Goal: Task Accomplishment & Management: Manage account settings

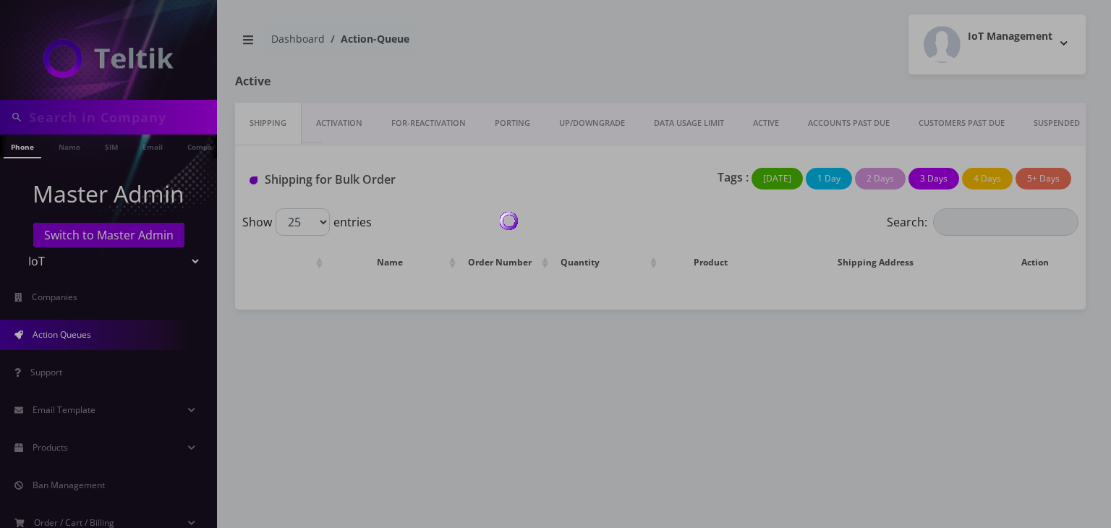
type input "[PERSON_NAME]"
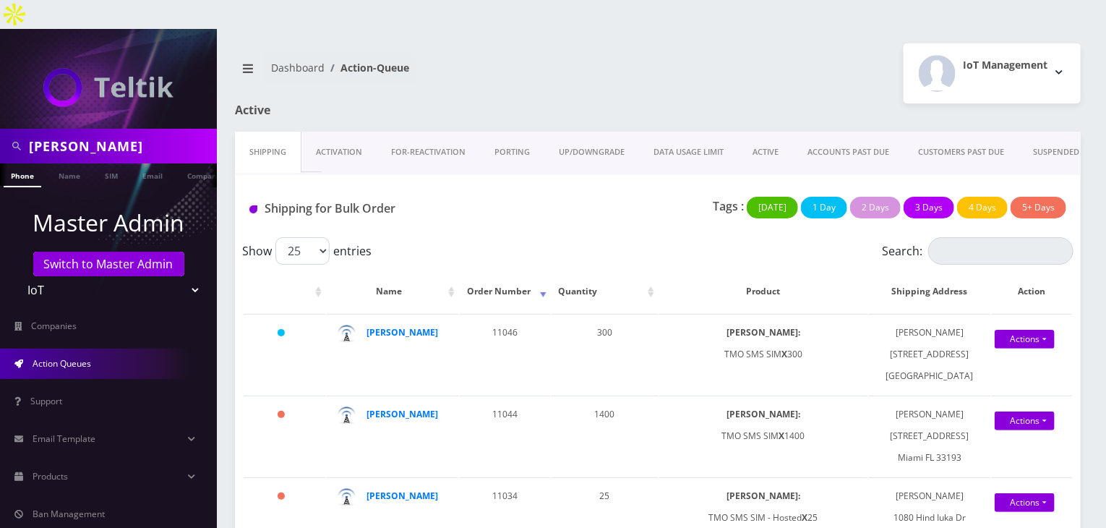
click at [779, 43] on div "IoT Management Logout" at bounding box center [875, 73] width 434 height 60
drag, startPoint x: 50, startPoint y: 122, endPoint x: 0, endPoint y: 121, distance: 49.9
click at [0, 129] on div "javier" at bounding box center [108, 146] width 217 height 35
type input "nirvan"
click at [57, 163] on link "Name" at bounding box center [69, 175] width 36 height 24
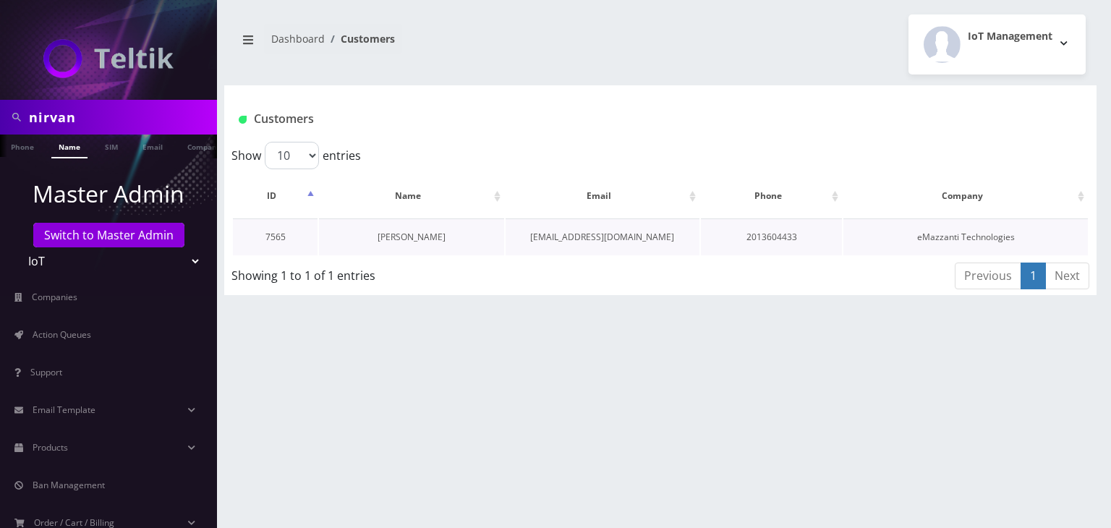
click at [427, 239] on link "[PERSON_NAME]" at bounding box center [411, 237] width 68 height 12
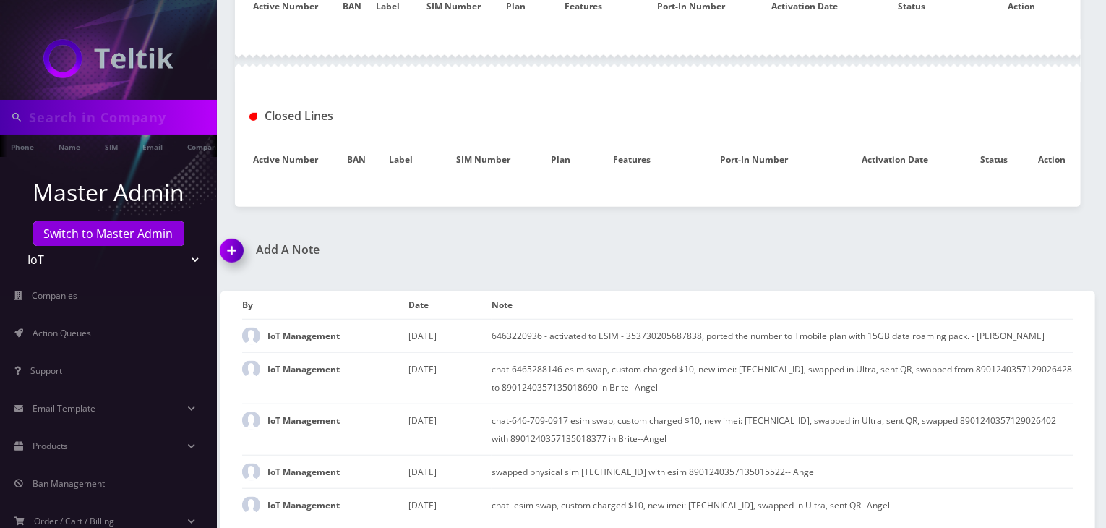
type input "nirvan"
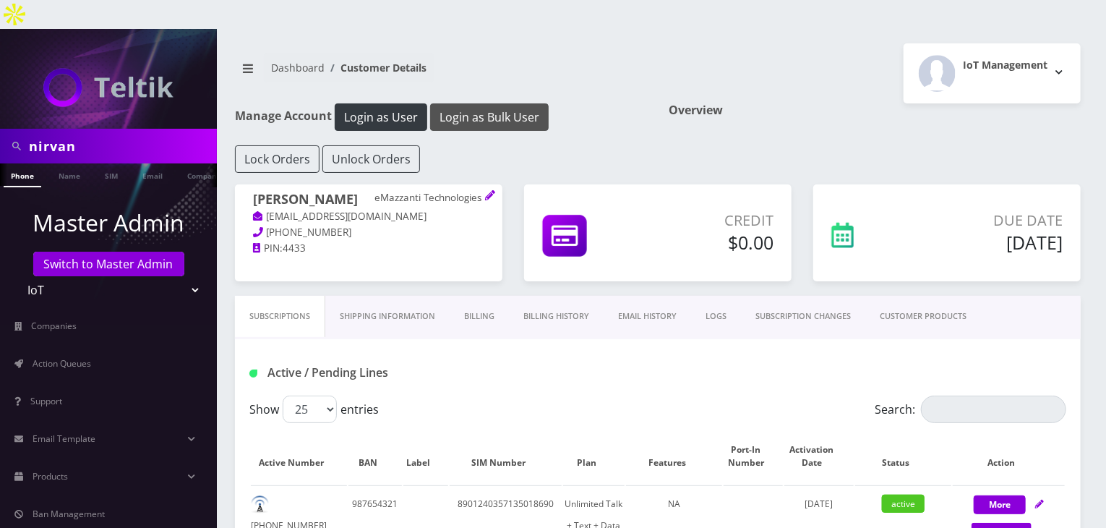
click at [476, 103] on button "Login as Bulk User" at bounding box center [489, 116] width 119 height 27
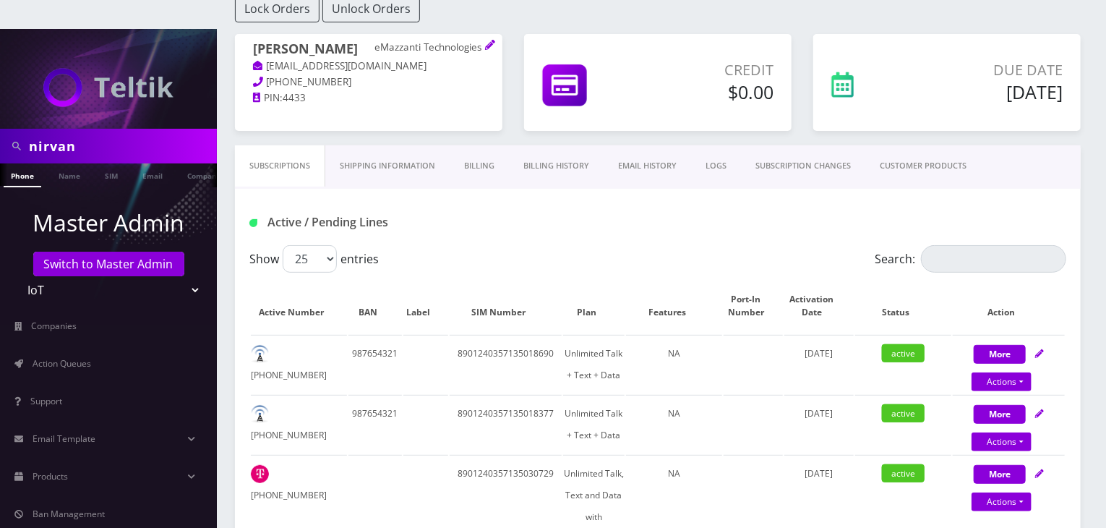
scroll to position [145, 0]
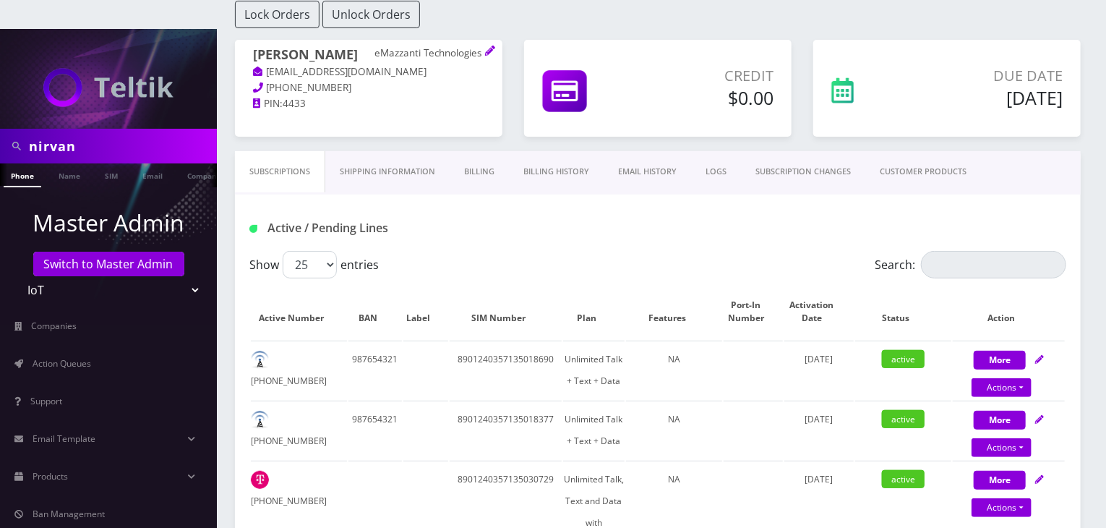
click at [913, 151] on link "CUSTOMER PRODUCTS" at bounding box center [924, 171] width 116 height 41
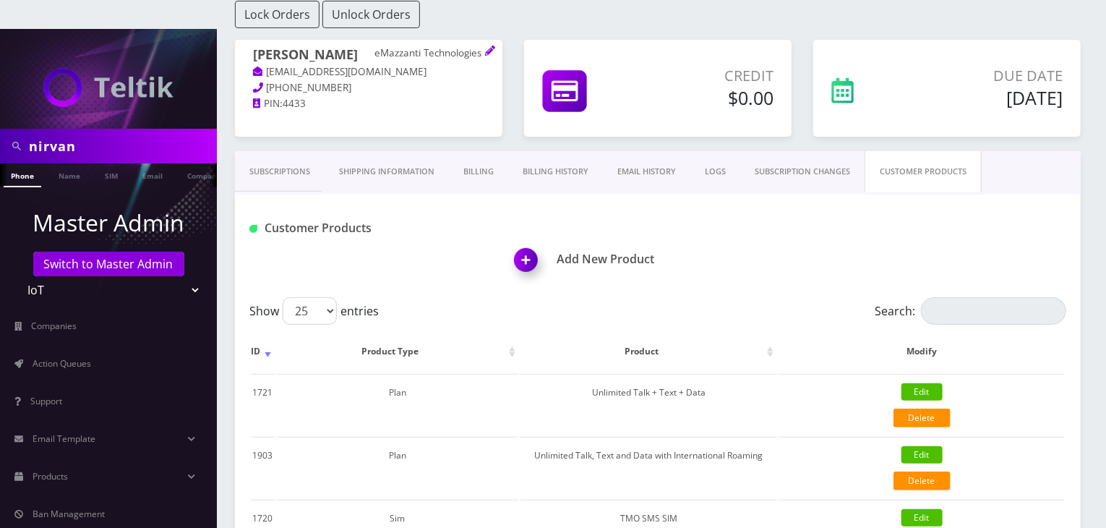
scroll to position [362, 0]
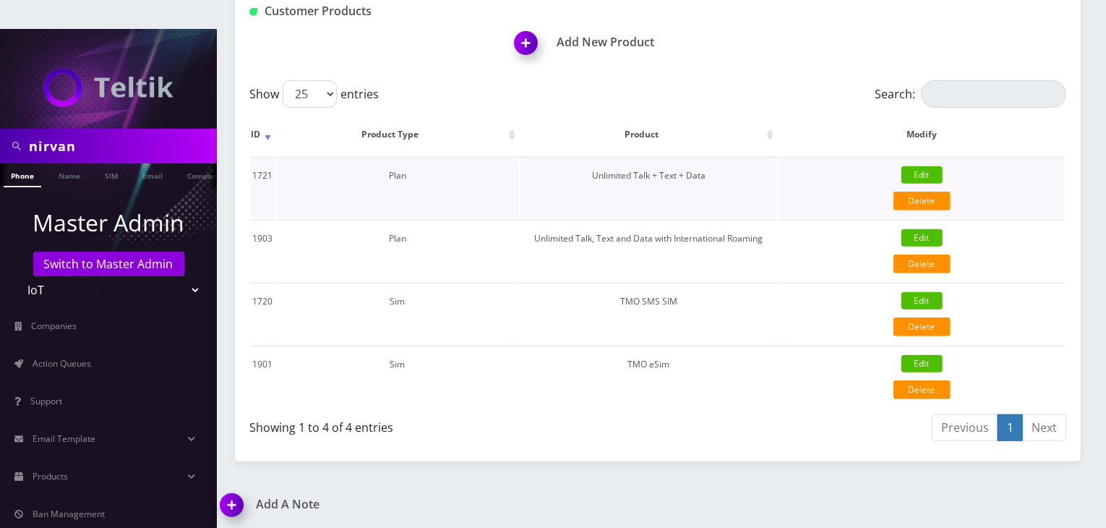
click at [591, 157] on td "Unlimited Talk + Text + Data" at bounding box center [649, 187] width 257 height 61
drag, startPoint x: 591, startPoint y: 142, endPoint x: 726, endPoint y: 140, distance: 134.5
click at [726, 157] on td "Unlimited Talk + Text + Data" at bounding box center [649, 187] width 257 height 61
copy td "Unlimited Talk + Text + Data"
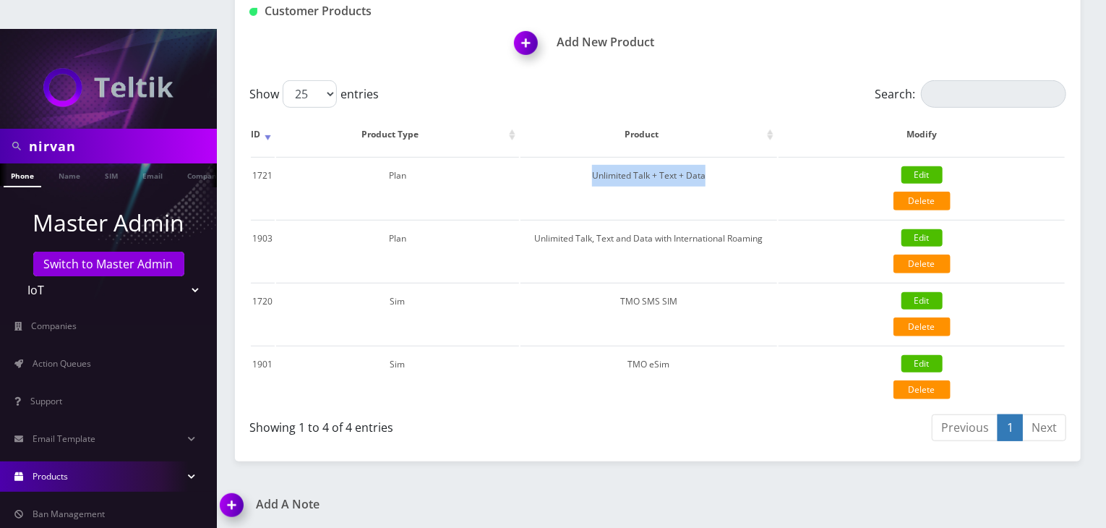
click at [62, 470] on span "Products" at bounding box center [50, 476] width 35 height 12
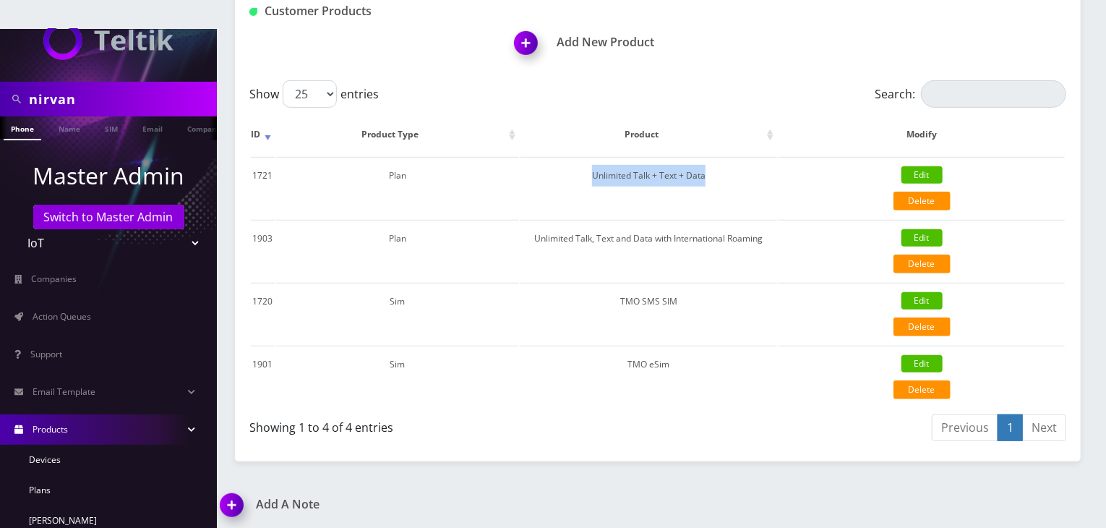
scroll to position [72, 0]
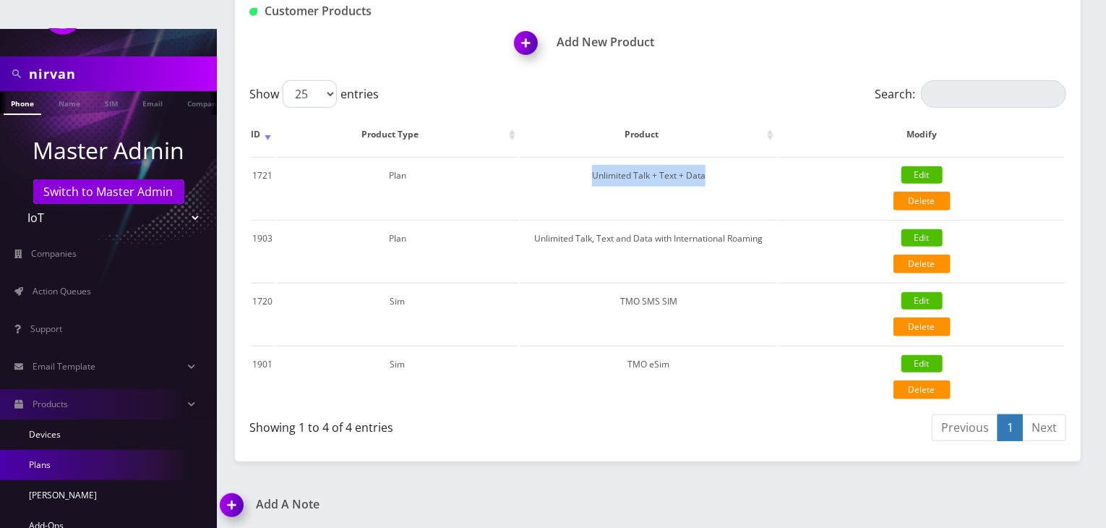
click at [93, 450] on link "Plans" at bounding box center [108, 465] width 217 height 30
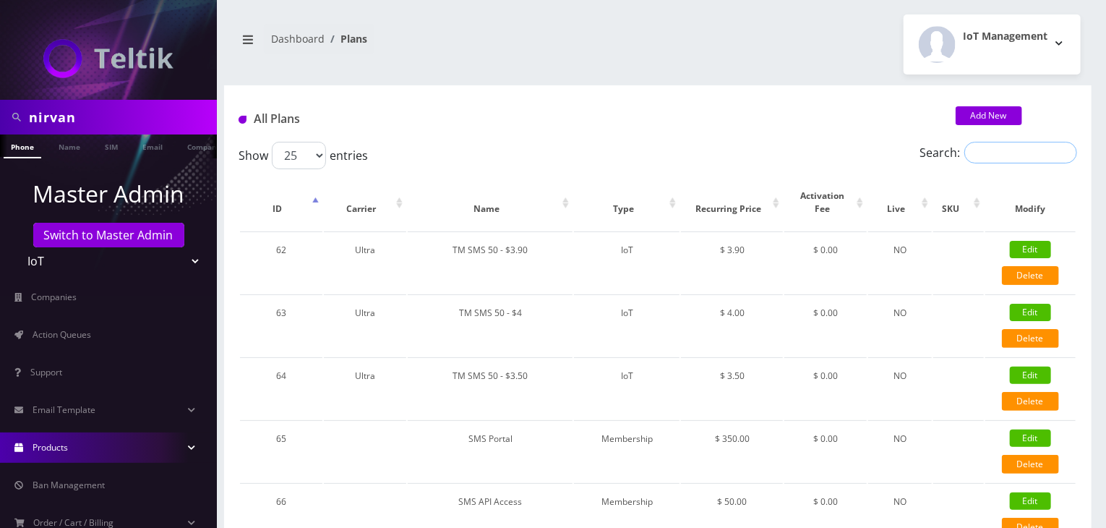
click at [993, 155] on input "Search:" at bounding box center [1021, 153] width 113 height 22
paste input "Unlimited Talk + Text + Data"
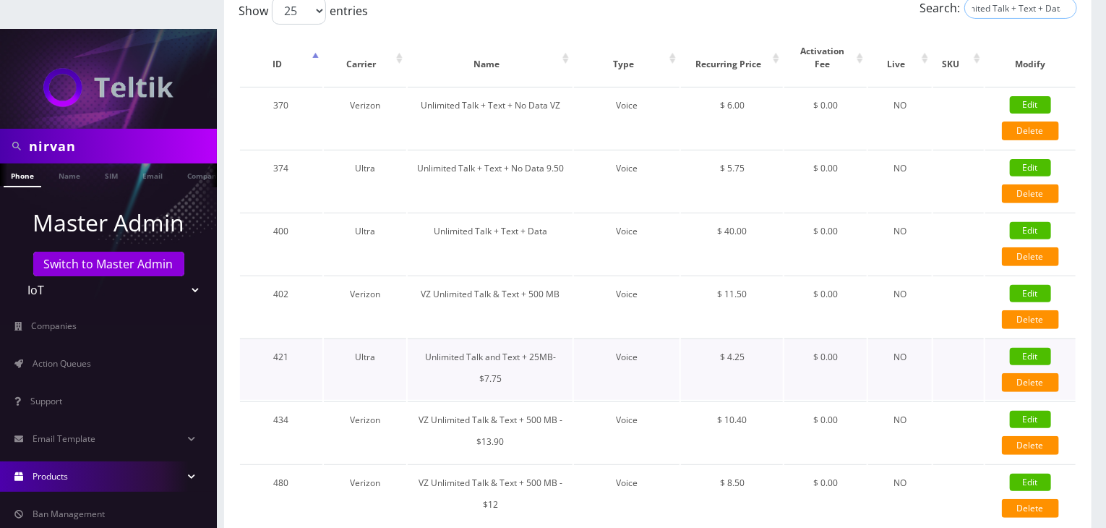
scroll to position [189, 0]
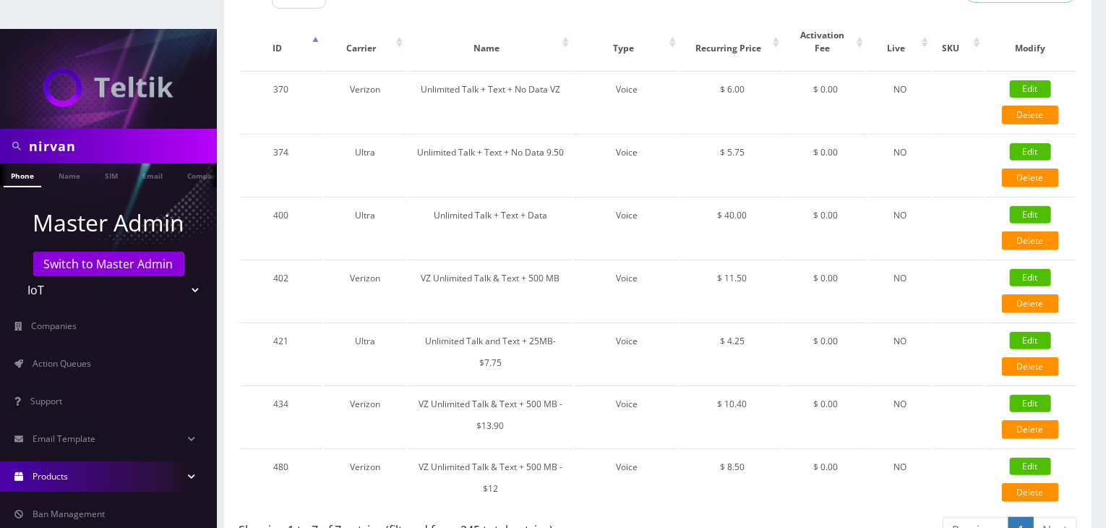
type input "Unlimited Talk + Text + Data"
click at [1020, 517] on link "1" at bounding box center [1021, 530] width 25 height 27
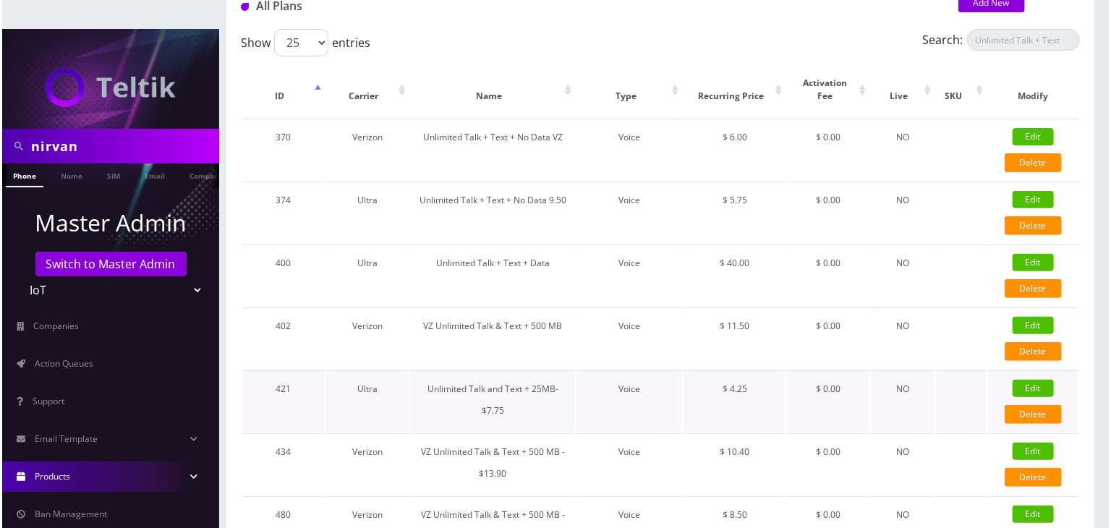
scroll to position [117, 0]
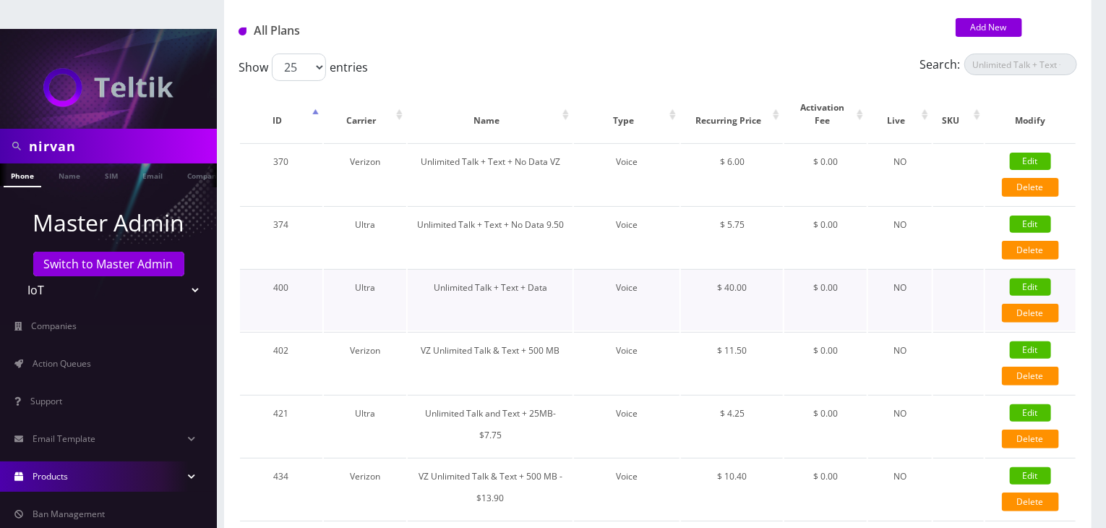
click at [1027, 278] on link "Edit" at bounding box center [1030, 286] width 41 height 17
type input "Unlimited Talk + Text + Data"
select select "1"
select select "5"
select select "0"
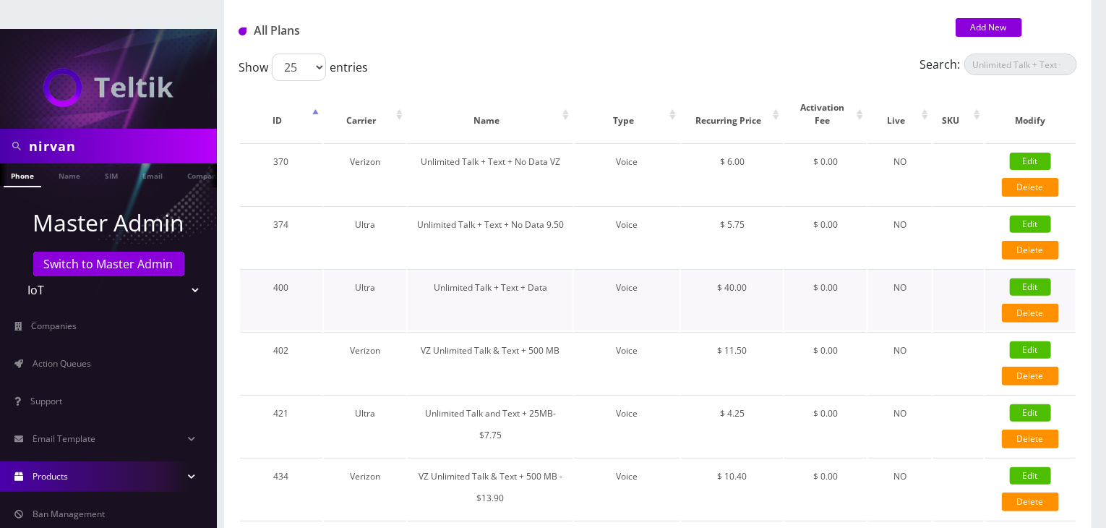
checkbox input "false"
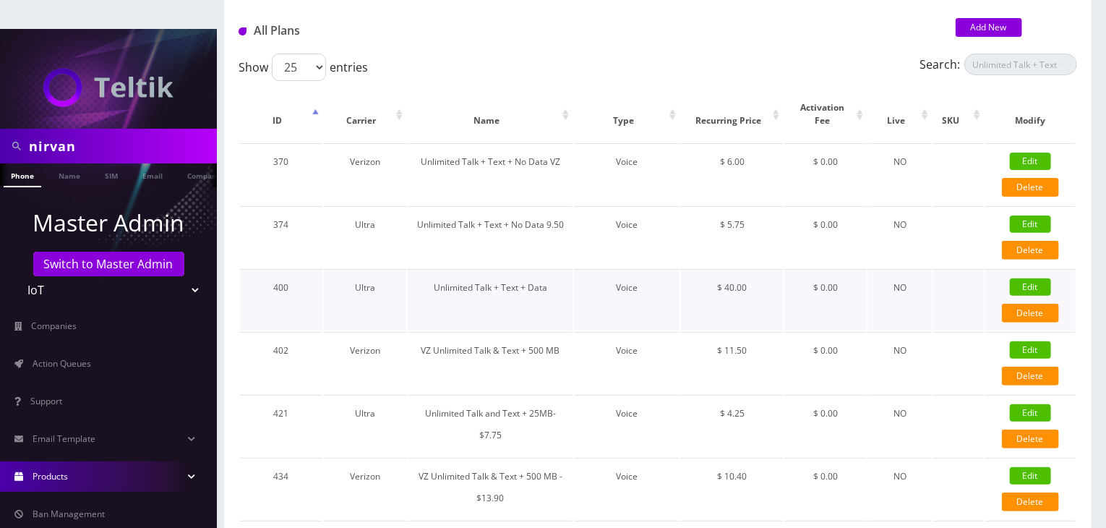
checkbox input "false"
type input "325"
type input "3.5"
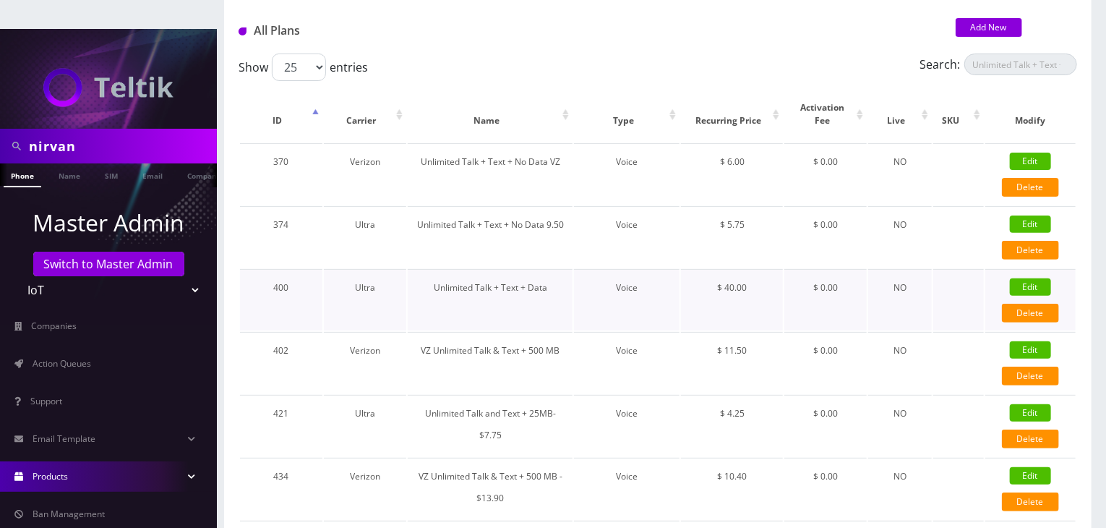
select select "0"
checkbox input "true"
checkbox input "false"
type input "40"
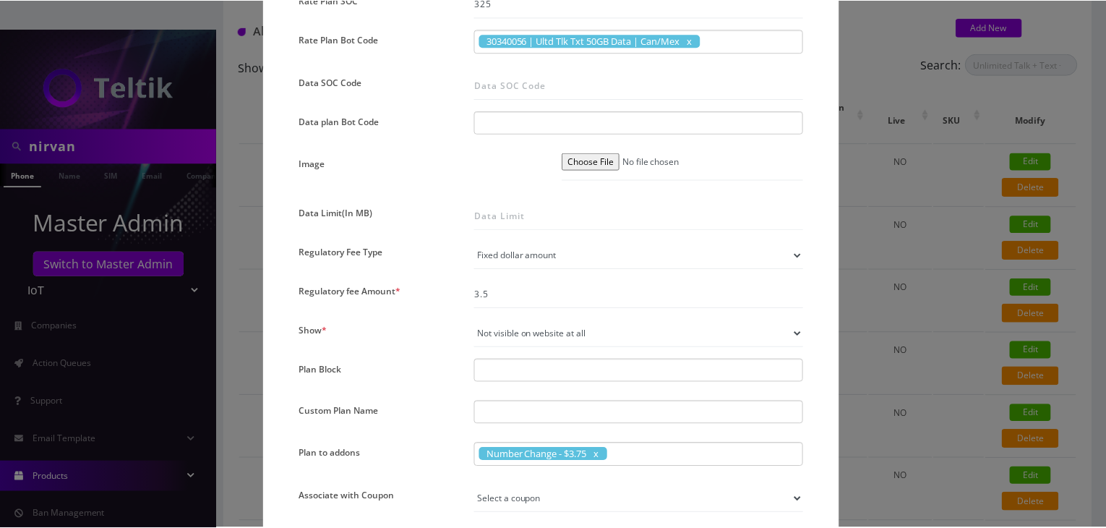
scroll to position [1116, 0]
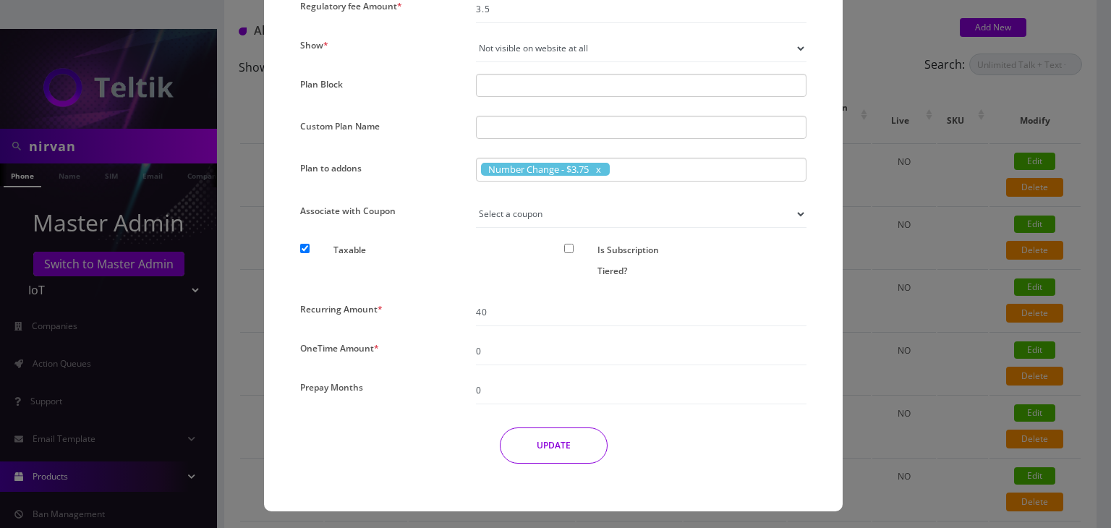
click at [905, 263] on div "× Edit Plan Name * Unlimited Talk + Text + Data SKU Tag Type * Voice Data Weara…" at bounding box center [555, 264] width 1111 height 528
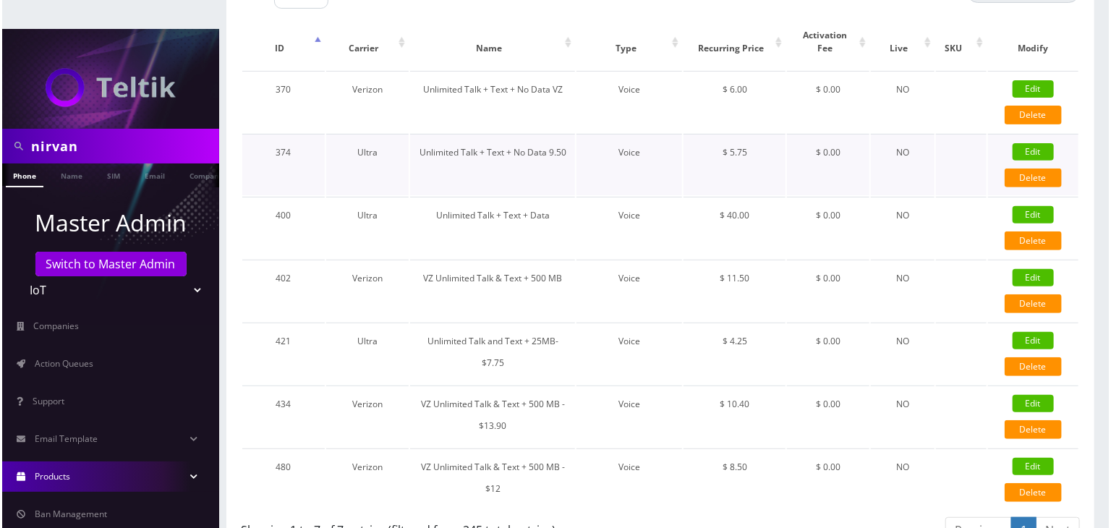
scroll to position [45, 0]
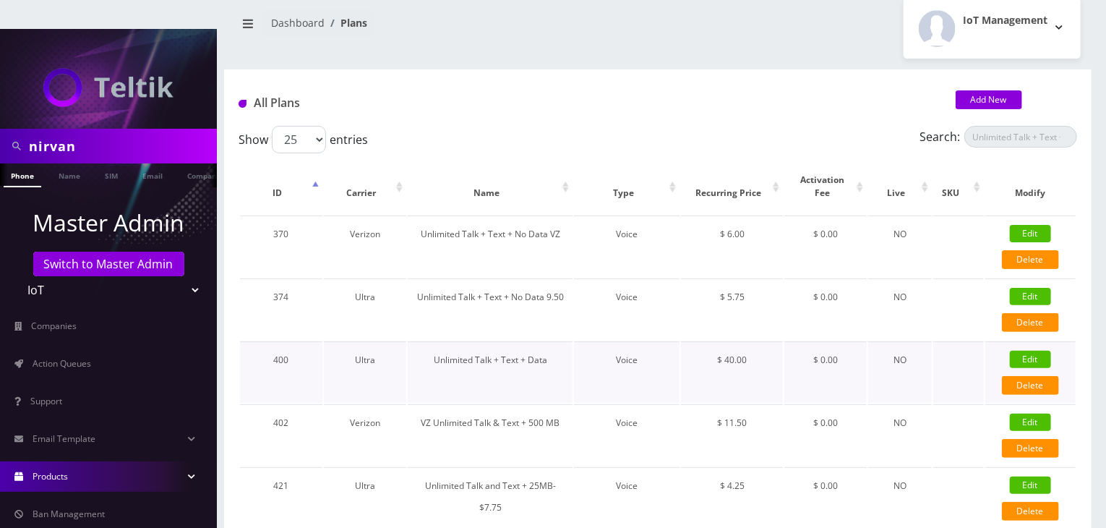
click at [1035, 351] on link "Edit" at bounding box center [1030, 359] width 41 height 17
checkbox input "false"
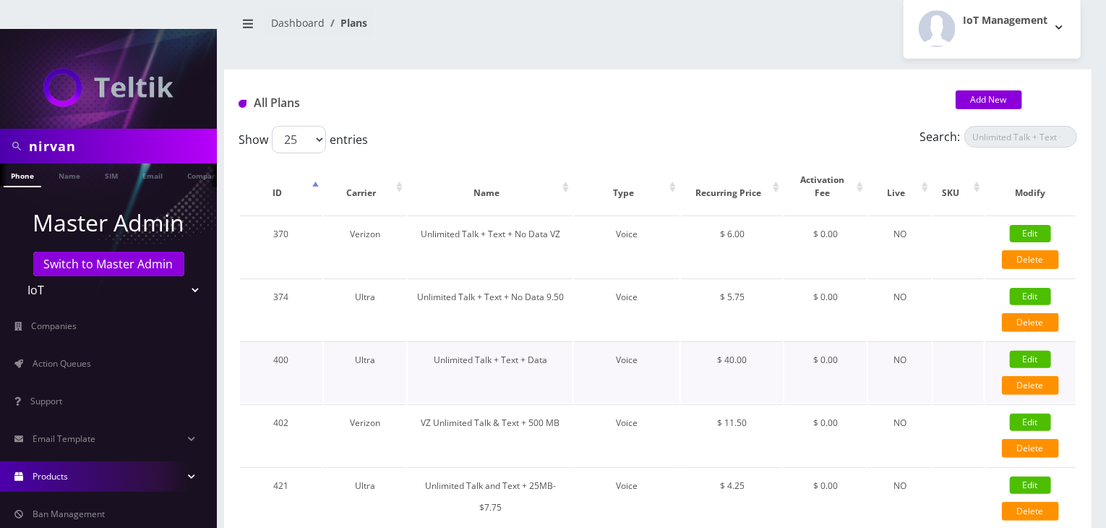
checkbox input "false"
checkbox input "true"
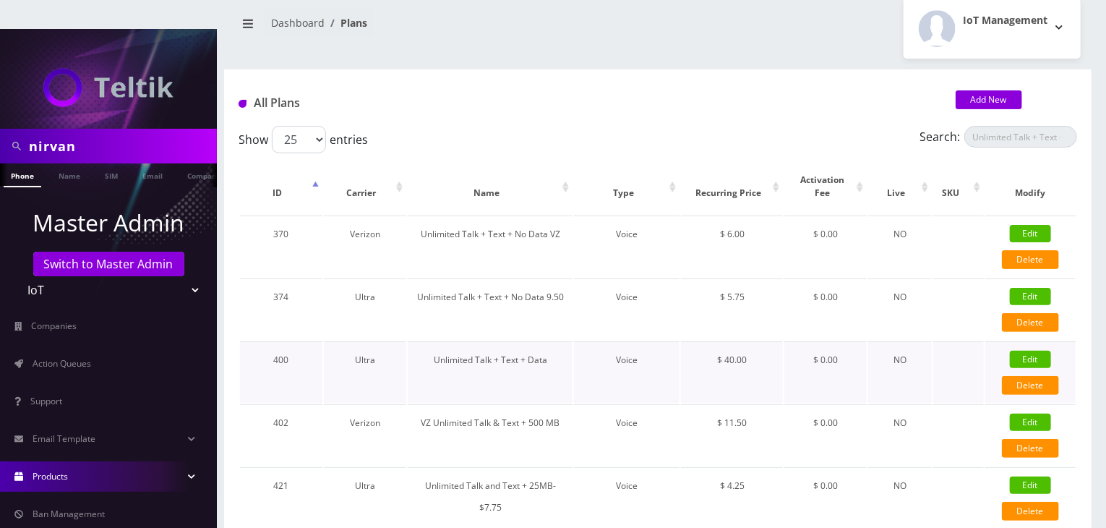
checkbox input "false"
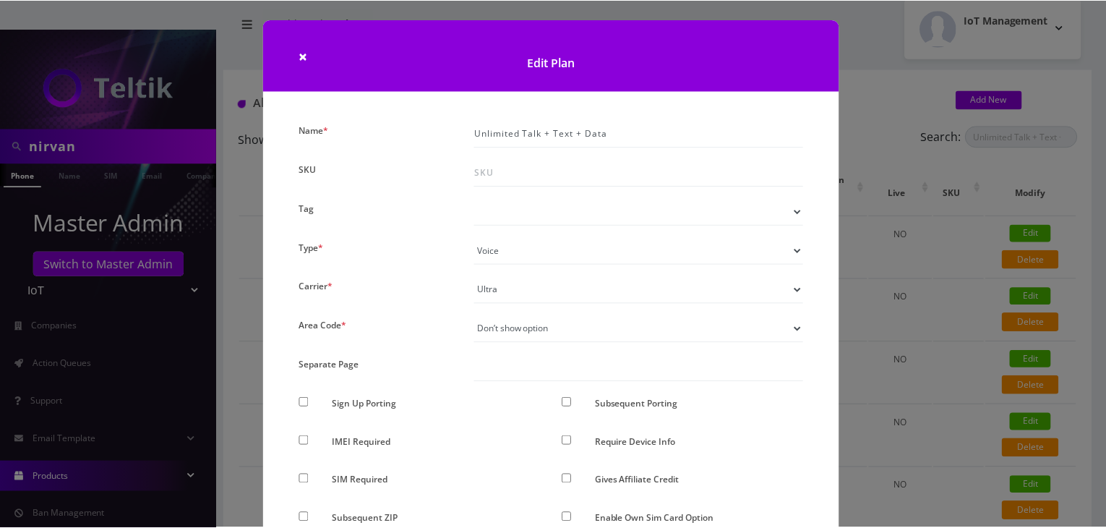
scroll to position [0, 0]
click at [301, 60] on span "×" at bounding box center [304, 56] width 9 height 20
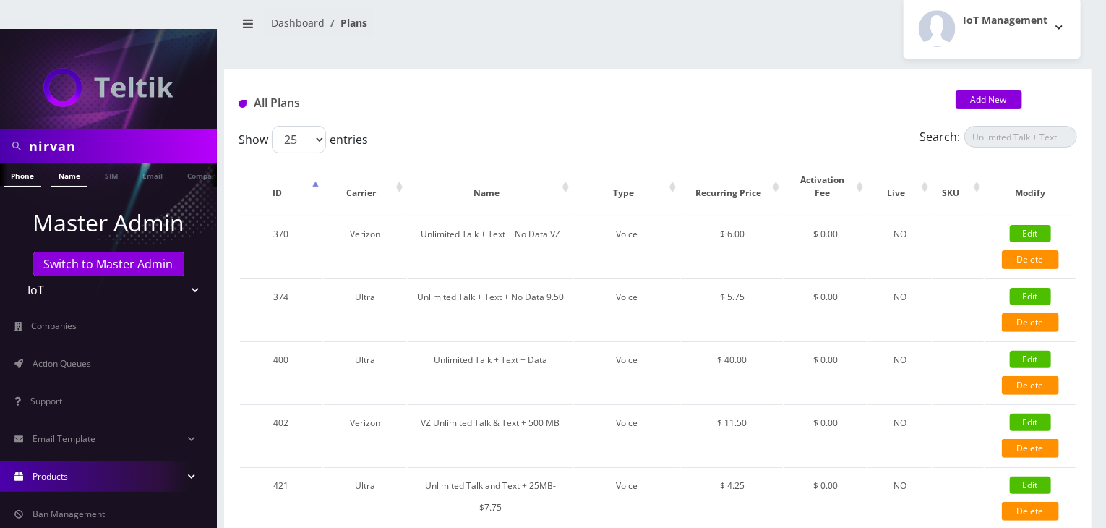
click at [59, 163] on link "Name" at bounding box center [69, 175] width 36 height 24
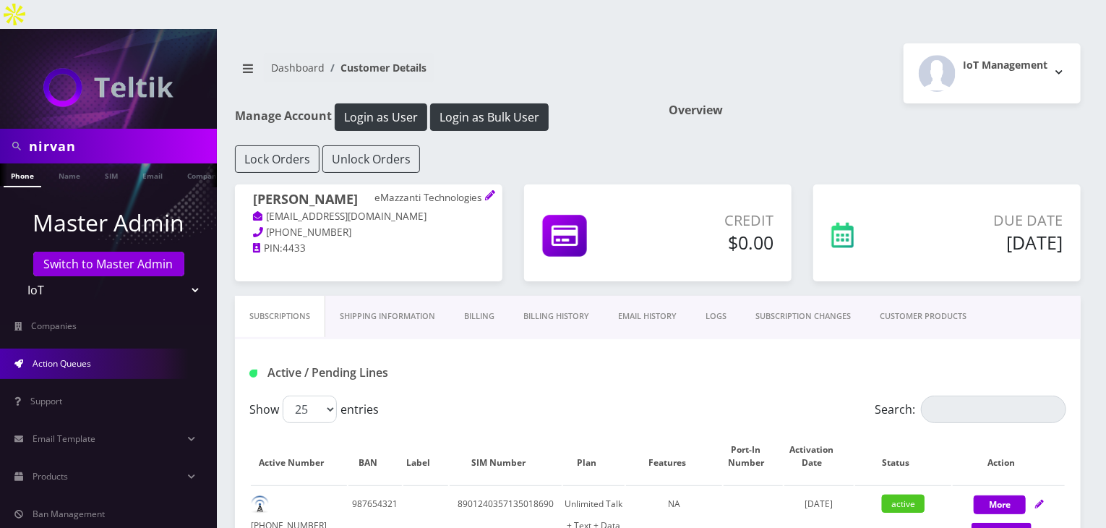
click at [82, 349] on link "Action Queues" at bounding box center [108, 364] width 217 height 30
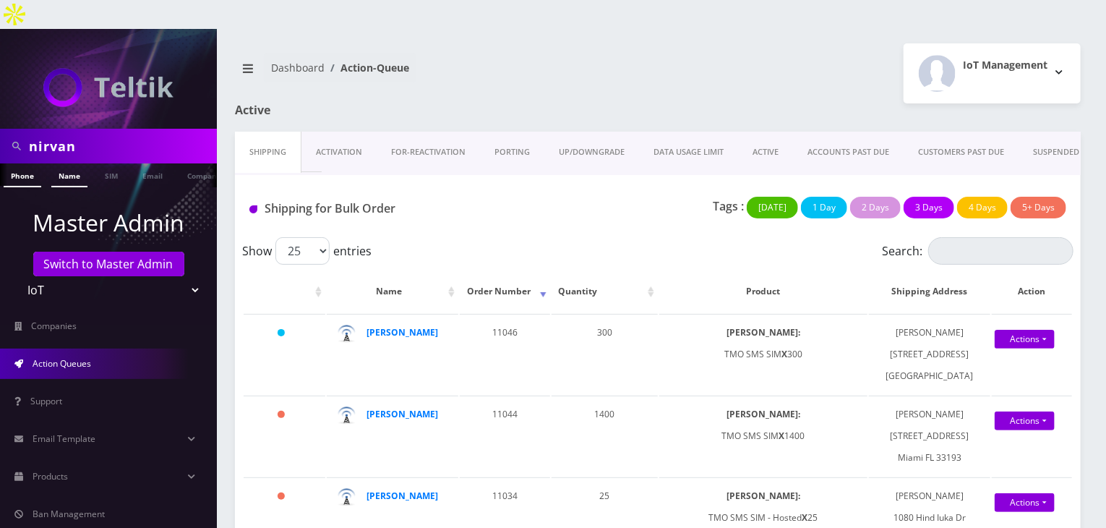
click at [77, 163] on link "Name" at bounding box center [69, 175] width 36 height 24
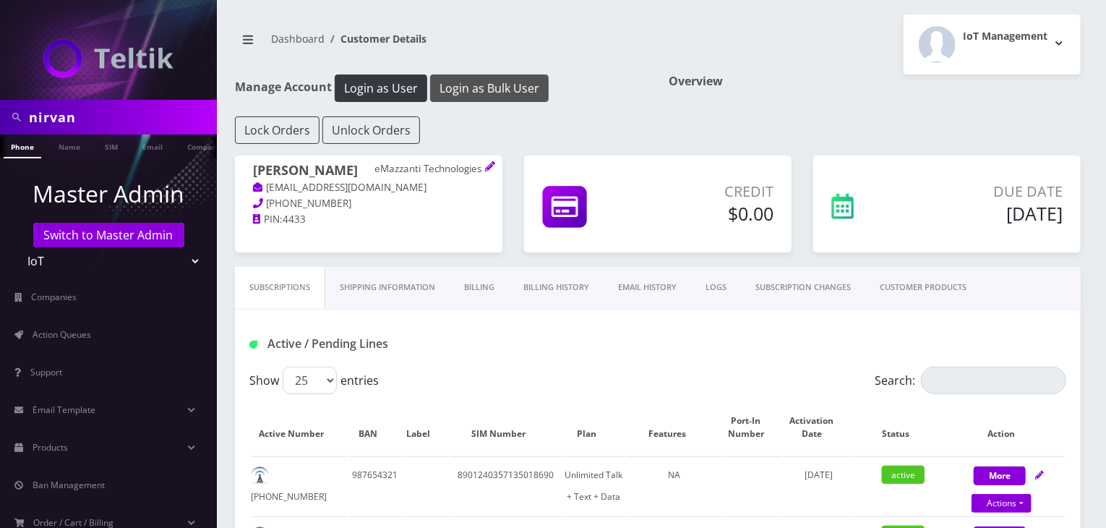
click at [463, 97] on button "Login as Bulk User" at bounding box center [489, 87] width 119 height 27
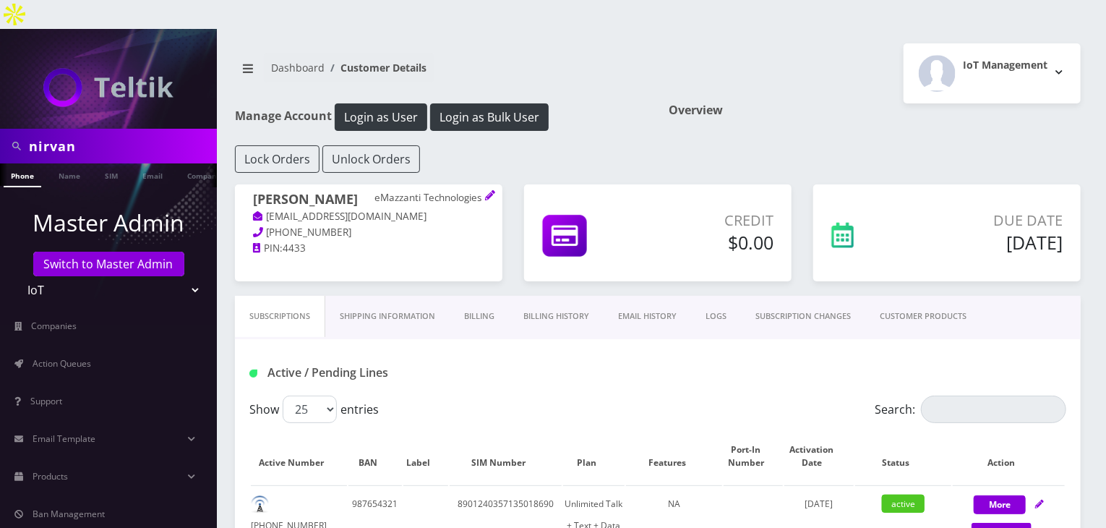
click at [914, 296] on link "CUSTOMER PRODUCTS" at bounding box center [924, 316] width 116 height 41
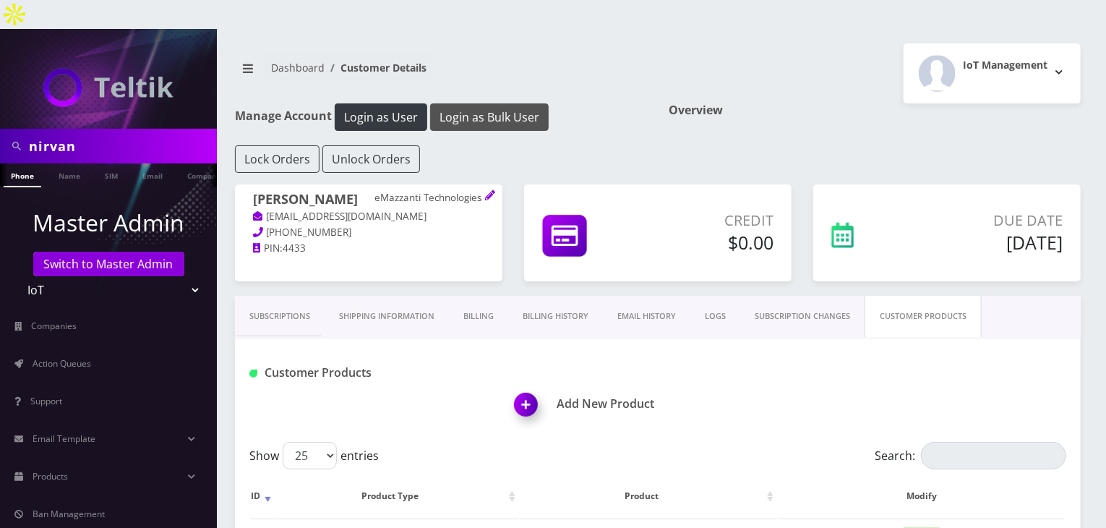
click at [484, 103] on button "Login as Bulk User" at bounding box center [489, 116] width 119 height 27
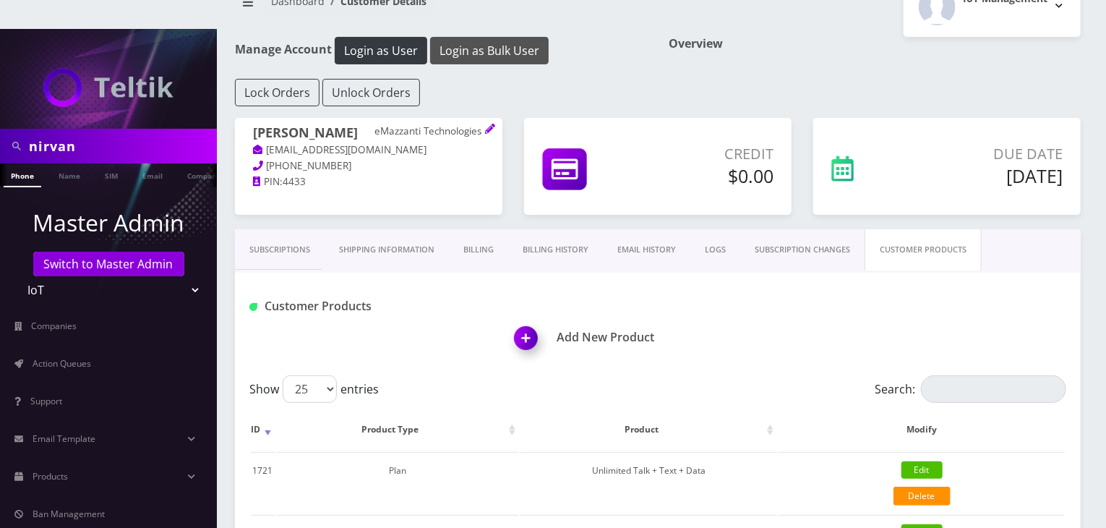
scroll to position [145, 0]
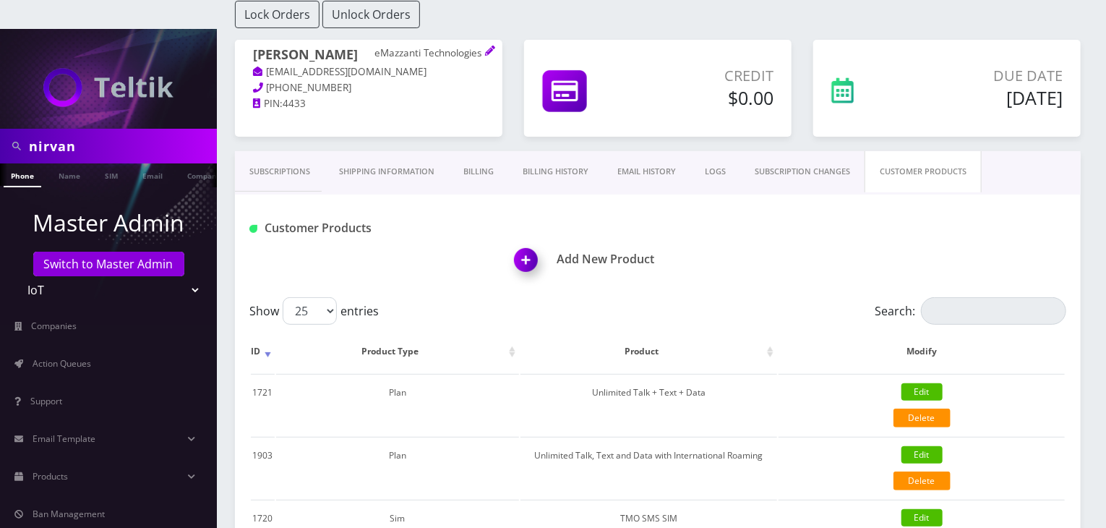
drag, startPoint x: 318, startPoint y: 145, endPoint x: 310, endPoint y: 145, distance: 8.0
click at [318, 151] on link "Subscriptions" at bounding box center [280, 171] width 90 height 41
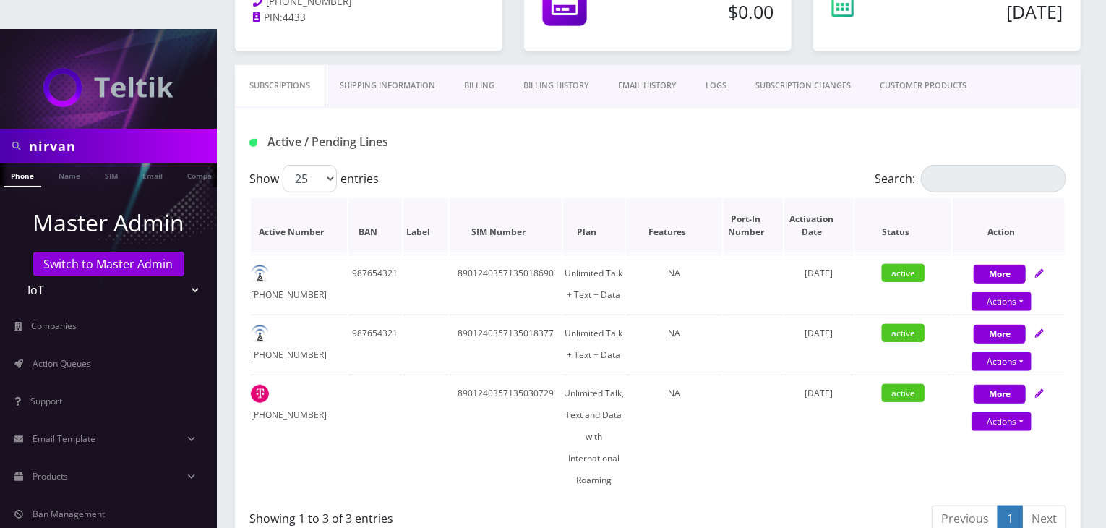
scroll to position [145, 0]
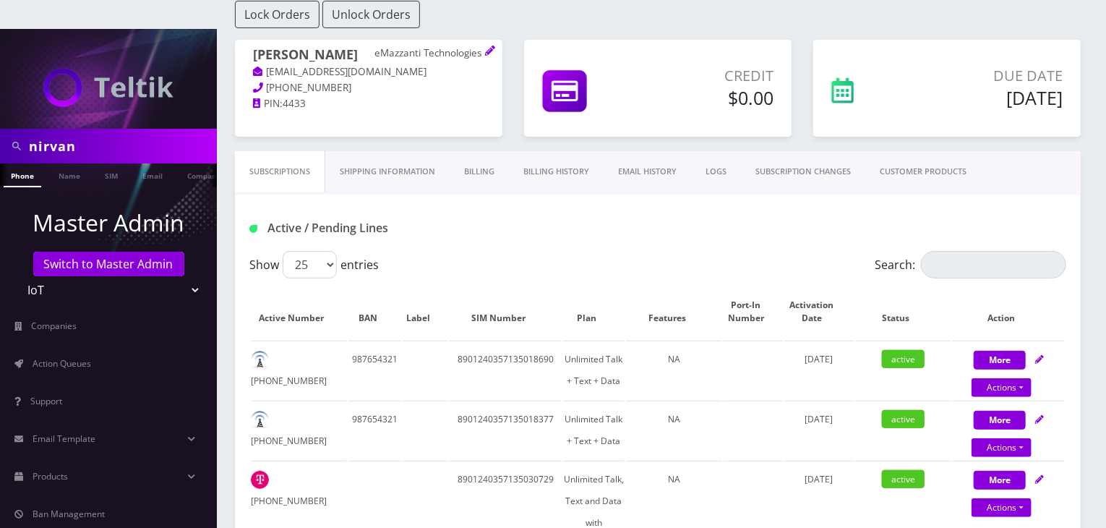
click at [892, 151] on link "CUSTOMER PRODUCTS" at bounding box center [924, 171] width 116 height 41
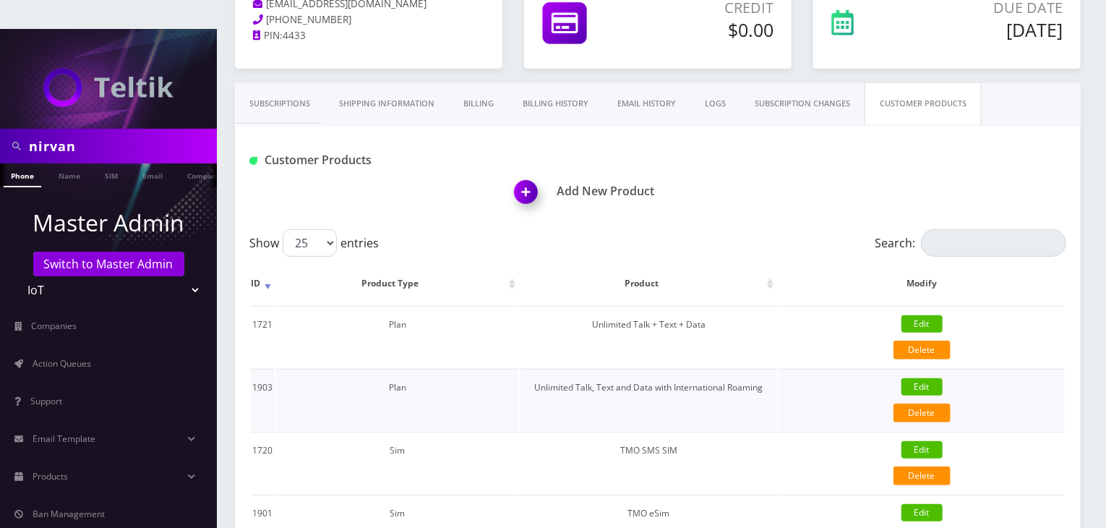
scroll to position [289, 0]
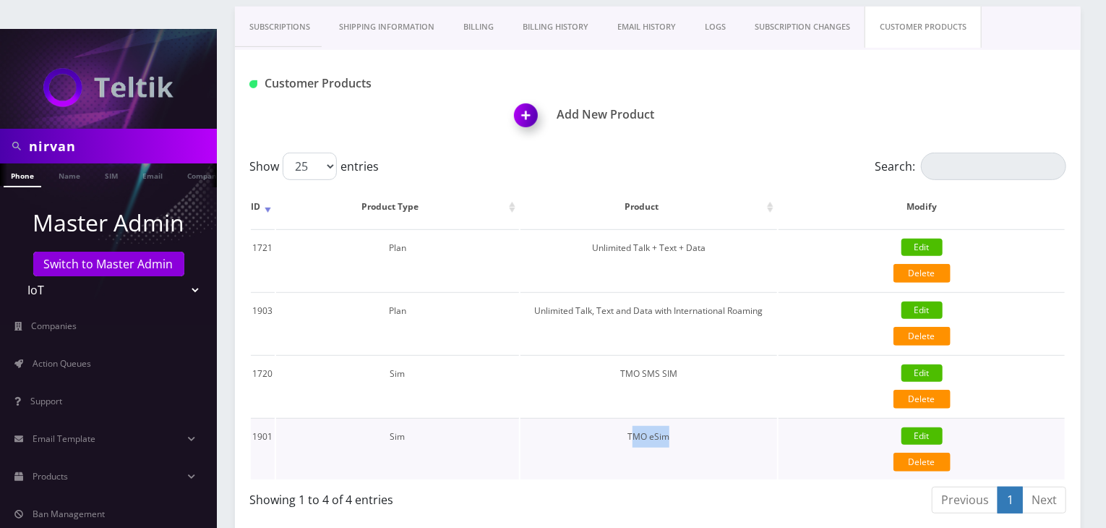
drag, startPoint x: 633, startPoint y: 406, endPoint x: 691, endPoint y: 403, distance: 57.9
click at [691, 418] on td "TMO eSim" at bounding box center [649, 448] width 257 height 61
click at [631, 418] on td "TMO eSim" at bounding box center [649, 448] width 257 height 61
drag, startPoint x: 631, startPoint y: 405, endPoint x: 678, endPoint y: 404, distance: 47.7
click at [678, 418] on td "TMO eSim" at bounding box center [649, 448] width 257 height 61
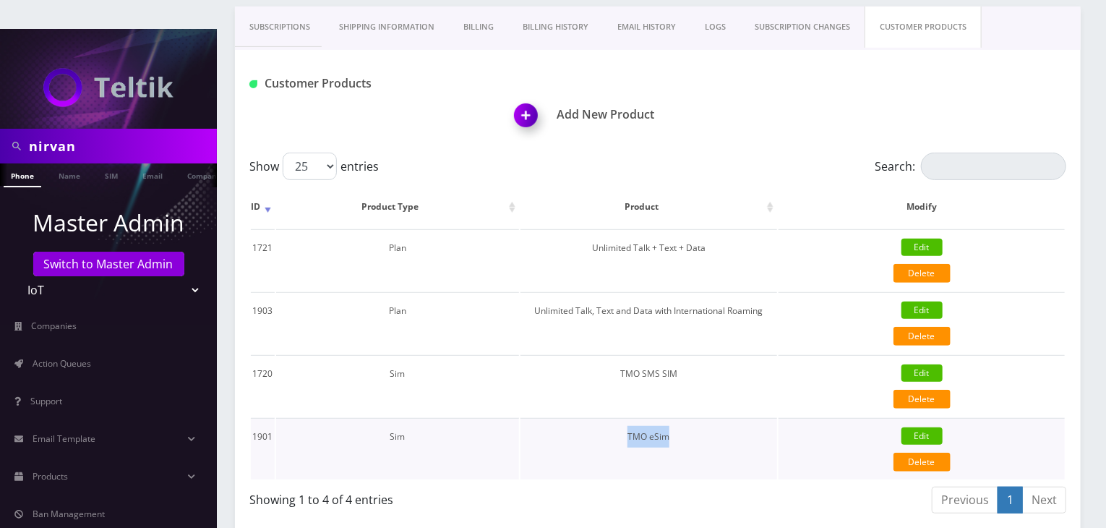
copy td "TMO eSim"
click at [74, 461] on link "Products" at bounding box center [108, 476] width 217 height 30
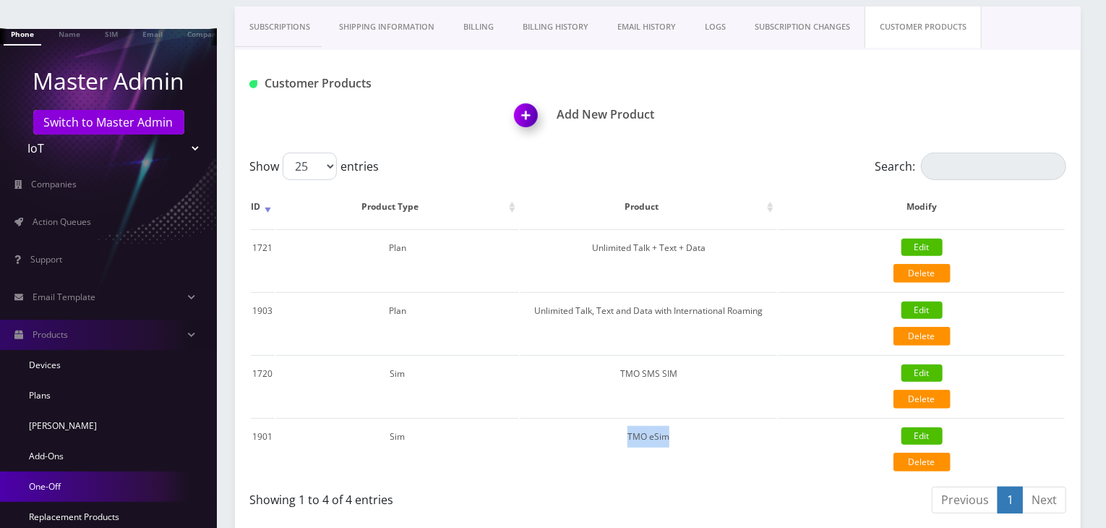
scroll to position [145, 0]
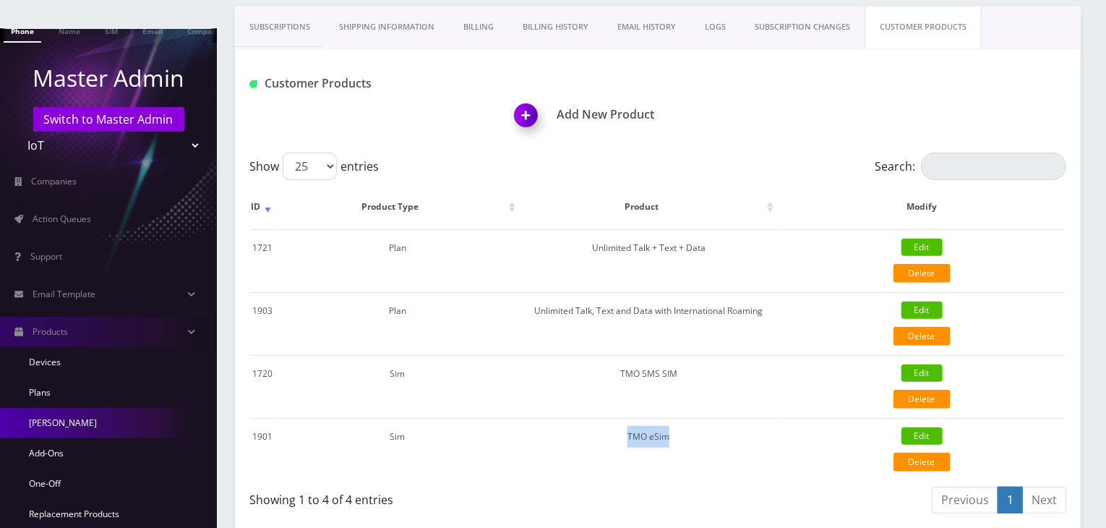
click at [76, 408] on link "[PERSON_NAME]" at bounding box center [108, 423] width 217 height 30
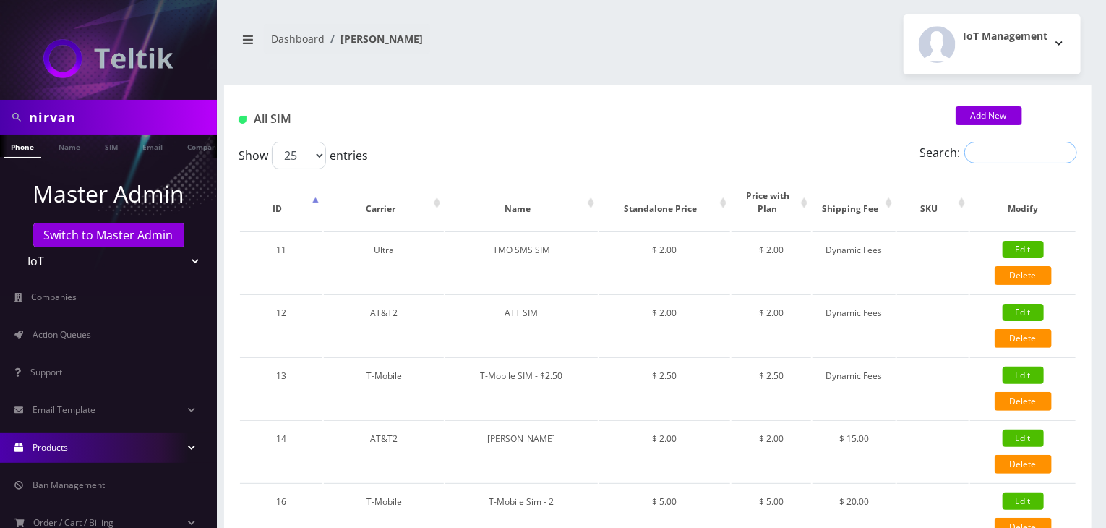
click at [996, 148] on input "Search:" at bounding box center [1021, 153] width 113 height 22
paste input "TMO eSim"
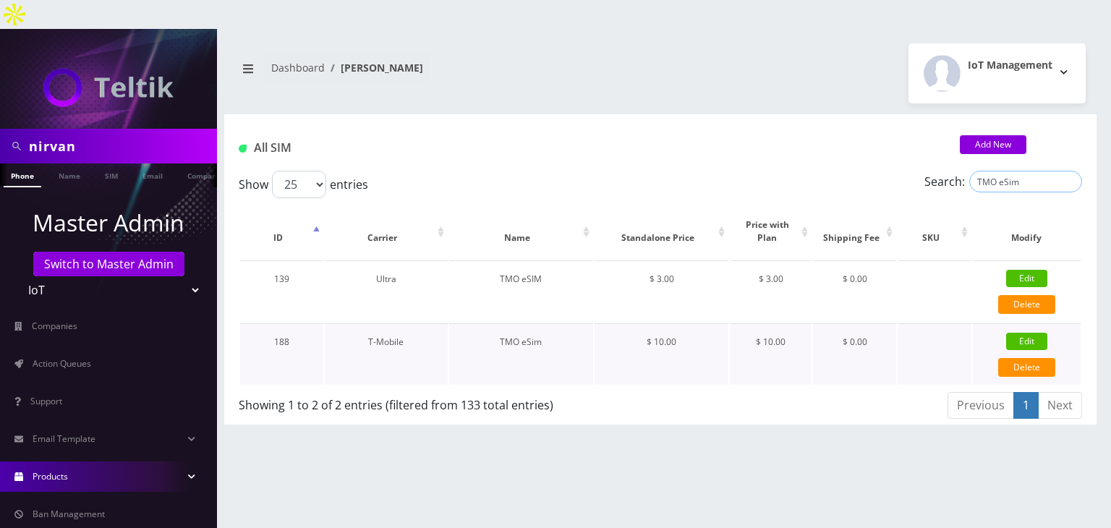
type input "TMO eSim"
click at [1016, 333] on link "Edit" at bounding box center [1026, 341] width 41 height 17
type input "TMO eSim"
select select "1"
type input "10"
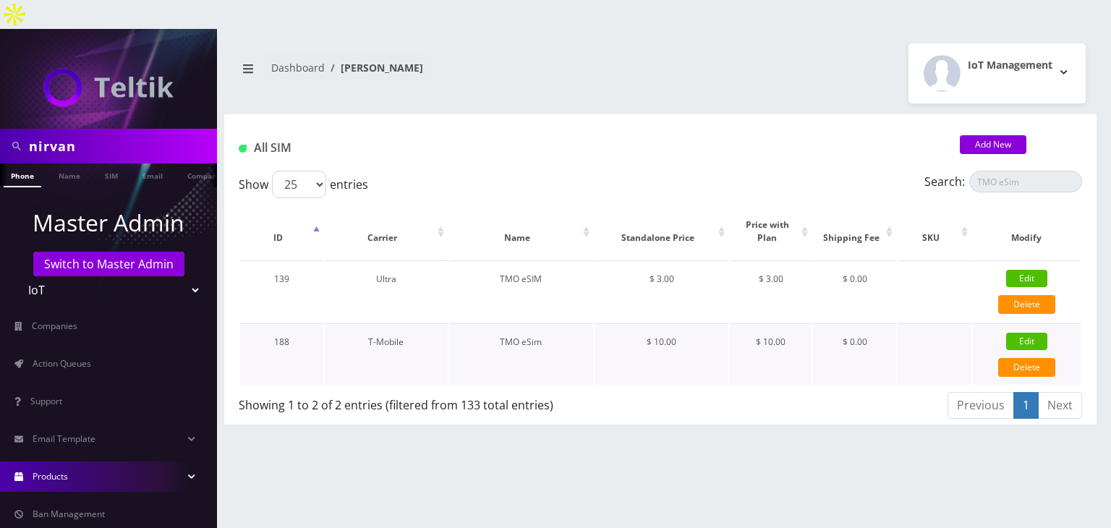
type input "10"
select select "3"
checkbox input "true"
checkbox input "false"
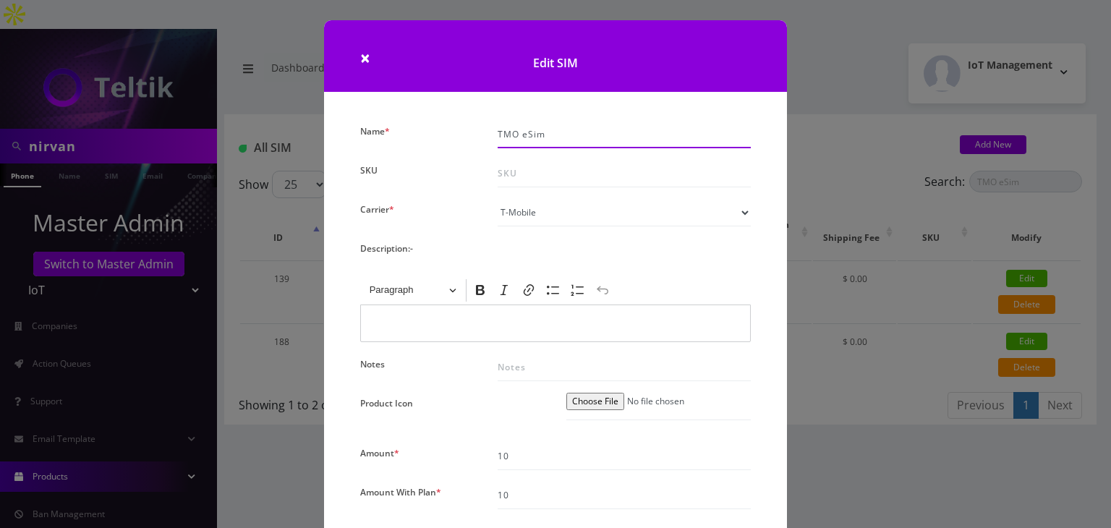
click at [578, 135] on input "TMO eSim" at bounding box center [623, 134] width 253 height 27
click at [355, 62] on h1 "Edit SIM" at bounding box center [555, 56] width 463 height 72
click at [355, 61] on h1 "Edit SIM" at bounding box center [555, 56] width 463 height 72
click at [367, 62] on span "×" at bounding box center [365, 58] width 10 height 24
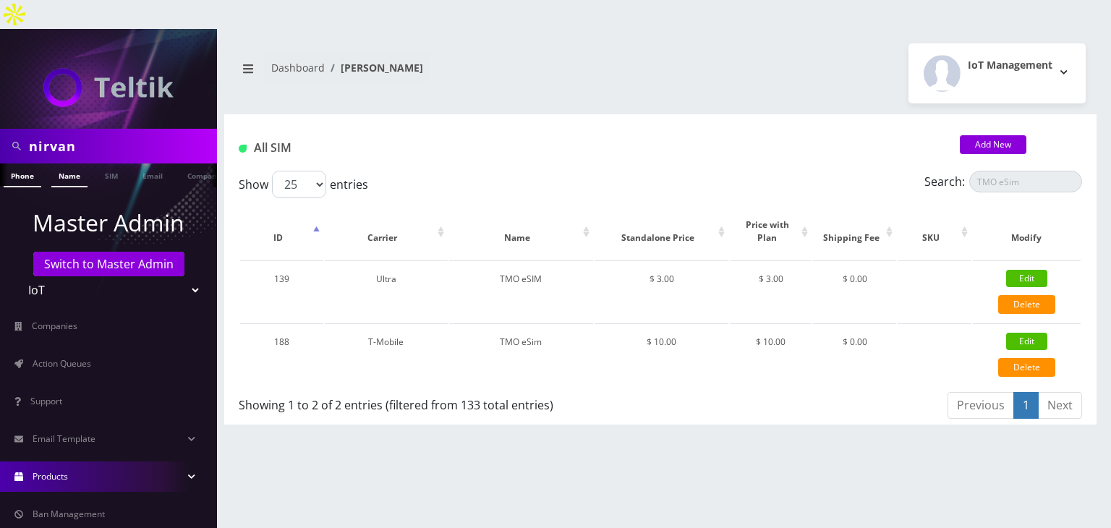
click at [73, 163] on link "Name" at bounding box center [69, 175] width 36 height 24
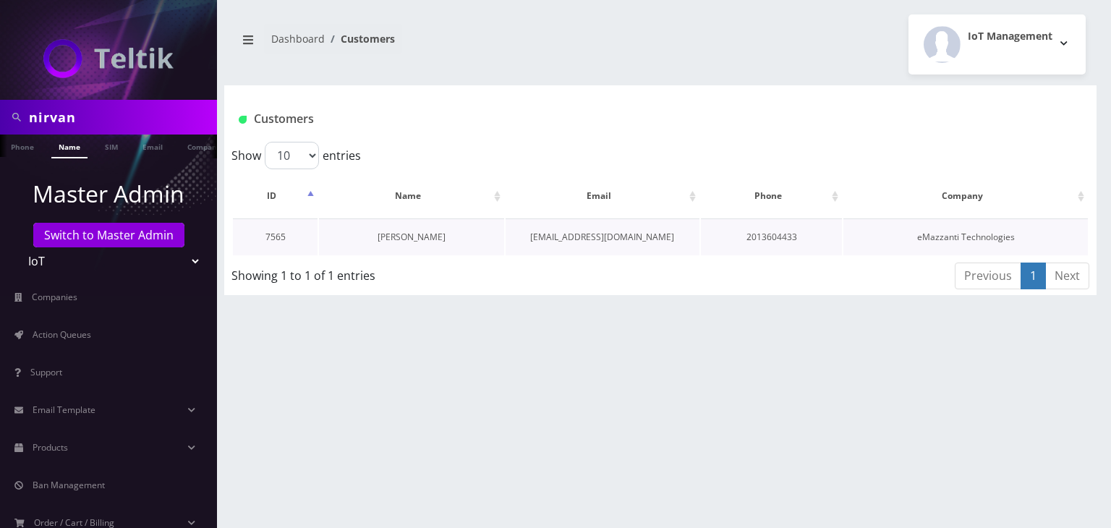
click at [421, 239] on link "[PERSON_NAME]" at bounding box center [411, 237] width 68 height 12
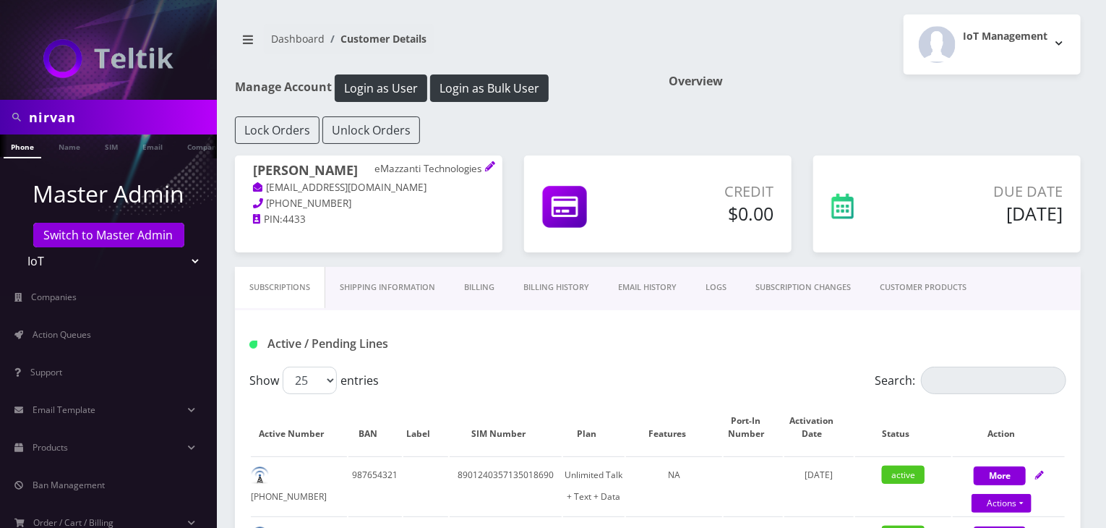
click at [462, 281] on link "Billing" at bounding box center [479, 287] width 59 height 41
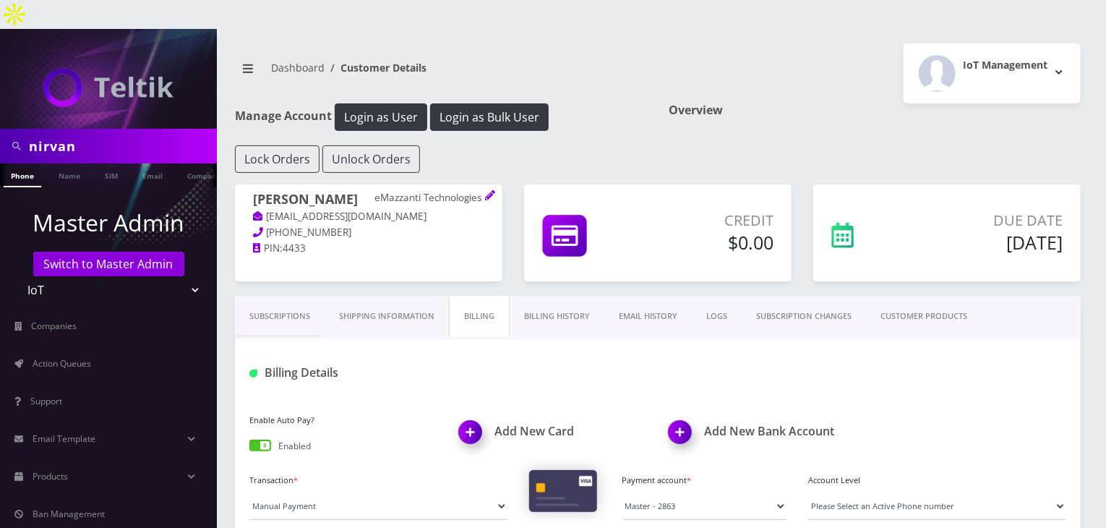
click at [554, 296] on link "Billing History" at bounding box center [557, 316] width 95 height 41
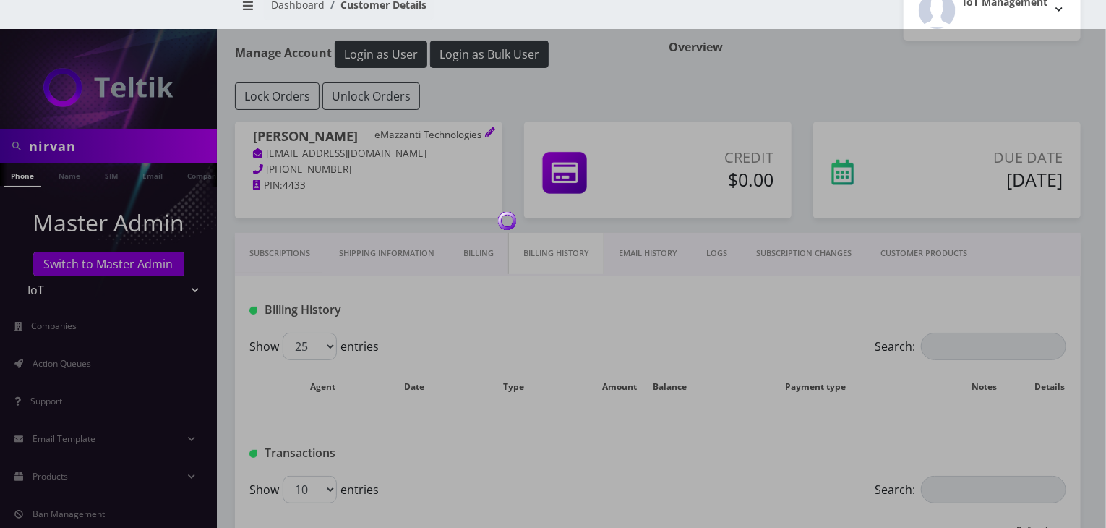
scroll to position [289, 0]
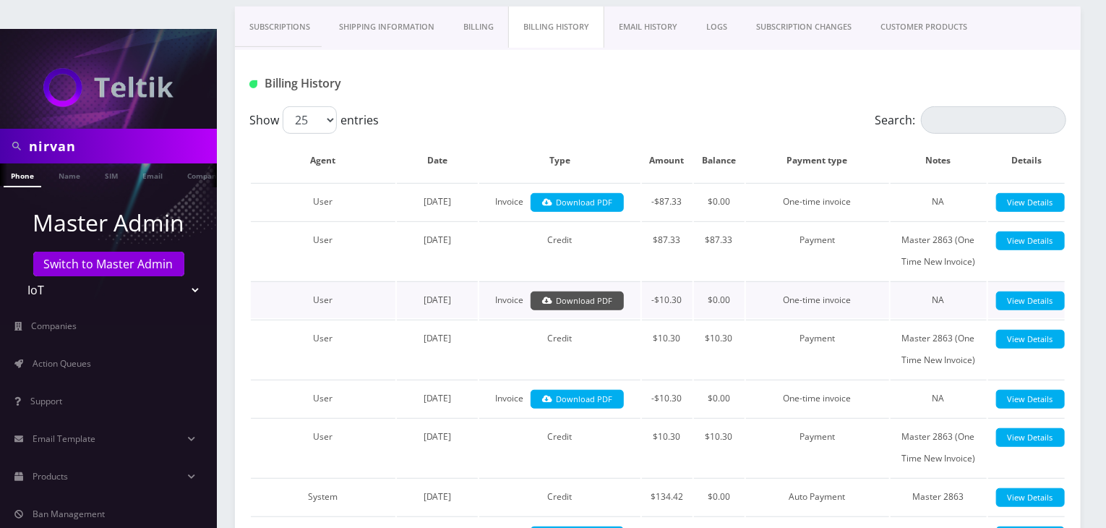
click at [568, 291] on link "Download PDF" at bounding box center [577, 301] width 93 height 20
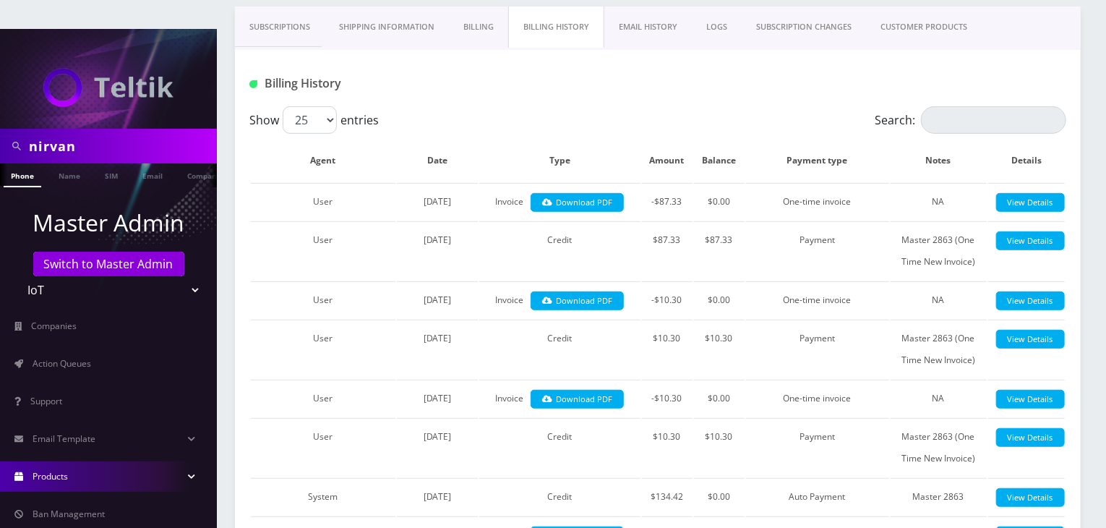
click at [128, 461] on link "Products" at bounding box center [108, 476] width 217 height 30
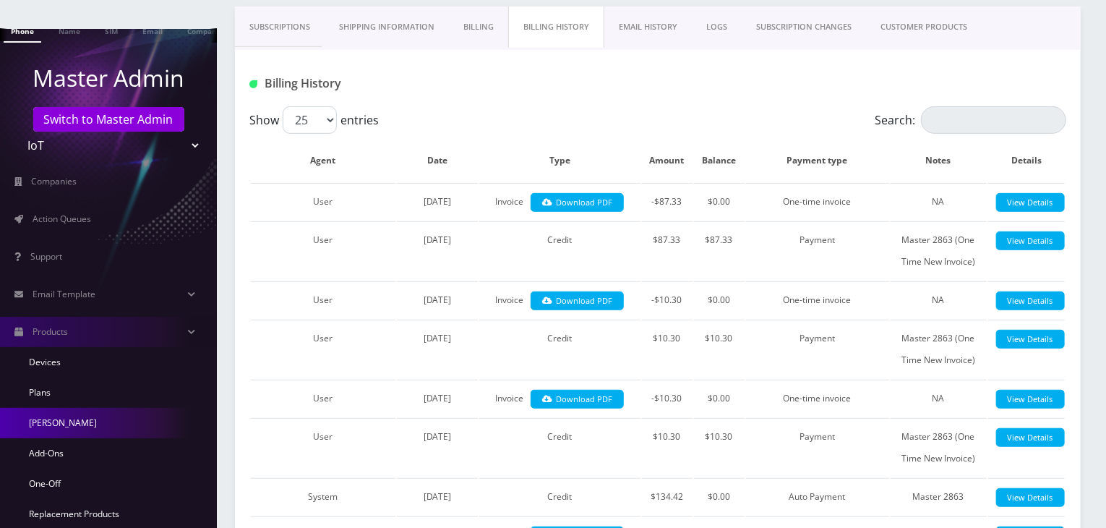
click at [113, 408] on link "[PERSON_NAME]" at bounding box center [108, 423] width 217 height 30
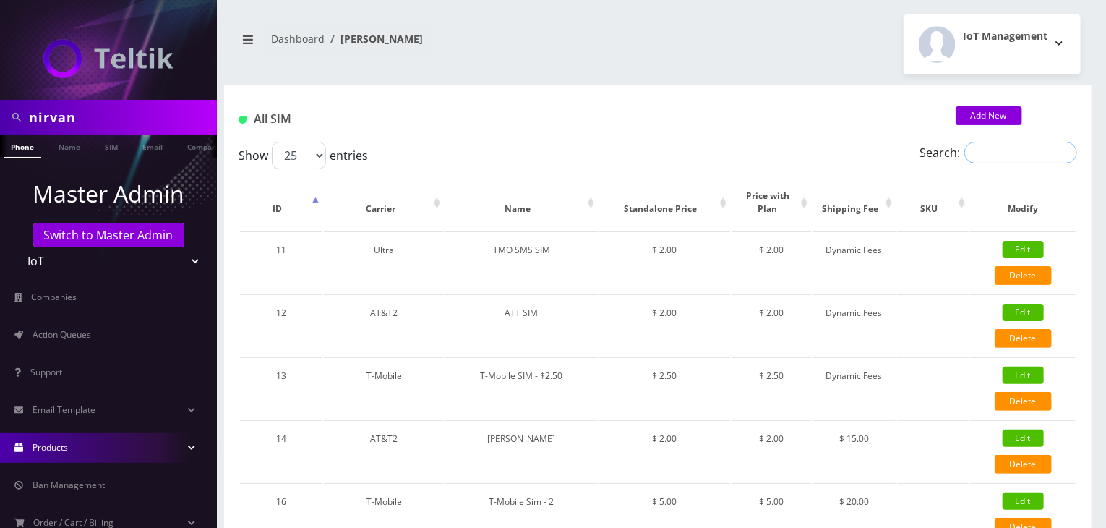
click at [975, 146] on input "Search:" at bounding box center [1021, 153] width 113 height 22
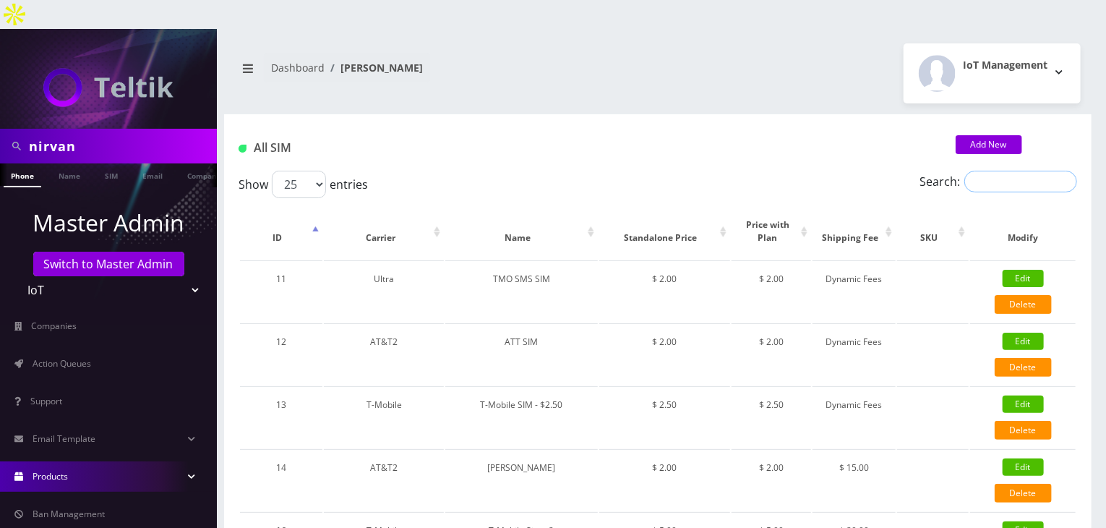
paste input "TMO eSim"
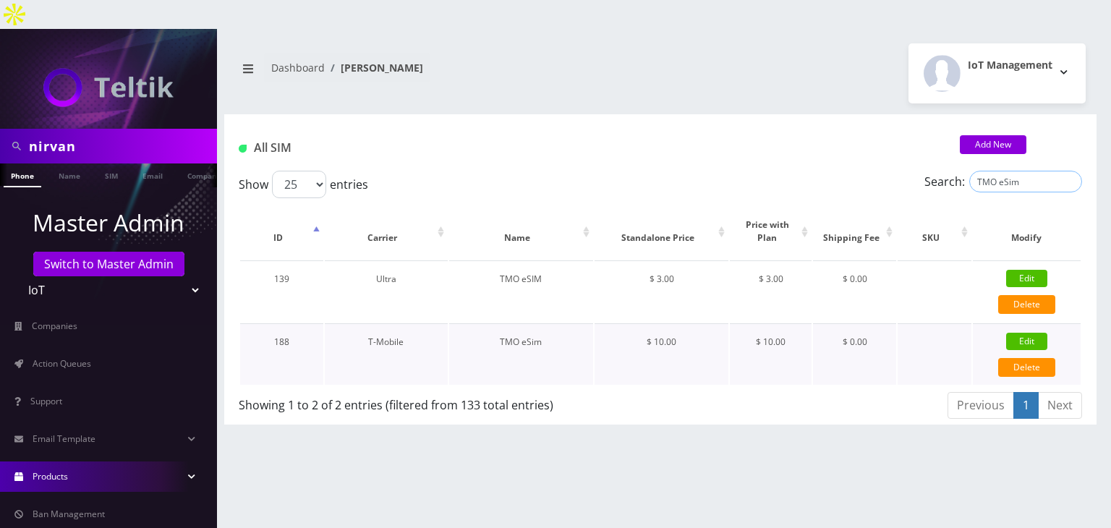
type input "TMO eSim"
click at [1022, 333] on link "Edit" at bounding box center [1026, 341] width 41 height 17
type input "TMO eSim"
select select "1"
type input "10"
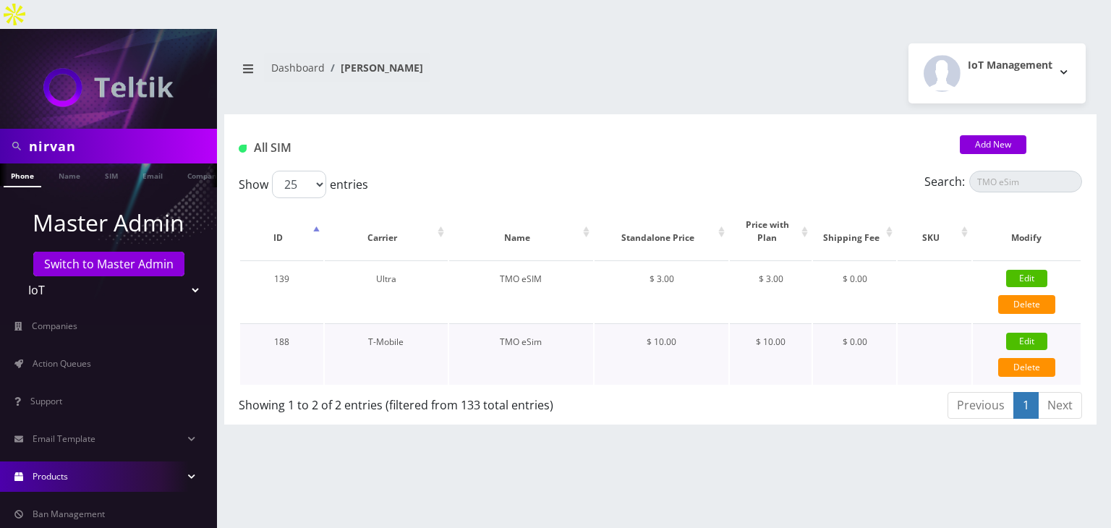
type input "10"
select select "3"
checkbox input "true"
checkbox input "false"
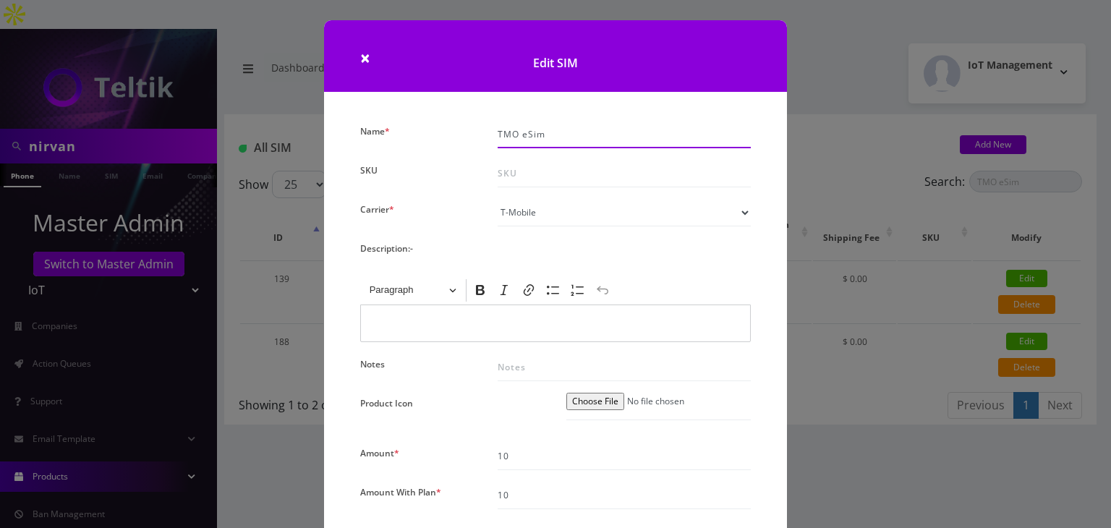
click at [568, 124] on input "TMO eSim" at bounding box center [623, 134] width 253 height 27
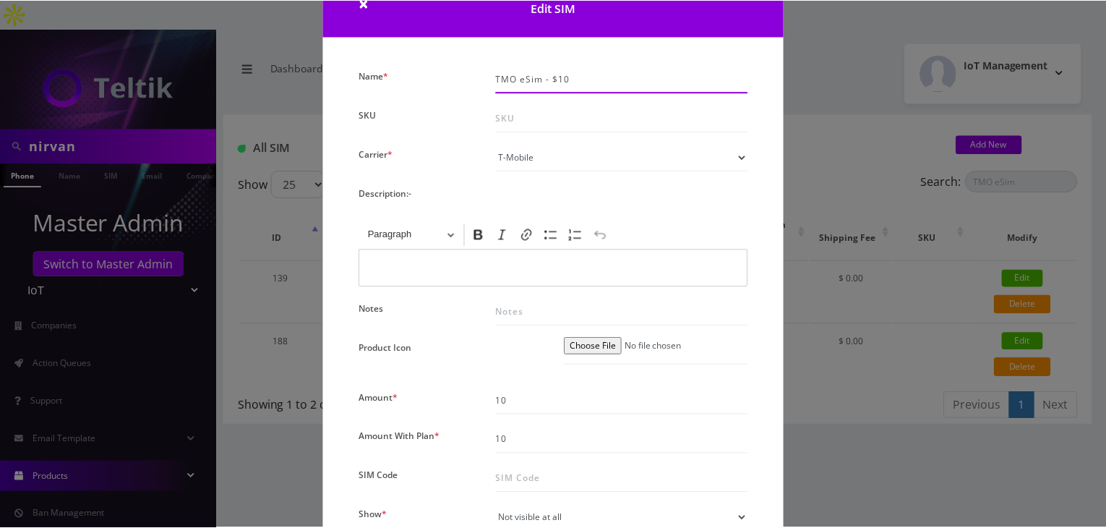
scroll to position [264, 0]
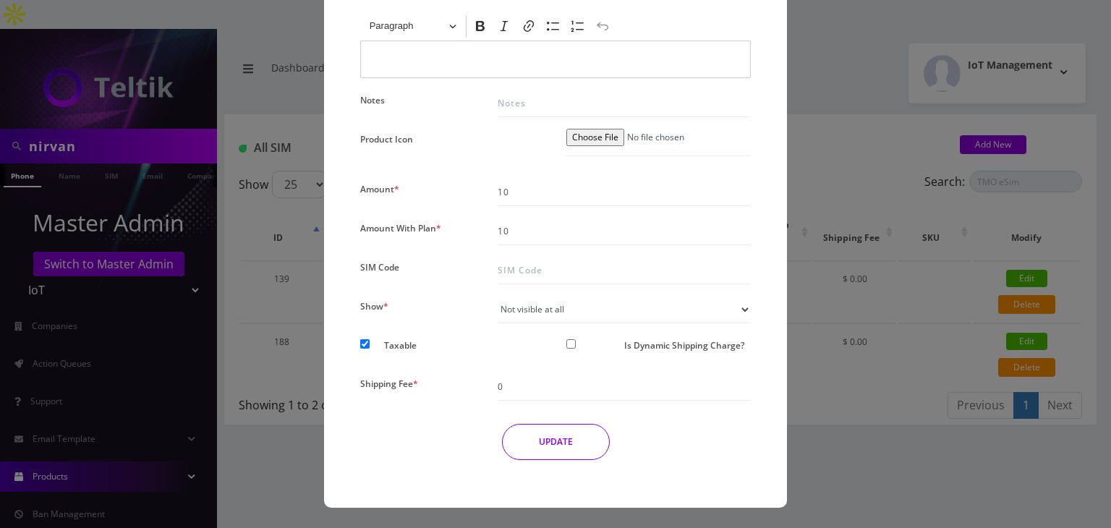
type input "TMO eSim - $10"
click at [537, 440] on button "UPDATE" at bounding box center [556, 442] width 108 height 36
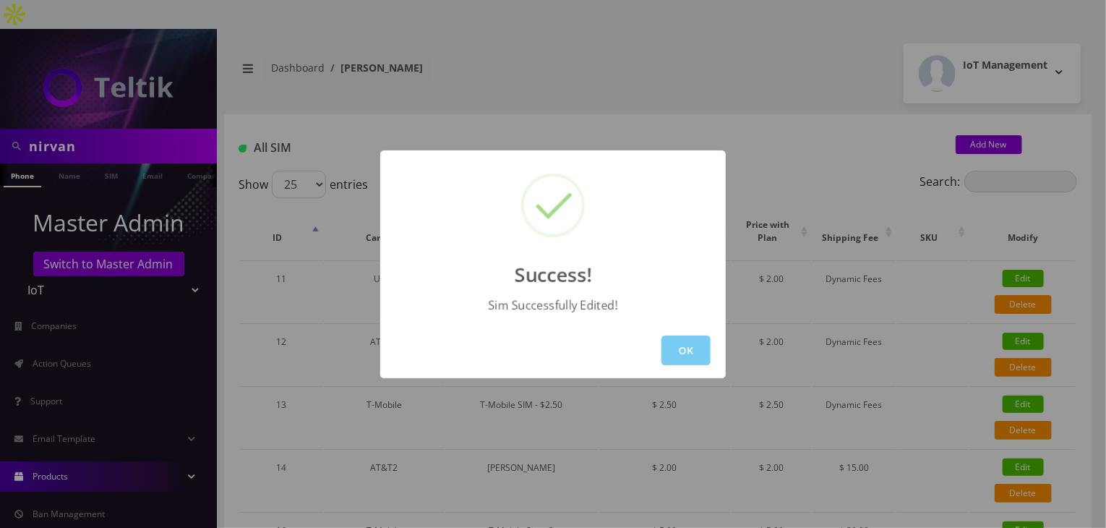
click at [691, 348] on button "OK" at bounding box center [686, 351] width 49 height 30
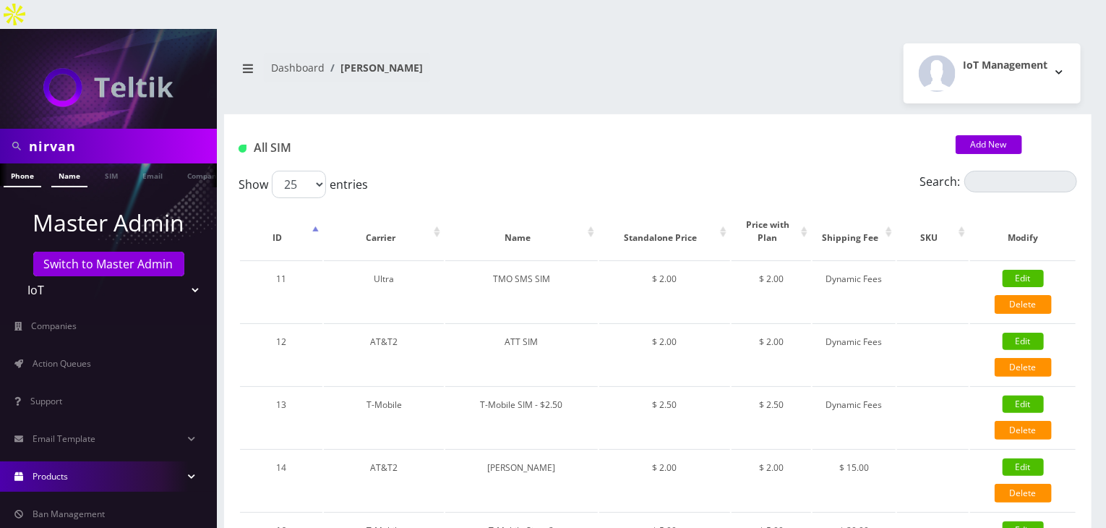
click at [72, 163] on link "Name" at bounding box center [69, 175] width 36 height 24
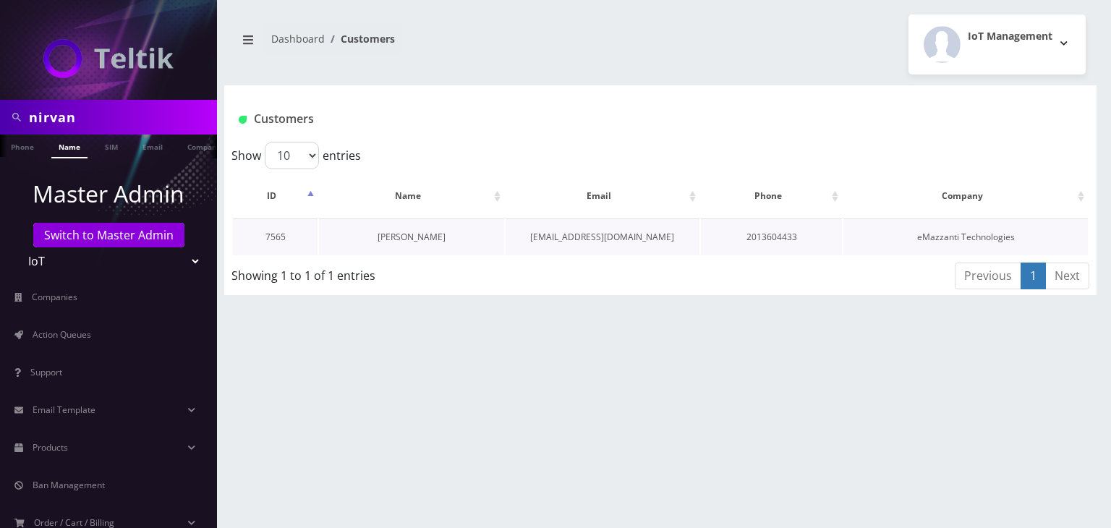
click at [411, 234] on link "Nirvan Ramoutar" at bounding box center [411, 237] width 68 height 12
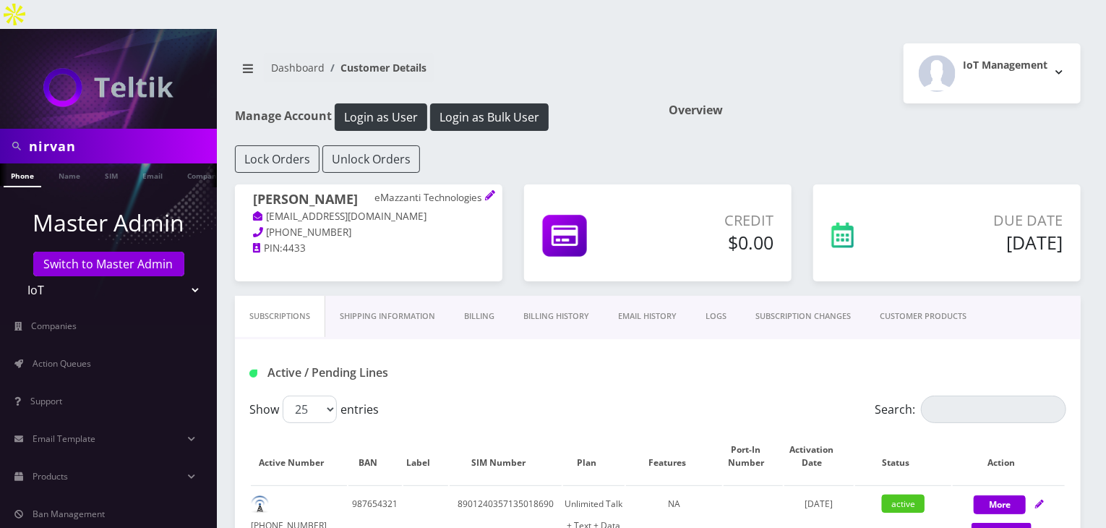
click at [550, 296] on link "Billing History" at bounding box center [556, 316] width 95 height 41
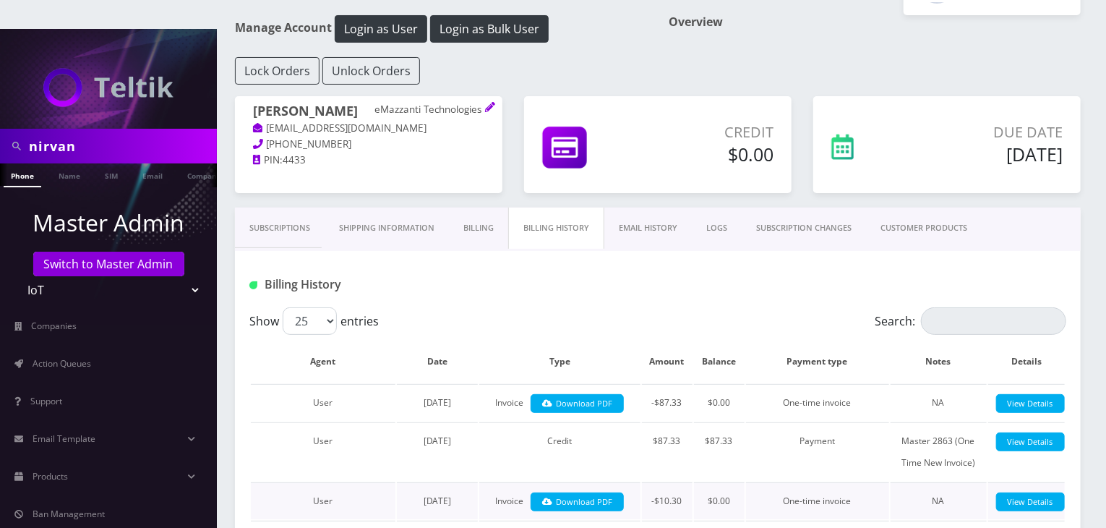
scroll to position [217, 0]
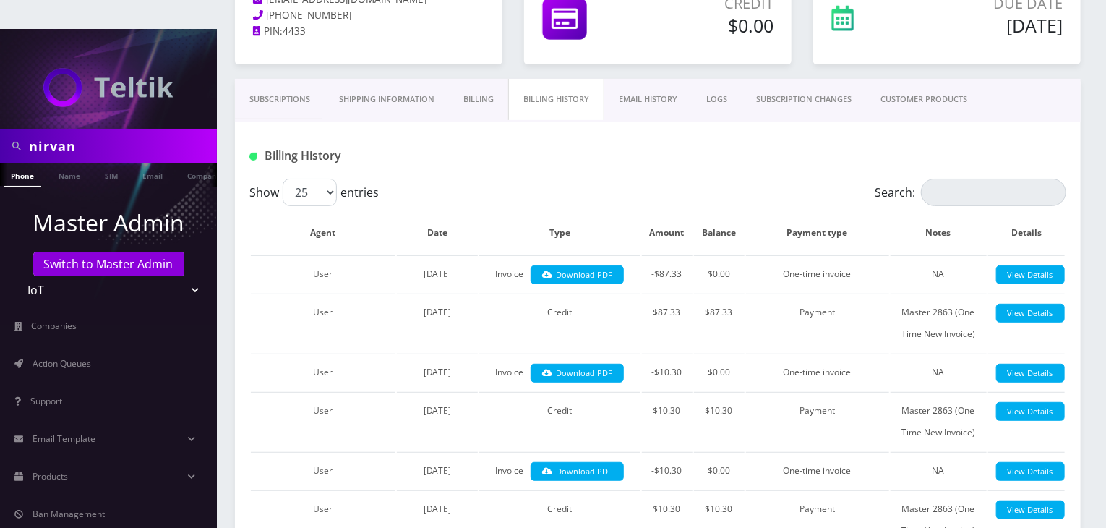
click at [939, 80] on link "CUSTOMER PRODUCTS" at bounding box center [924, 99] width 116 height 41
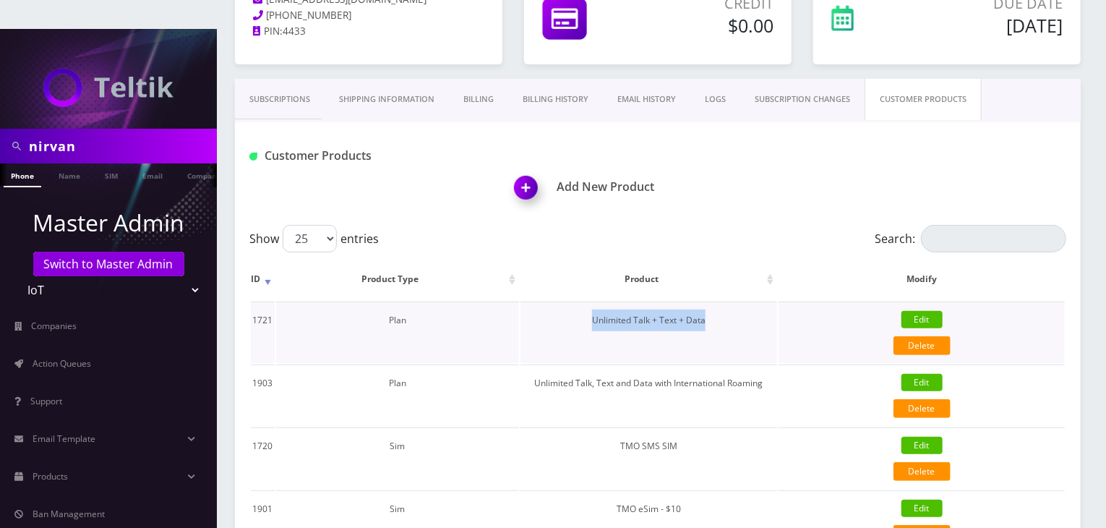
drag, startPoint x: 595, startPoint y: 289, endPoint x: 772, endPoint y: 288, distance: 177.2
click at [772, 302] on td "Unlimited Talk + Text + Data" at bounding box center [649, 332] width 257 height 61
copy td "Unlimited Talk + Text + Data"
click at [121, 461] on link "Products" at bounding box center [108, 476] width 217 height 30
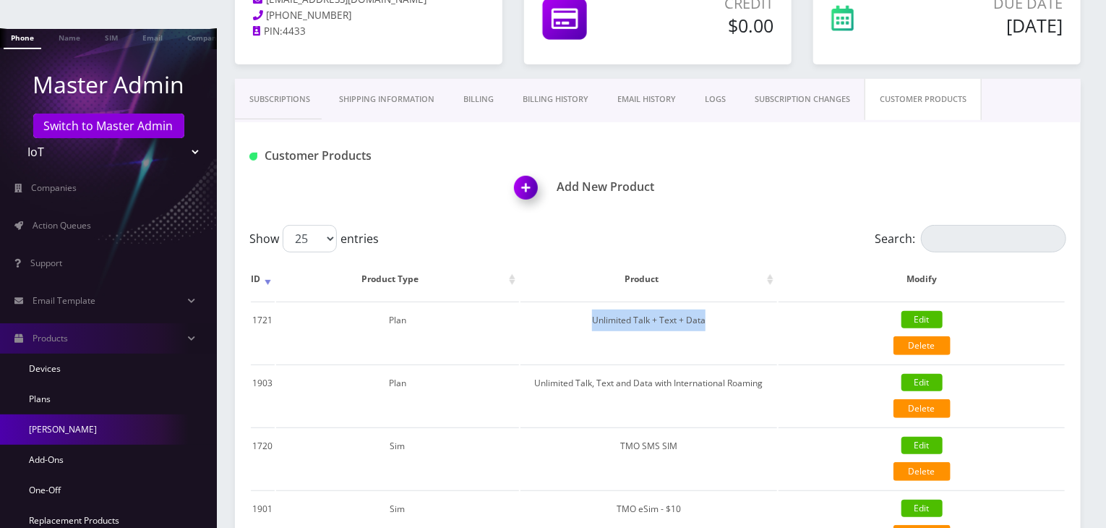
scroll to position [145, 0]
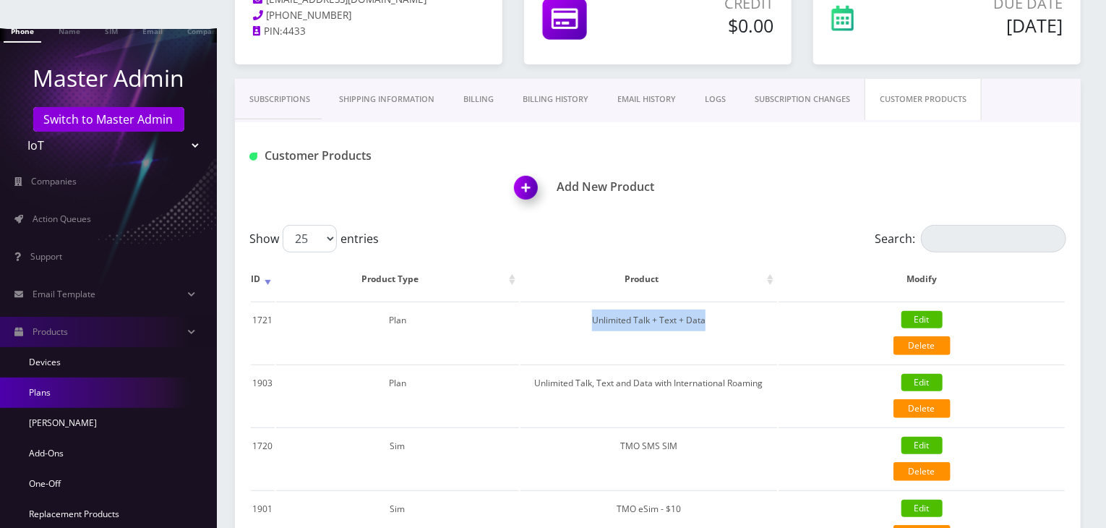
click at [80, 377] on link "Plans" at bounding box center [108, 392] width 217 height 30
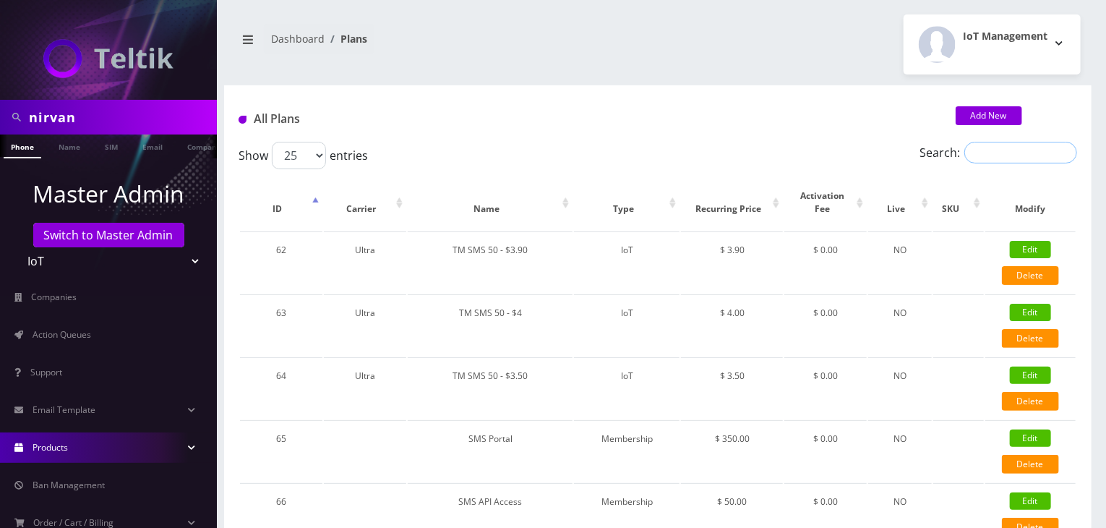
click at [989, 151] on input "Search:" at bounding box center [1021, 153] width 113 height 22
paste input "Unlimited Talk + Text + Data"
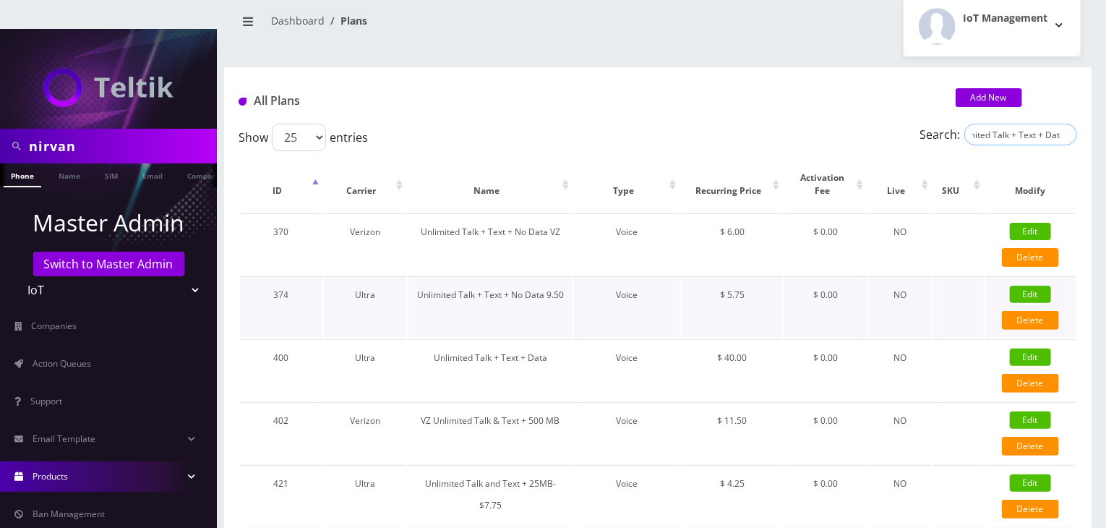
scroll to position [72, 0]
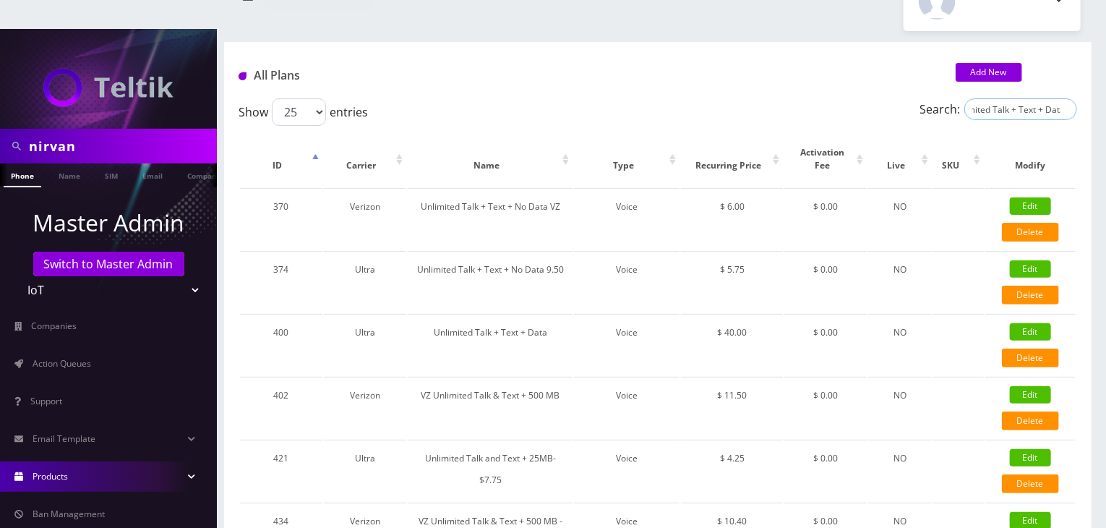
type input "Unlimited Talk + Text + Data"
drag, startPoint x: 550, startPoint y: 302, endPoint x: 545, endPoint y: 307, distance: 7.7
click at [545, 314] on td "Unlimited Talk + Text + Data" at bounding box center [490, 344] width 165 height 61
click at [71, 163] on link "Name" at bounding box center [69, 175] width 36 height 24
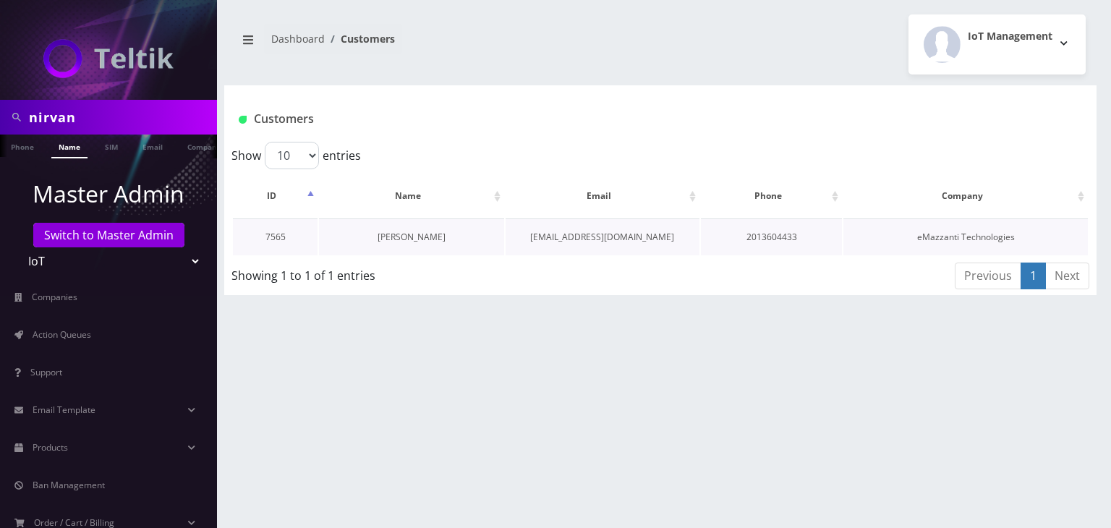
click at [429, 235] on link "[PERSON_NAME]" at bounding box center [411, 237] width 68 height 12
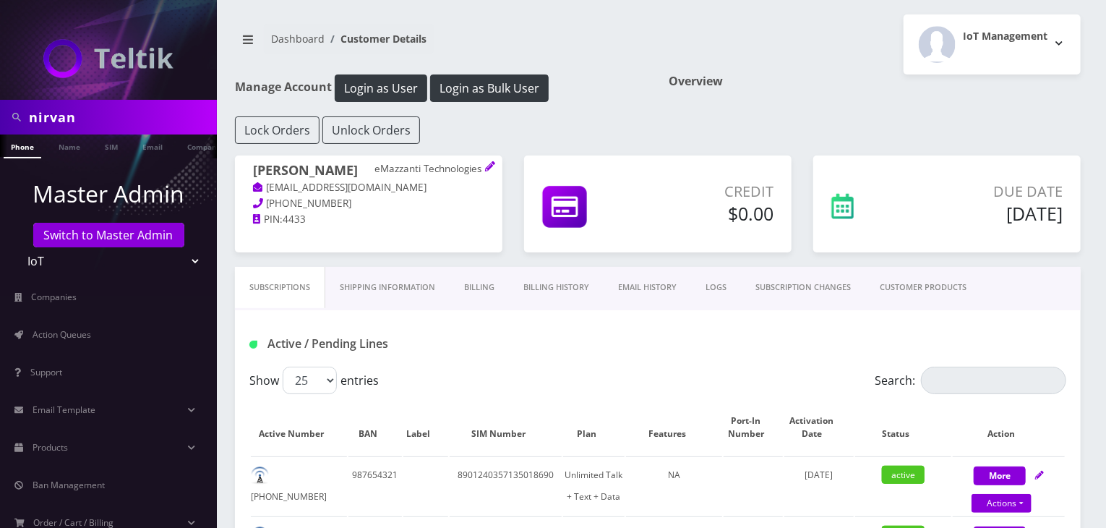
click at [918, 289] on link "CUSTOMER PRODUCTS" at bounding box center [924, 287] width 116 height 41
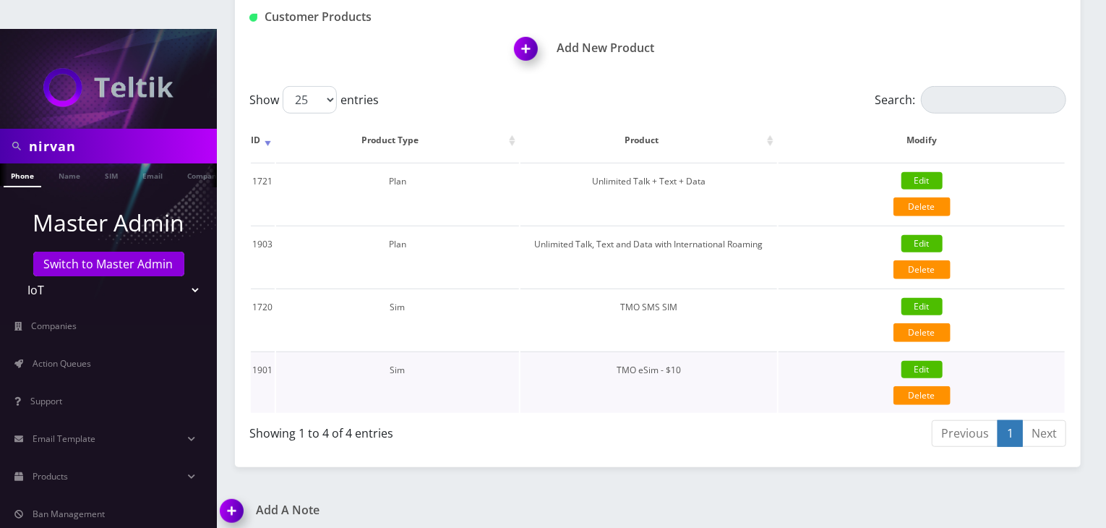
scroll to position [362, 0]
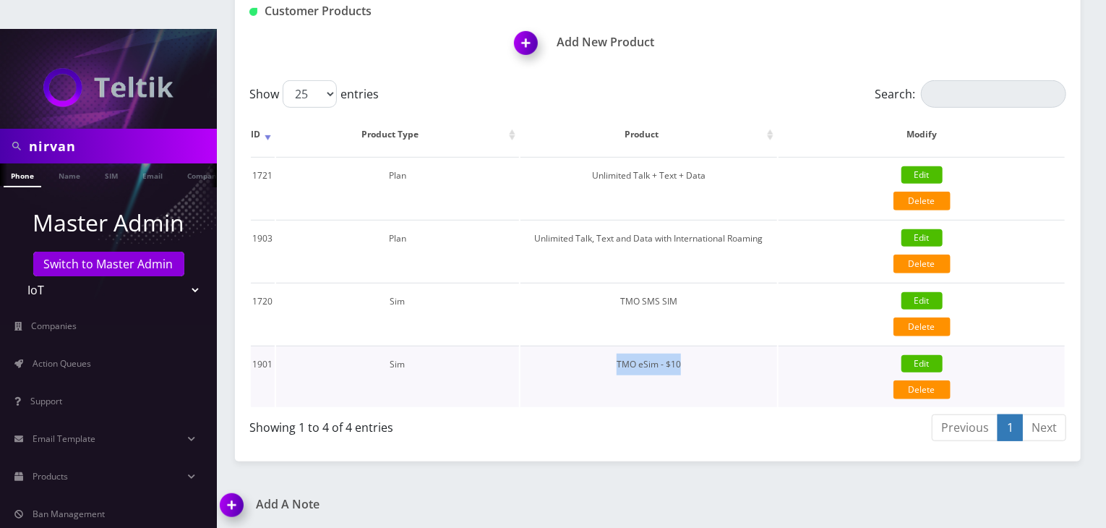
drag, startPoint x: 688, startPoint y: 330, endPoint x: 588, endPoint y: 333, distance: 99.8
click at [588, 346] on td "TMO eSim - $10" at bounding box center [649, 376] width 257 height 61
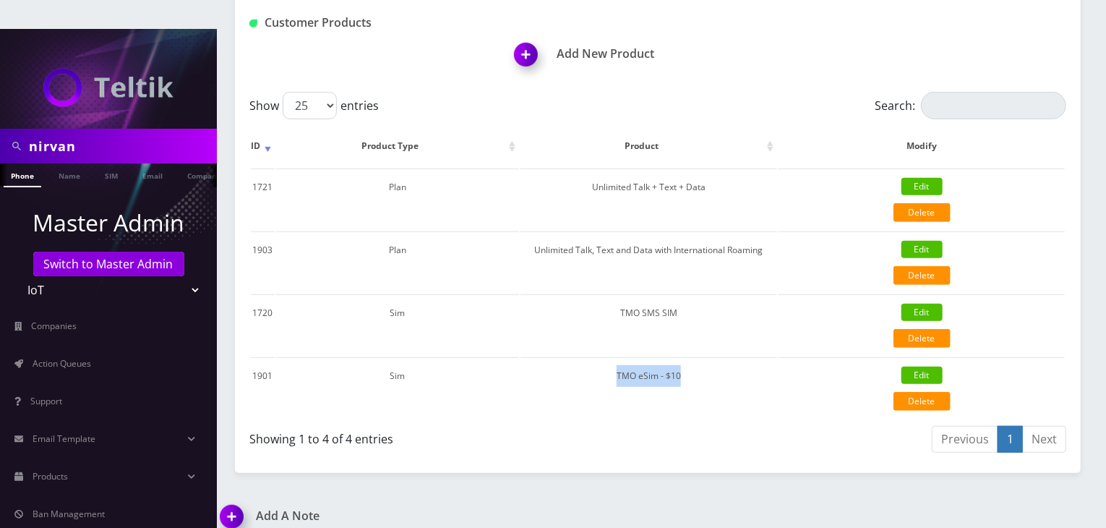
scroll to position [72, 0]
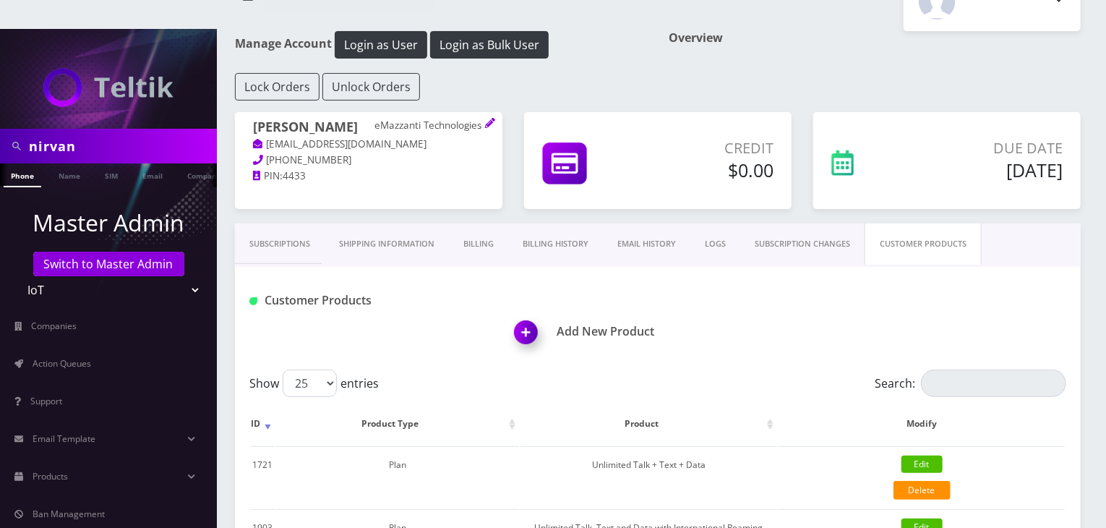
click at [270, 223] on link "Subscriptions" at bounding box center [280, 243] width 90 height 41
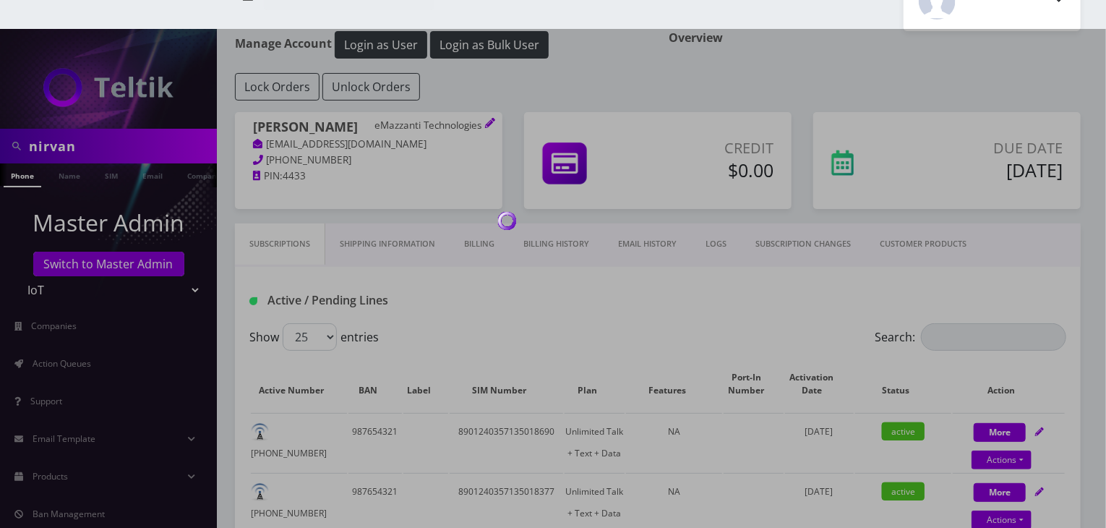
scroll to position [362, 0]
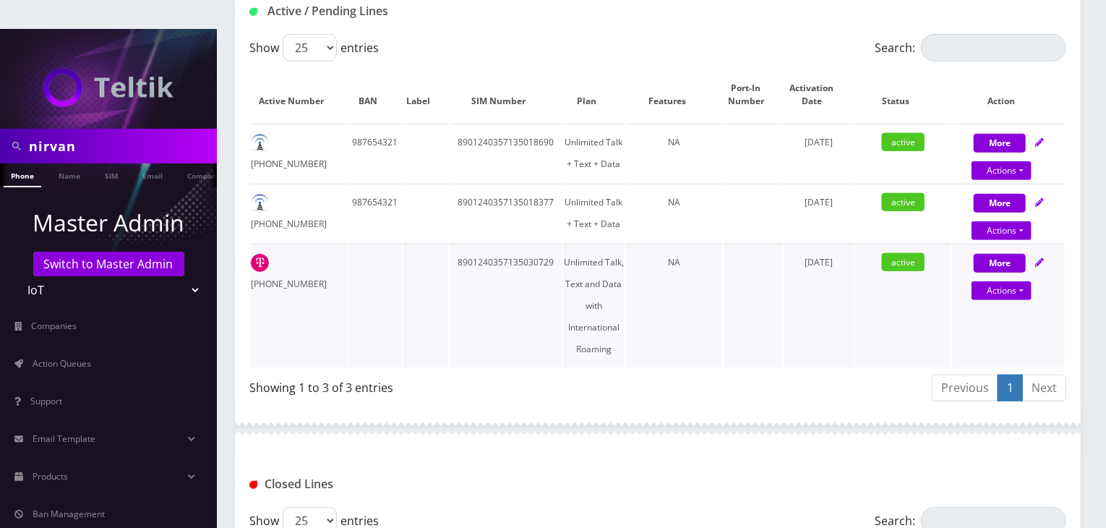
drag, startPoint x: 273, startPoint y: 228, endPoint x: 816, endPoint y: 304, distance: 549.0
click at [816, 304] on tr "646-322-0936 8901240357135030729 Unlimited Talk, Text and Data with Internation…" at bounding box center [658, 306] width 814 height 124
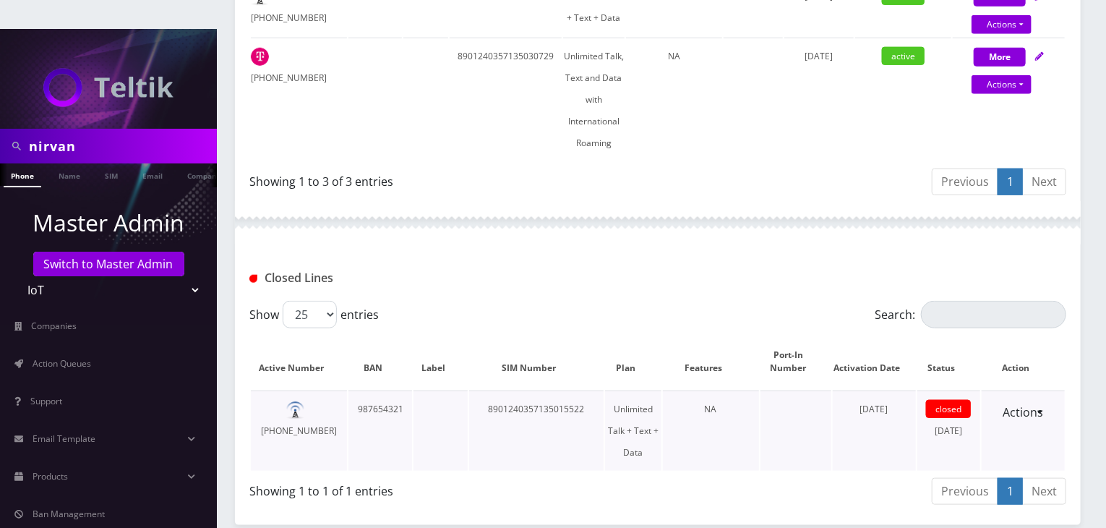
scroll to position [351, 0]
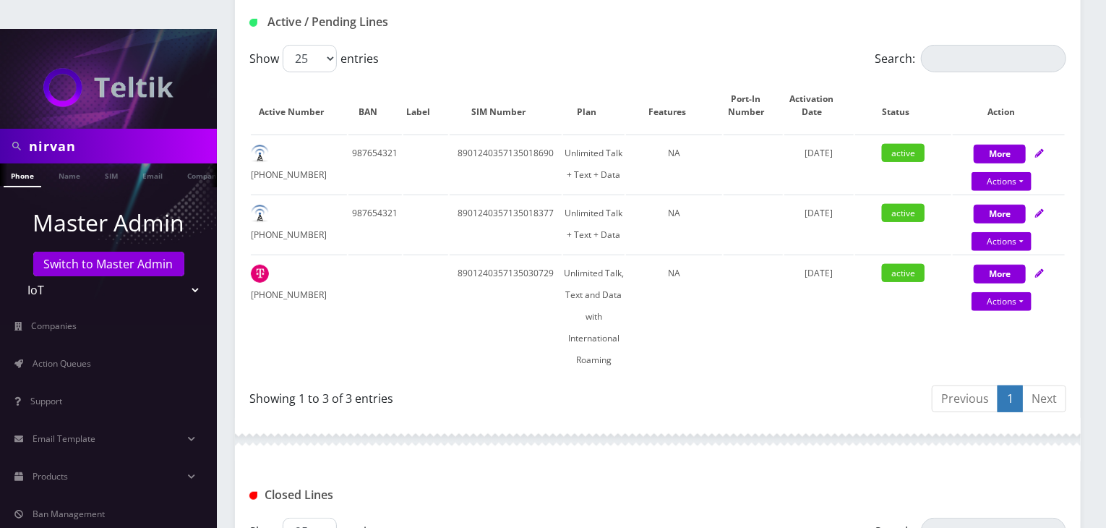
click at [552, 384] on div "Showing 1 to 3 of 3 entries" at bounding box center [448, 395] width 398 height 23
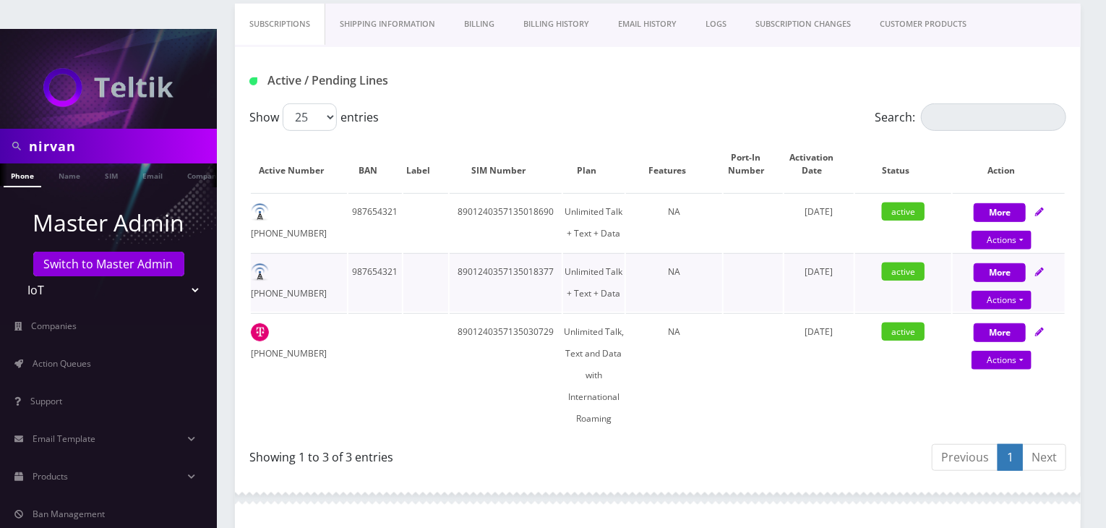
scroll to position [206, 0]
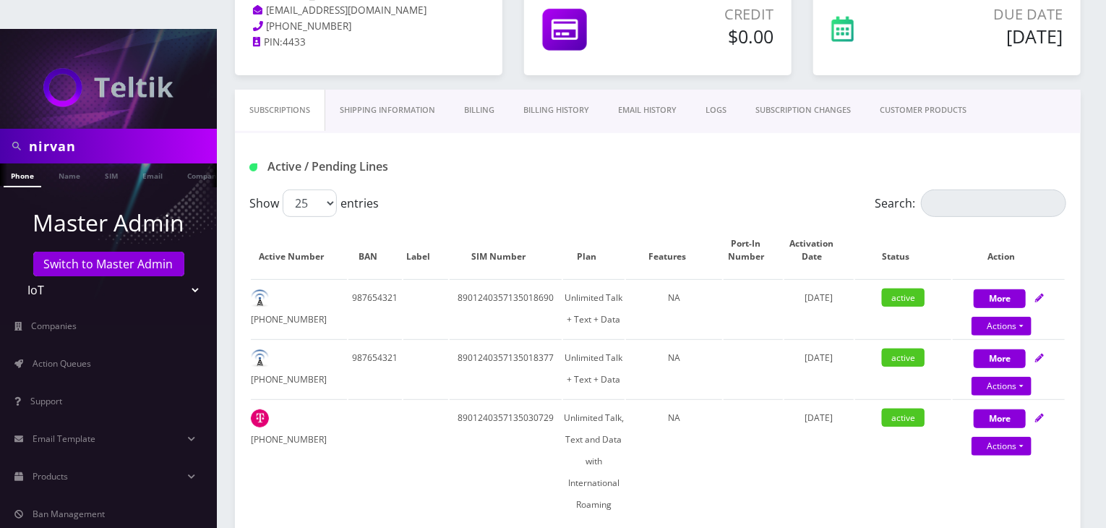
click at [931, 90] on link "CUSTOMER PRODUCTS" at bounding box center [924, 110] width 116 height 41
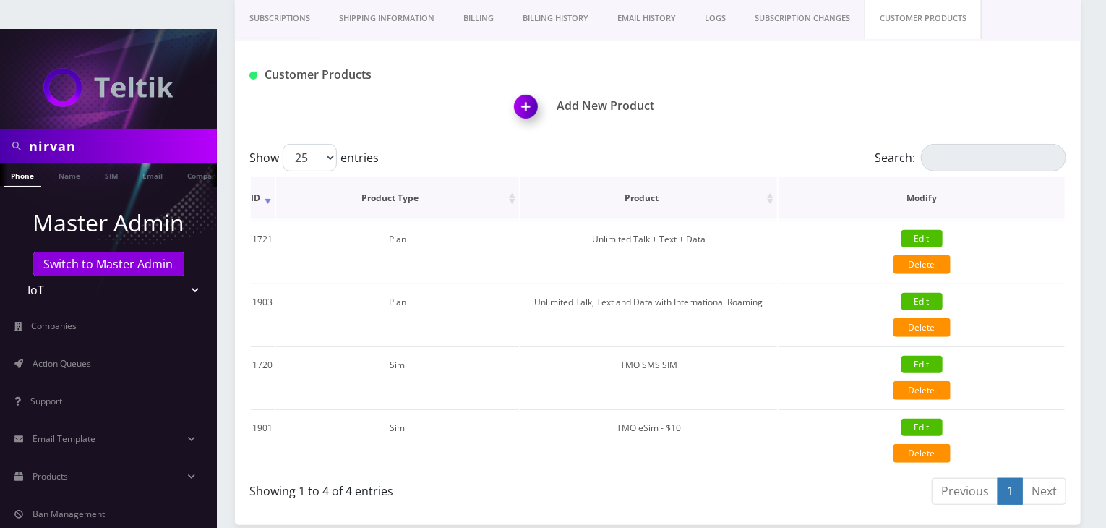
scroll to position [423, 0]
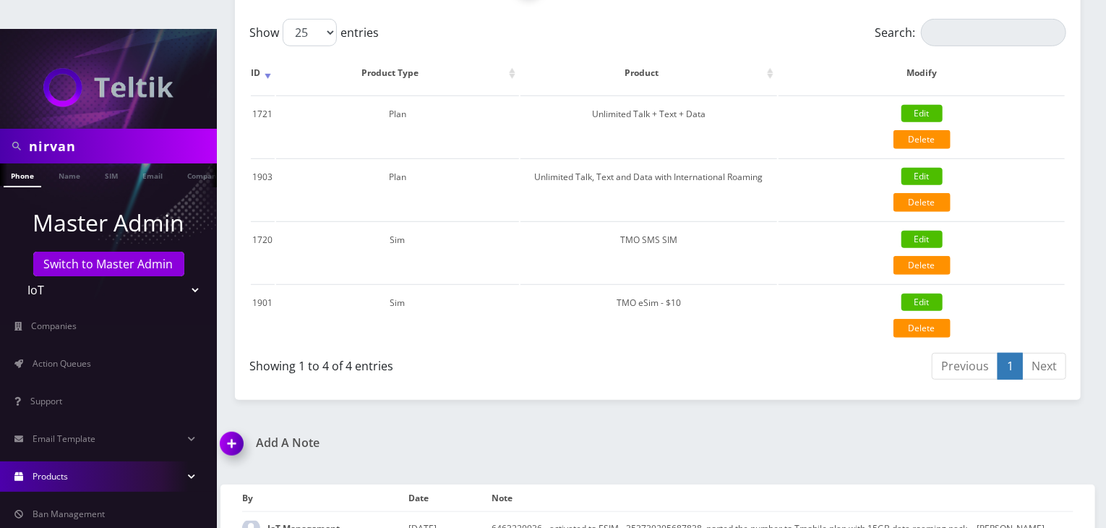
click at [116, 461] on link "Products" at bounding box center [108, 476] width 217 height 30
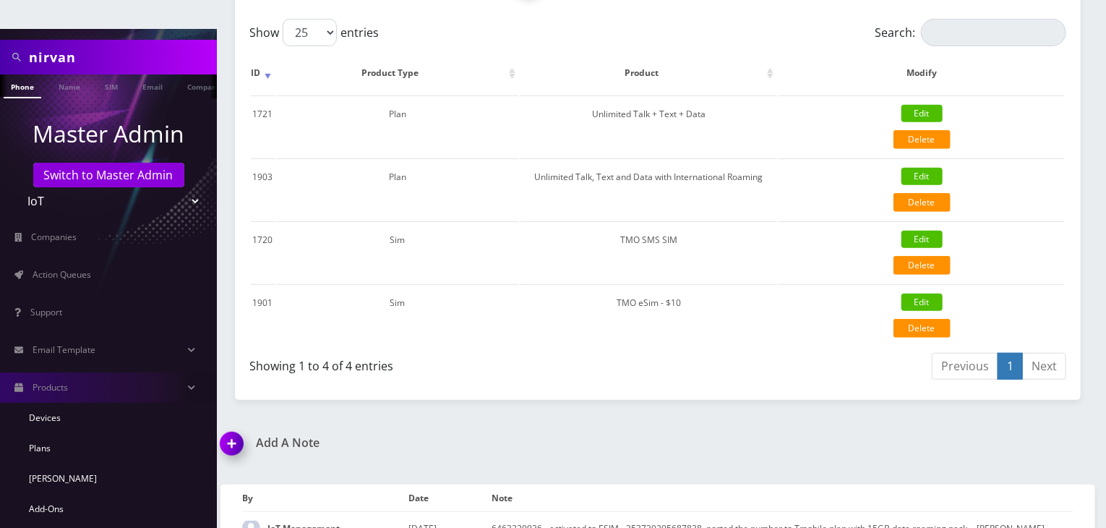
scroll to position [217, 0]
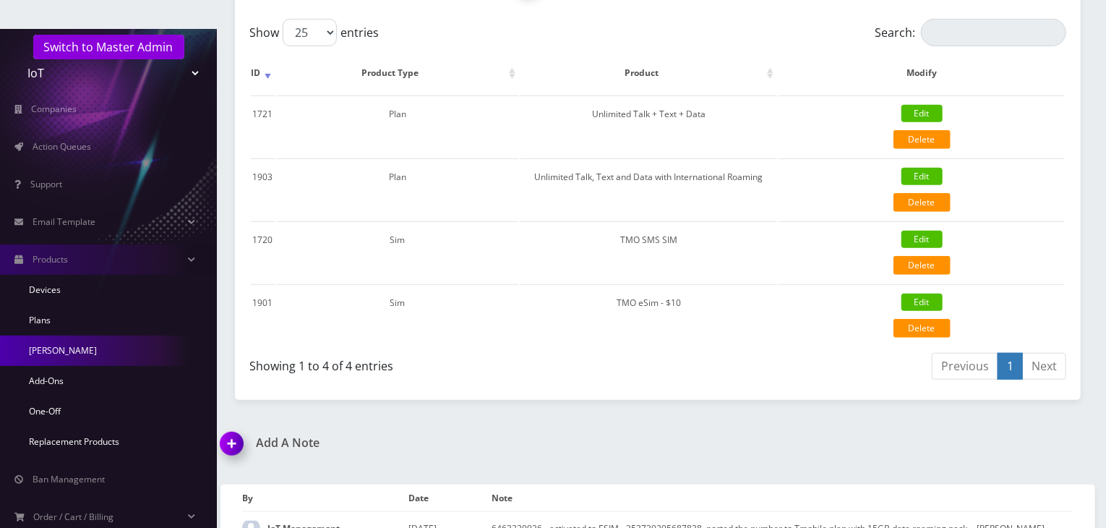
click at [67, 336] on link "[PERSON_NAME]" at bounding box center [108, 351] width 217 height 30
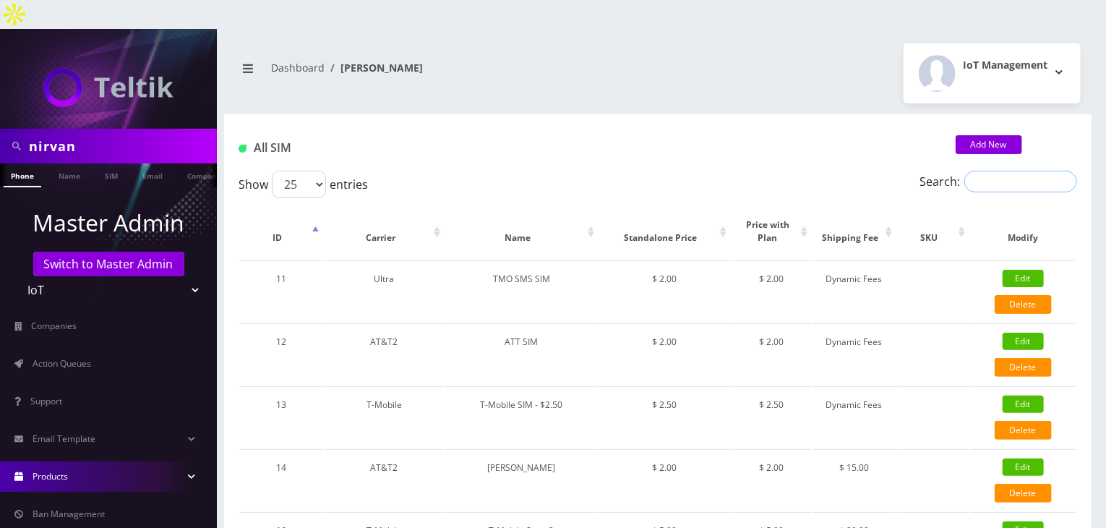
click at [982, 171] on input "Search:" at bounding box center [1021, 182] width 113 height 22
paste input "Unlimited Talk + Text + Data"
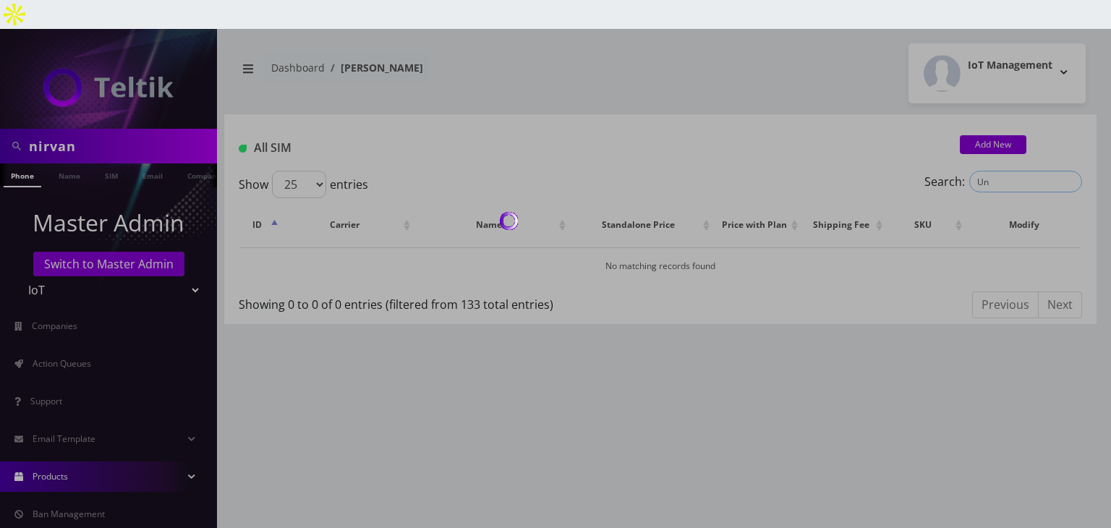
type input "U"
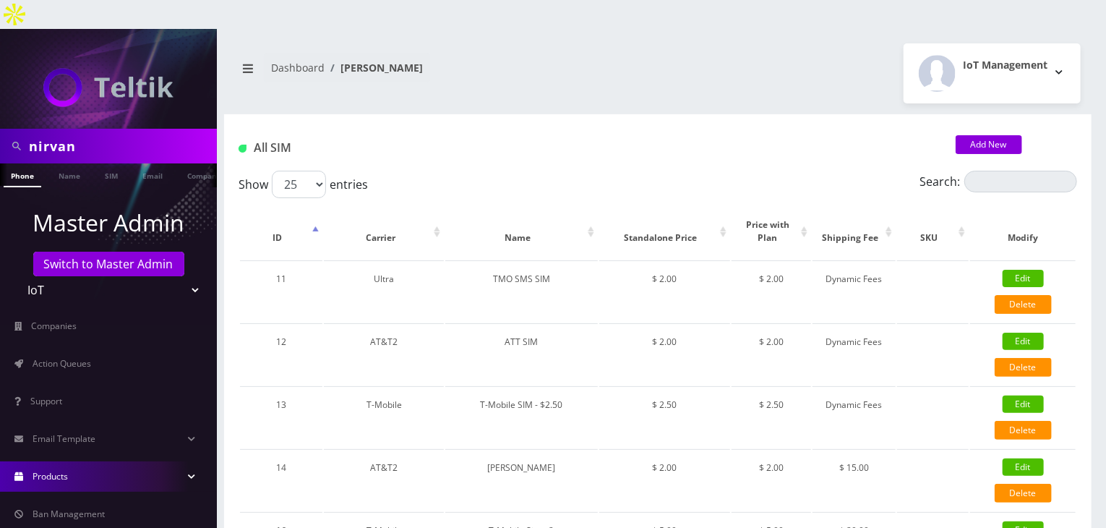
click at [166, 461] on link "Products" at bounding box center [108, 476] width 217 height 30
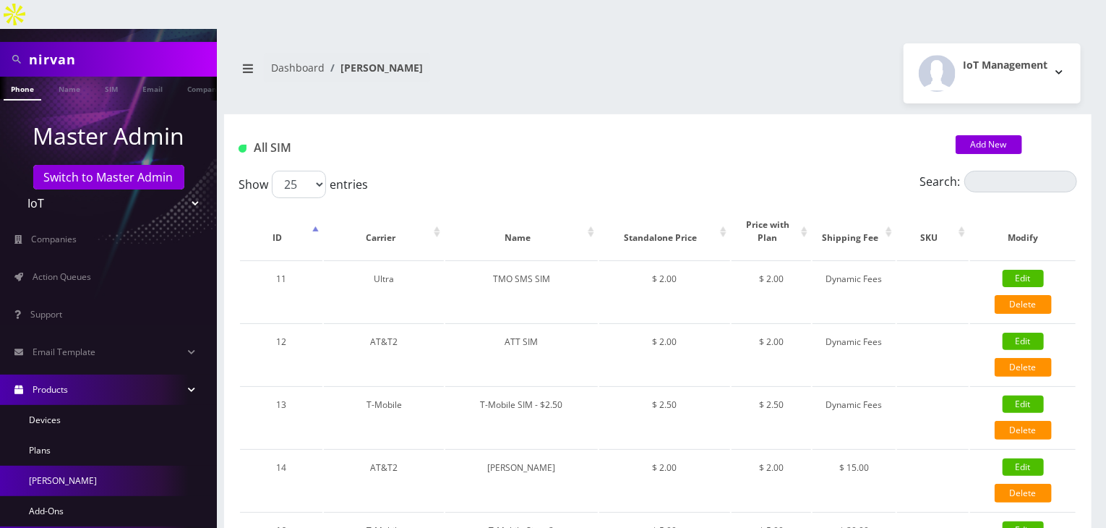
scroll to position [145, 0]
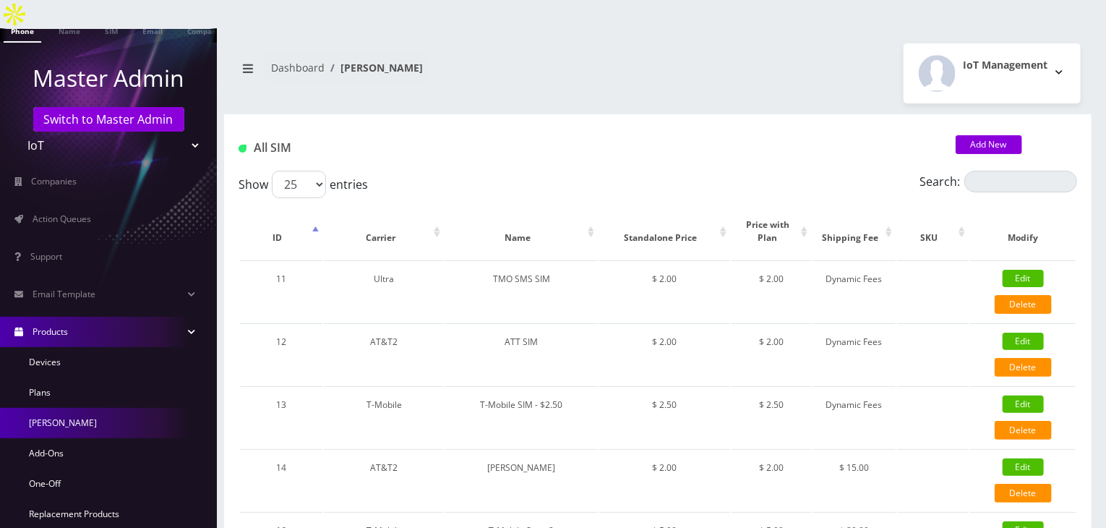
click at [101, 408] on link "[PERSON_NAME]" at bounding box center [108, 423] width 217 height 30
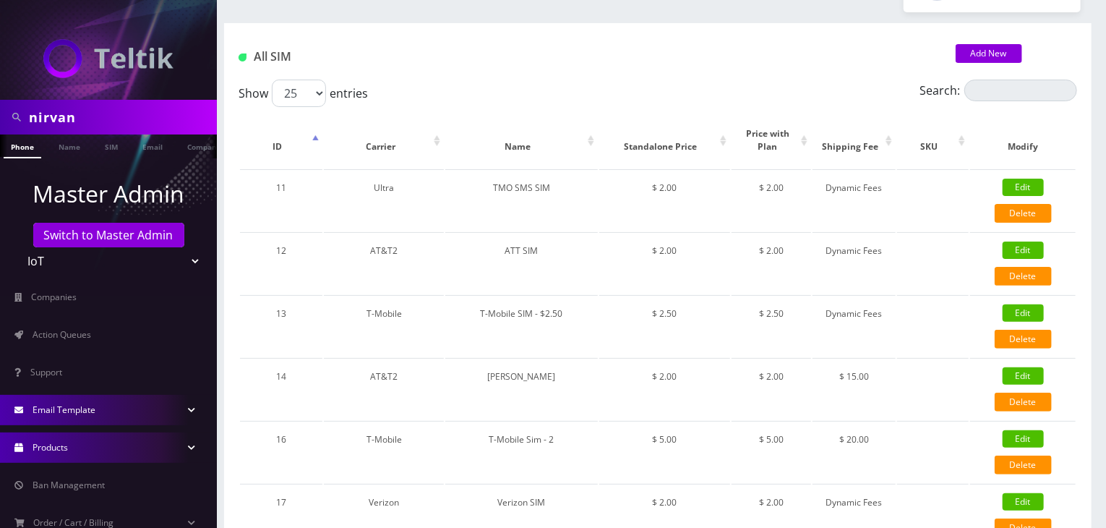
scroll to position [217, 0]
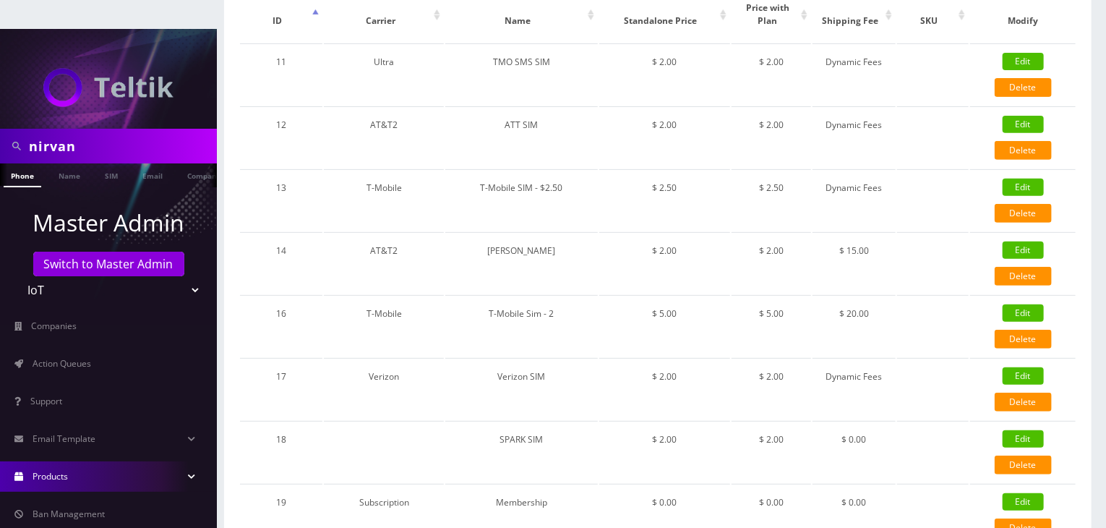
click at [149, 461] on link "Products" at bounding box center [108, 476] width 217 height 30
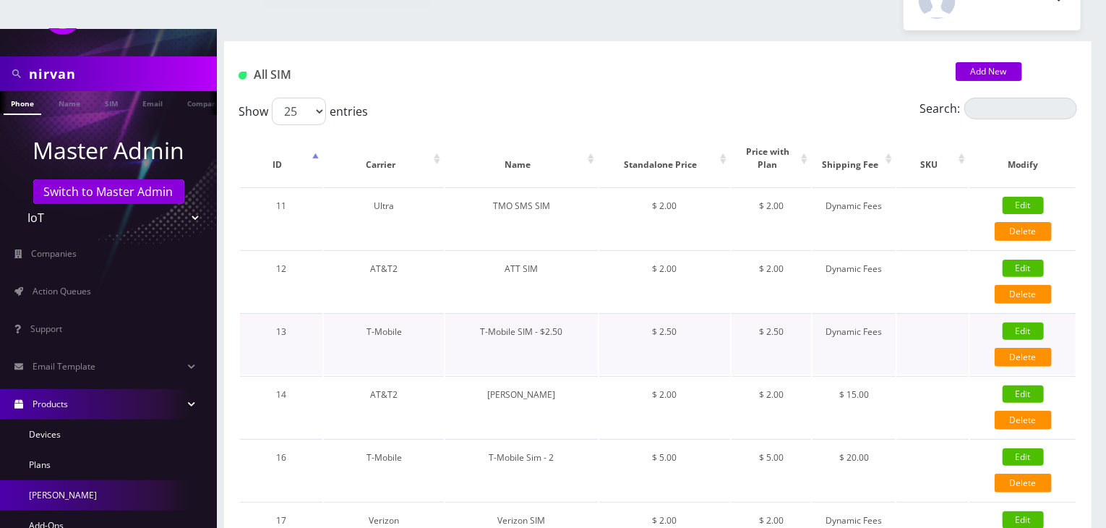
scroll to position [0, 0]
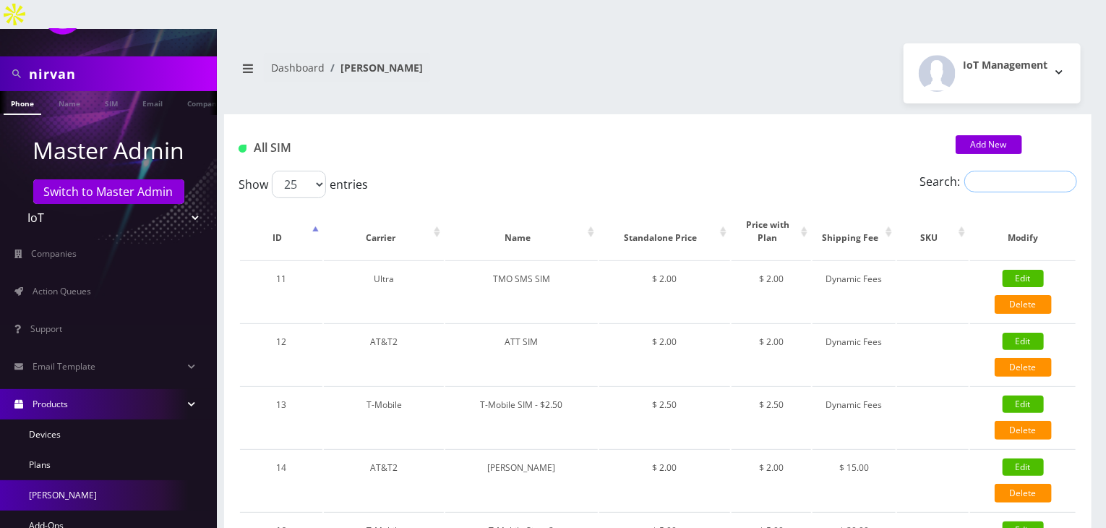
click at [1011, 171] on input "Search:" at bounding box center [1021, 182] width 113 height 22
paste input "Unlimited Talk + Text + Data"
type input "Unlimited Talk + Text + Data"
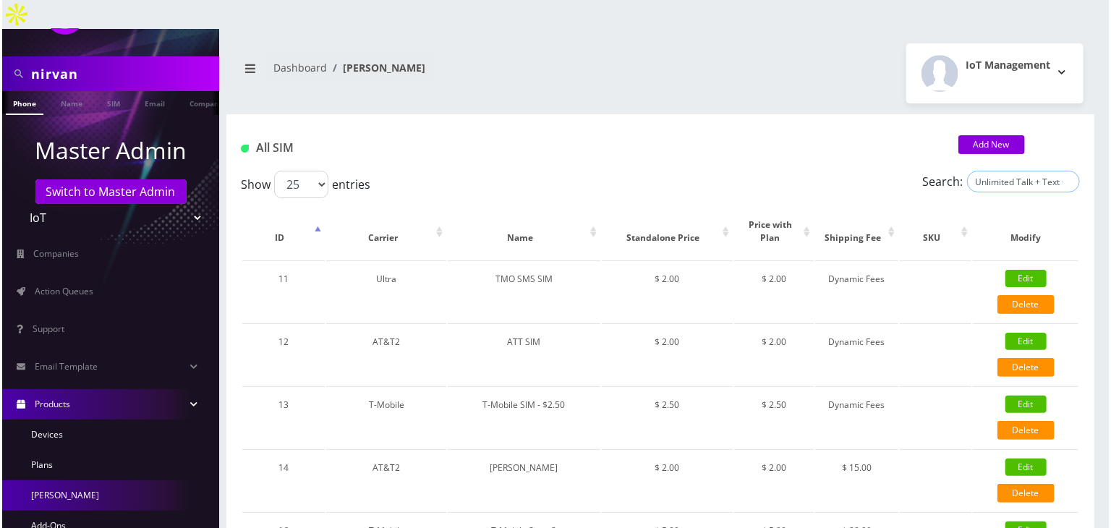
scroll to position [0, 21]
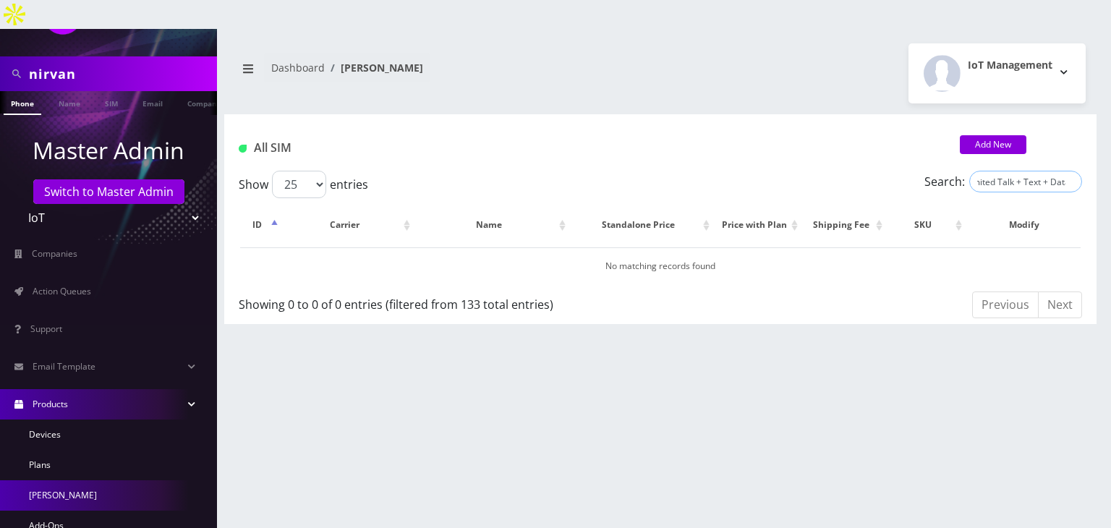
click at [1070, 171] on input "Unlimited Talk + Text + Data" at bounding box center [1025, 182] width 113 height 22
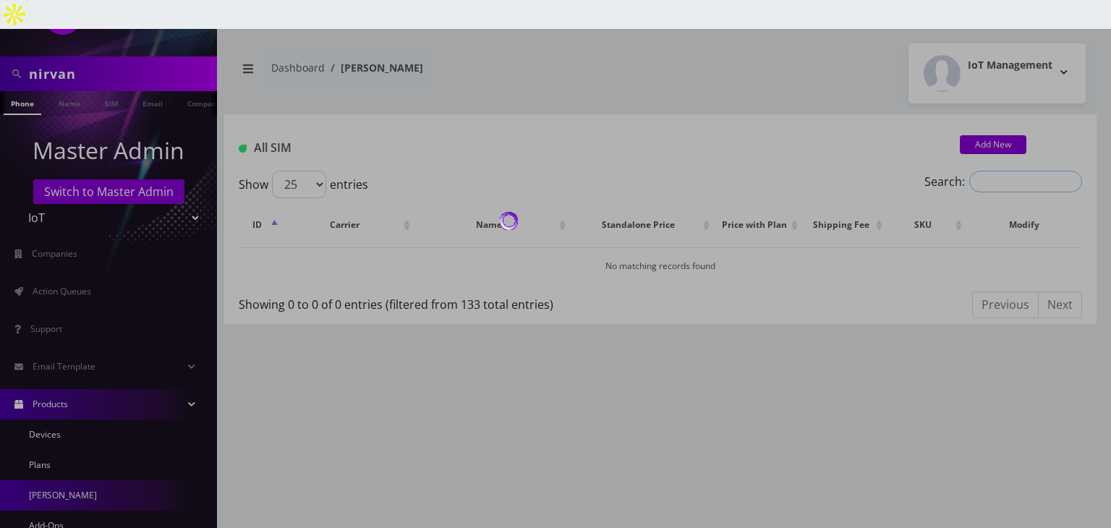
scroll to position [0, 0]
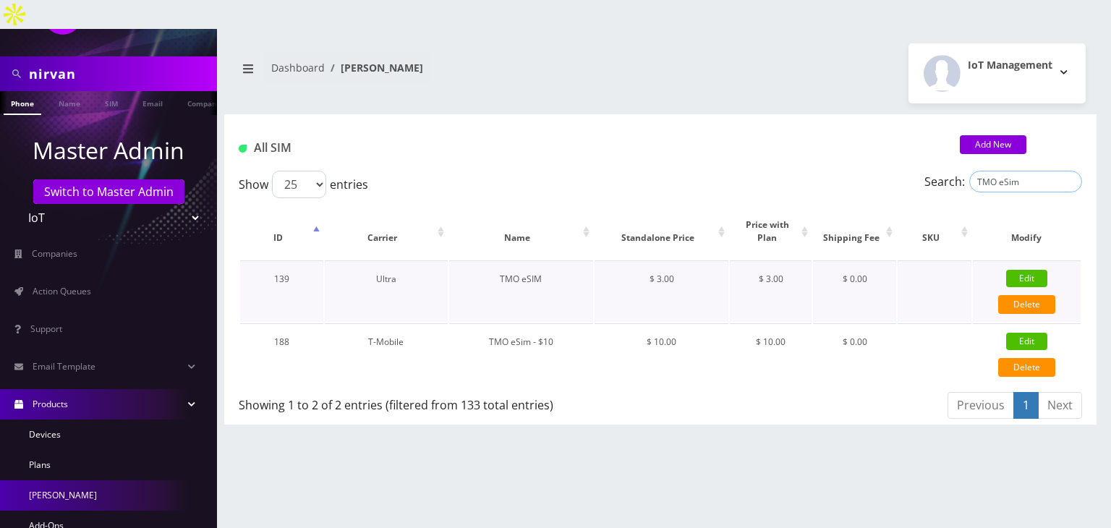
type input "TMO eSim"
click at [1030, 270] on link "Edit" at bounding box center [1026, 278] width 41 height 17
type input "TMO eSIM"
select select "5"
type input "3"
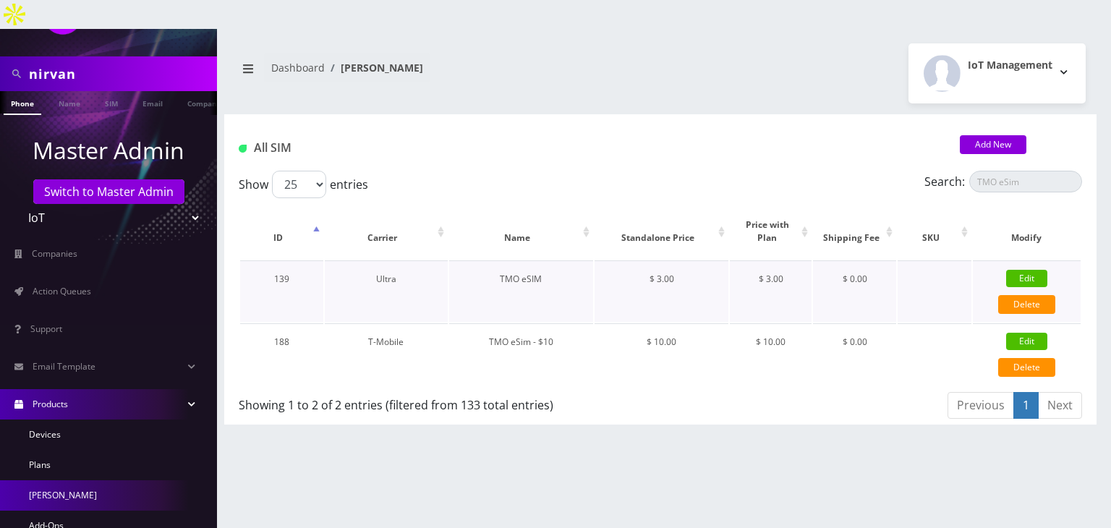
type input "3"
select select "3"
checkbox input "true"
checkbox input "false"
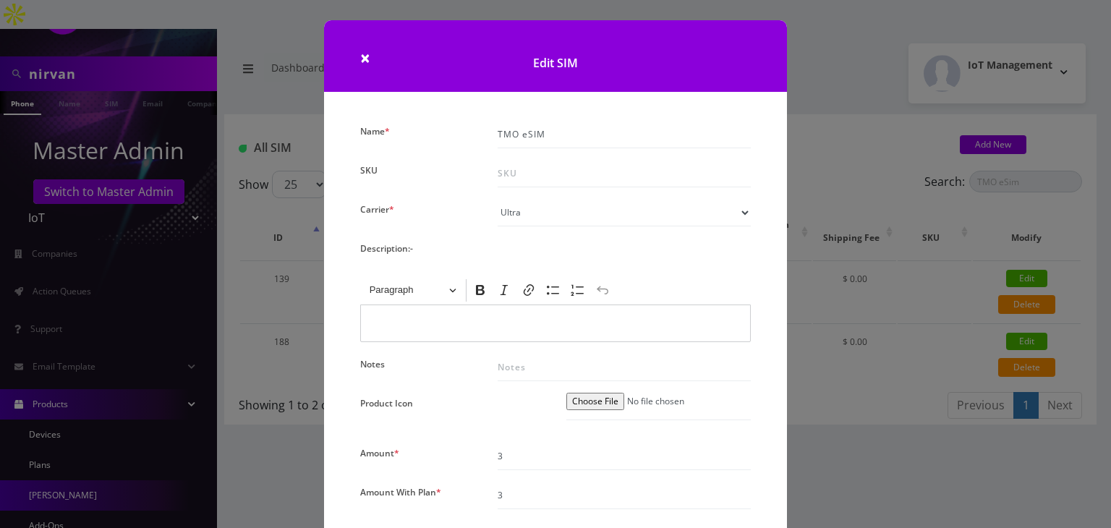
click at [808, 259] on div "× Edit SIM Name * TMO eSIM SKU Carrier * Please Select Carrier No carrier / unl…" at bounding box center [555, 264] width 1111 height 528
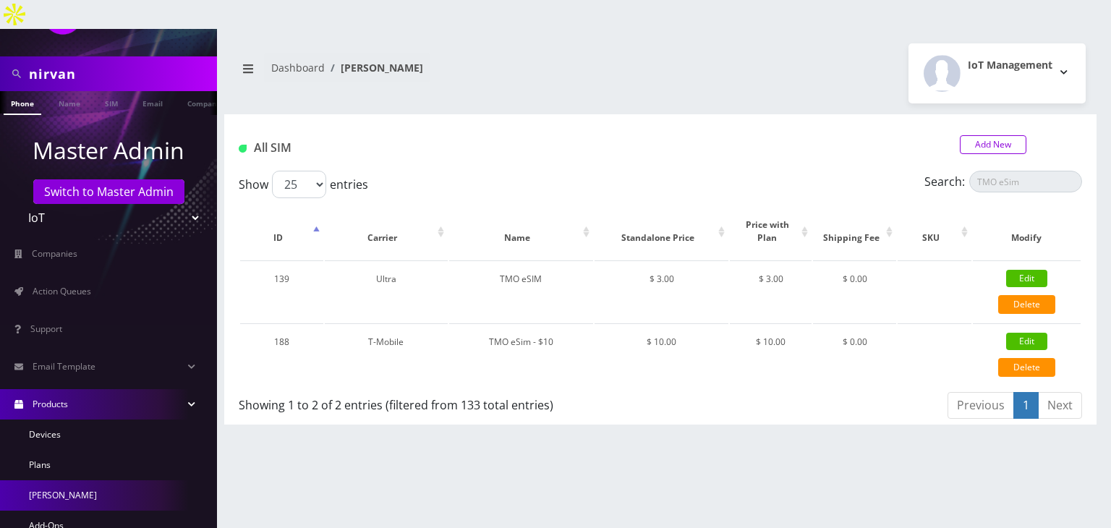
click at [983, 135] on link "Add New" at bounding box center [993, 144] width 67 height 19
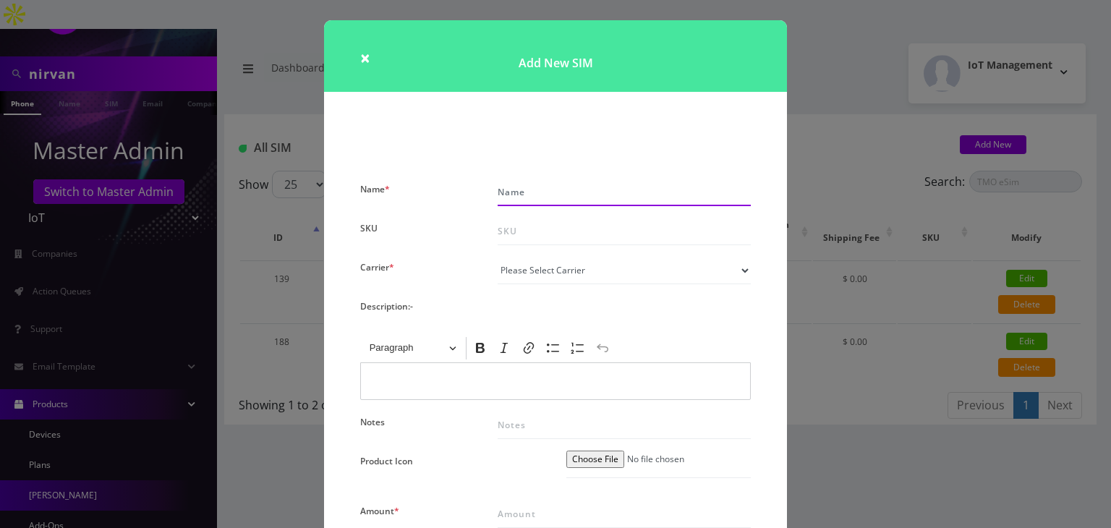
click at [500, 187] on input "Name *" at bounding box center [623, 192] width 253 height 27
type input "TMO eSim - $10"
click at [827, 60] on div "× Add New SIM Name * TMO eSim - $10 SKU Carrier * Please Select Carrier No carr…" at bounding box center [555, 264] width 1111 height 528
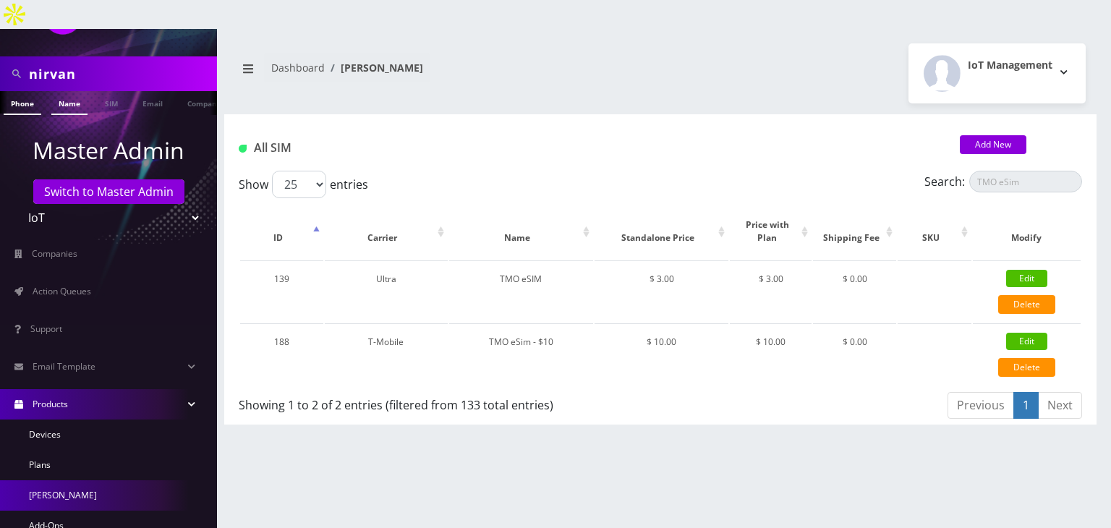
click at [69, 91] on link "Name" at bounding box center [69, 103] width 36 height 24
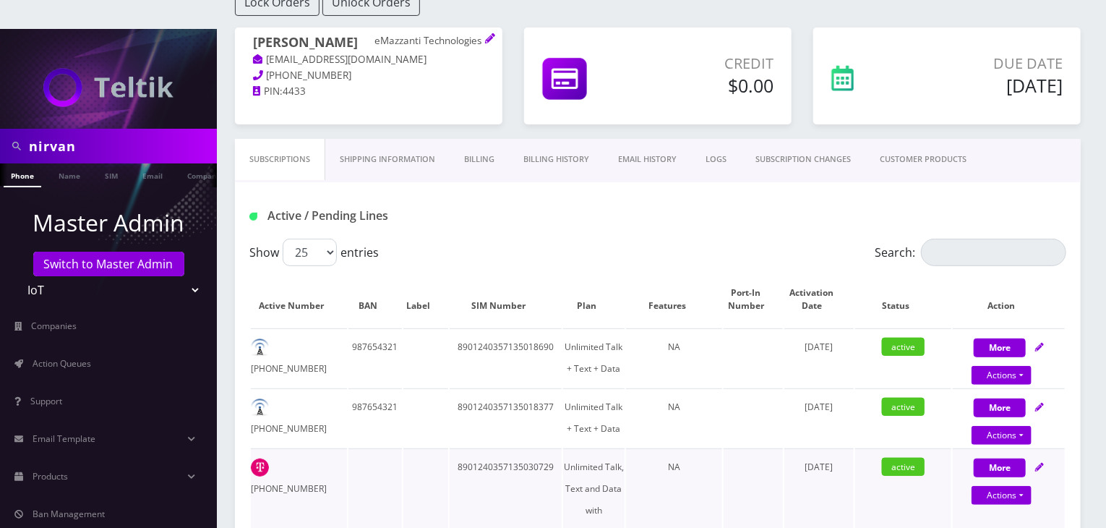
scroll to position [289, 0]
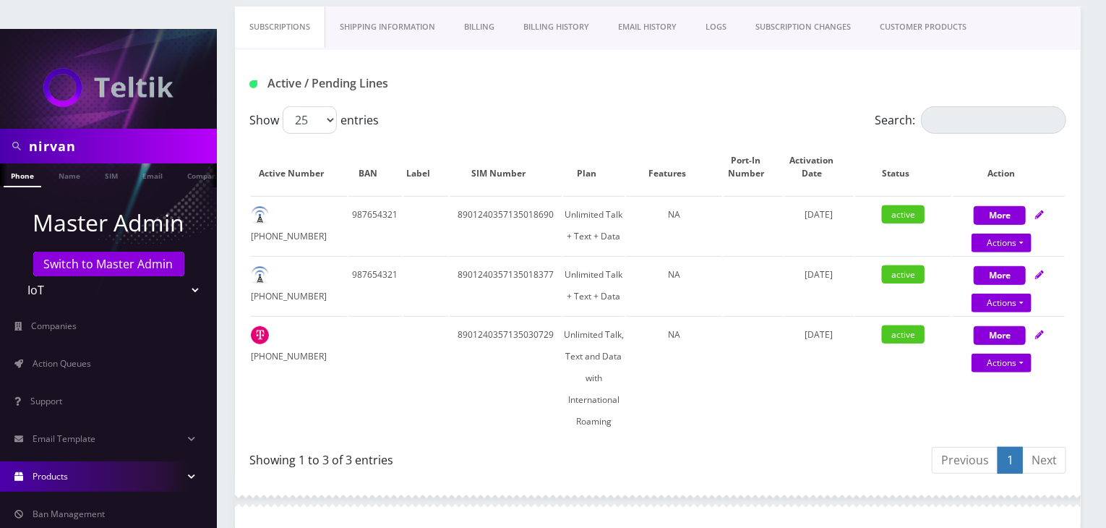
click at [171, 461] on link "Products" at bounding box center [108, 476] width 217 height 30
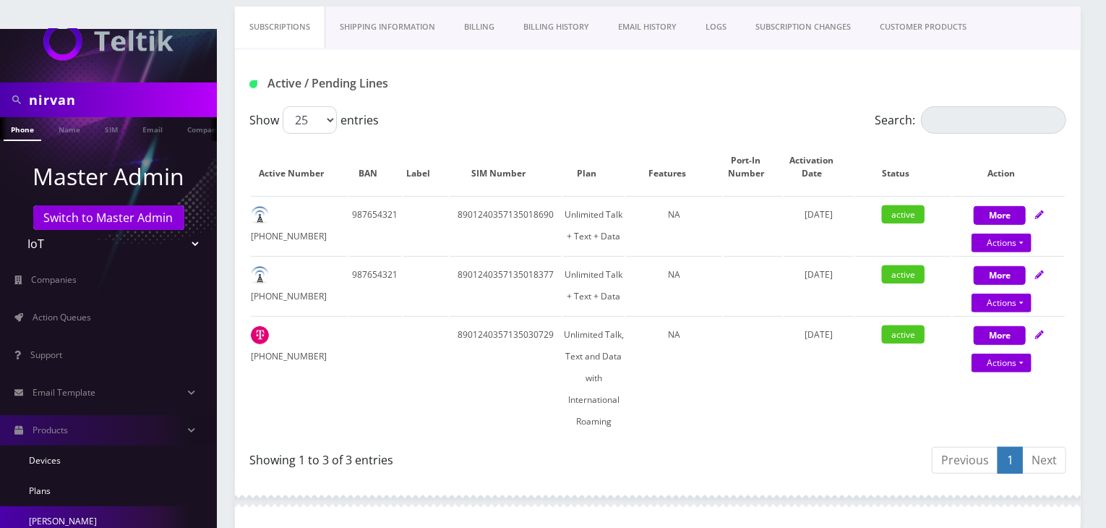
scroll to position [72, 0]
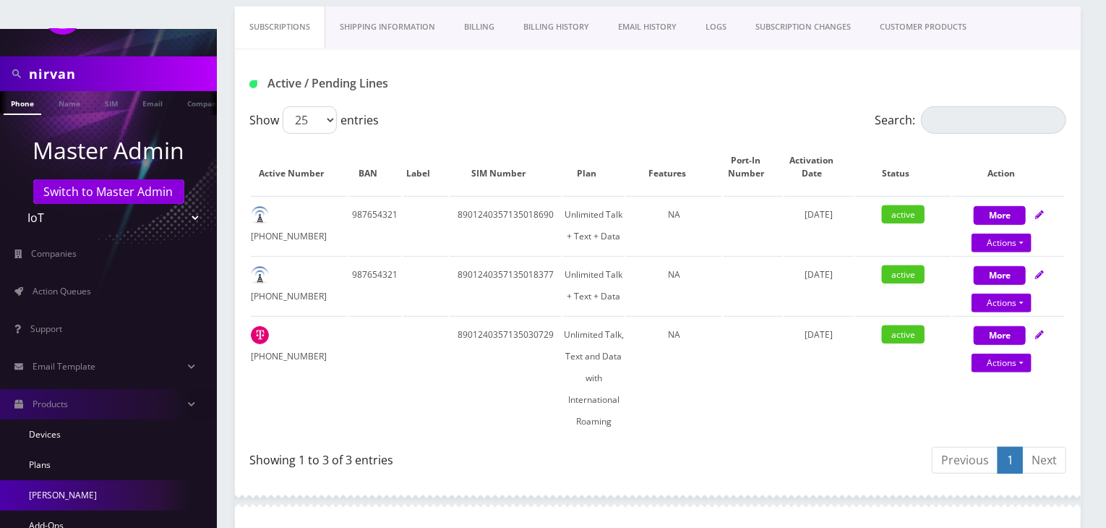
click at [136, 480] on link "[PERSON_NAME]" at bounding box center [108, 495] width 217 height 30
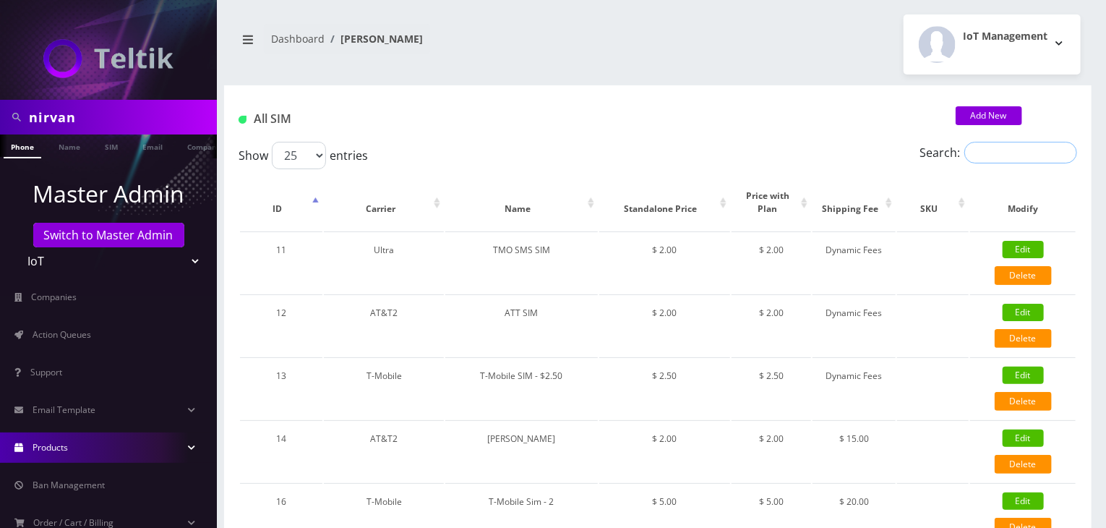
click at [992, 151] on input "Search:" at bounding box center [1021, 153] width 113 height 22
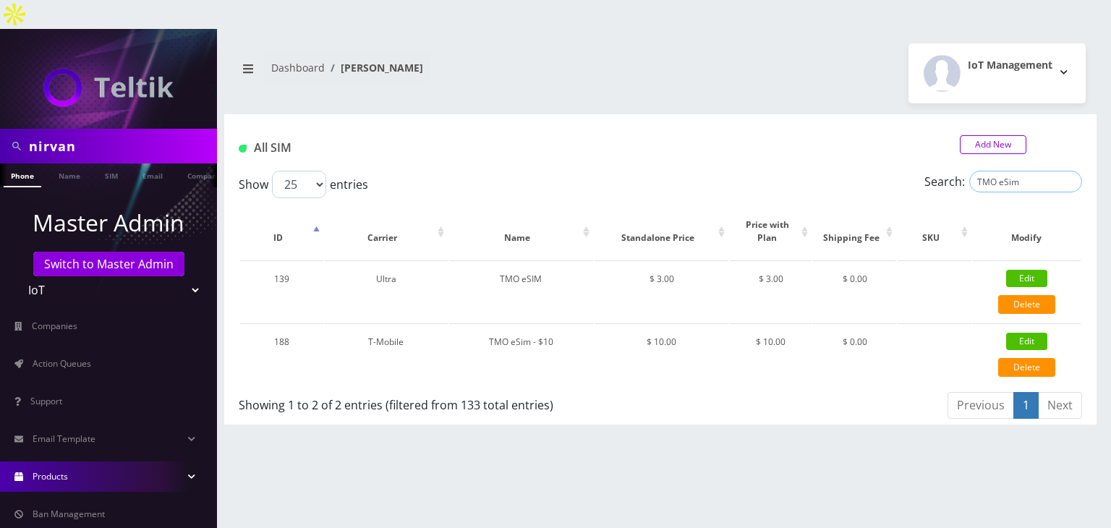
type input "TMO eSim"
click at [992, 135] on link "Add New" at bounding box center [993, 144] width 67 height 19
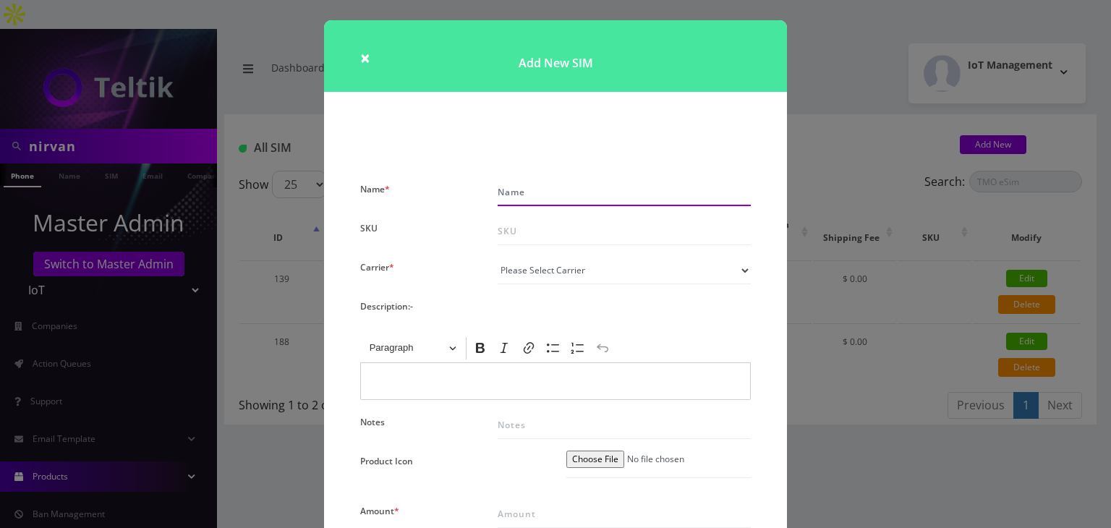
click at [542, 192] on input "Name *" at bounding box center [623, 192] width 253 height 27
type input "TMO eSim - $10 (Domestic)"
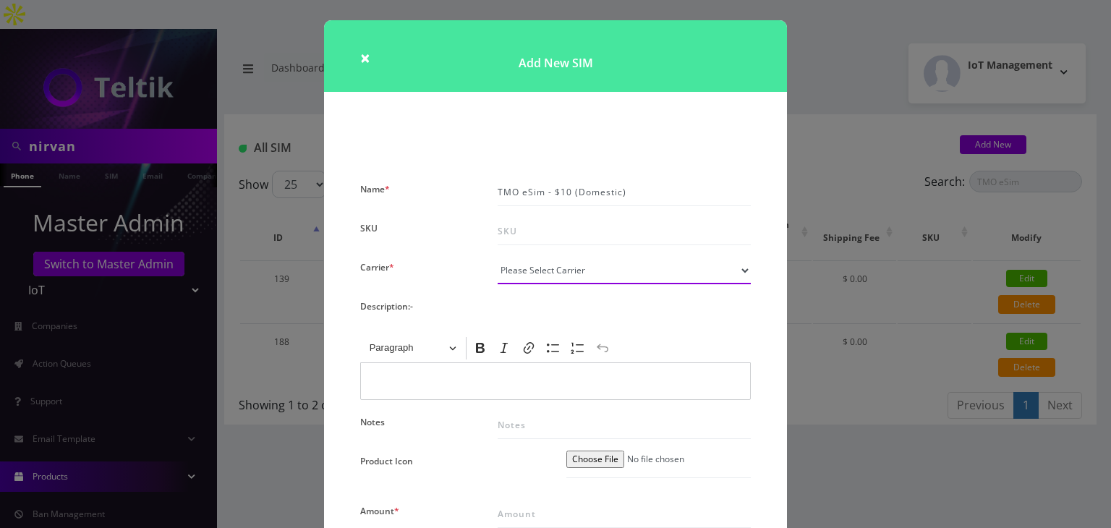
click at [564, 273] on select "Please Select Carrier No carrier / unlocked T-Mobile AT&T Subscription Ultra Ve…" at bounding box center [623, 270] width 253 height 27
select select "5"
click at [497, 257] on select "Please Select Carrier No carrier / unlocked T-Mobile AT&T Subscription Ultra Ve…" at bounding box center [623, 270] width 253 height 27
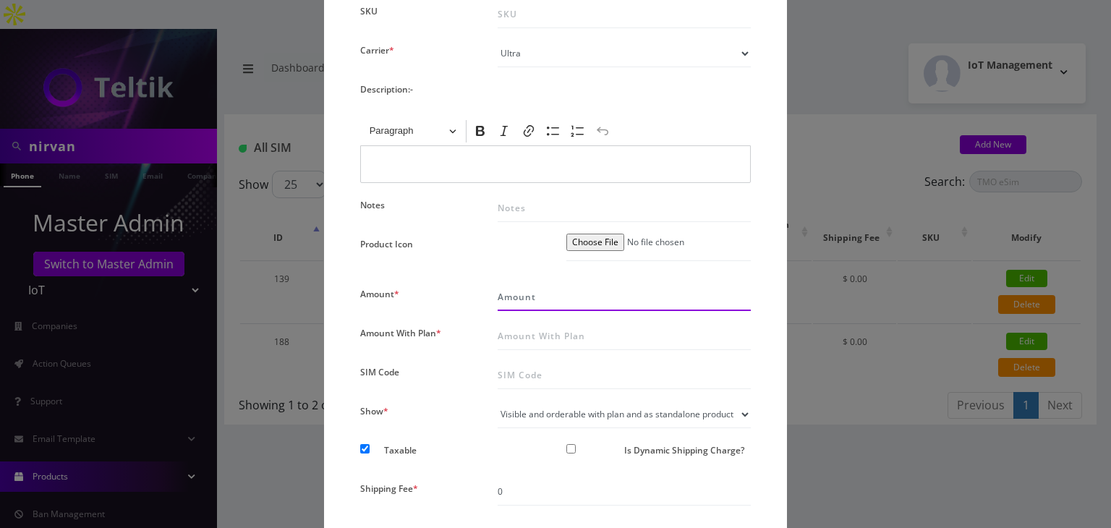
click at [521, 289] on input "Amount *" at bounding box center [623, 296] width 253 height 27
type input "10"
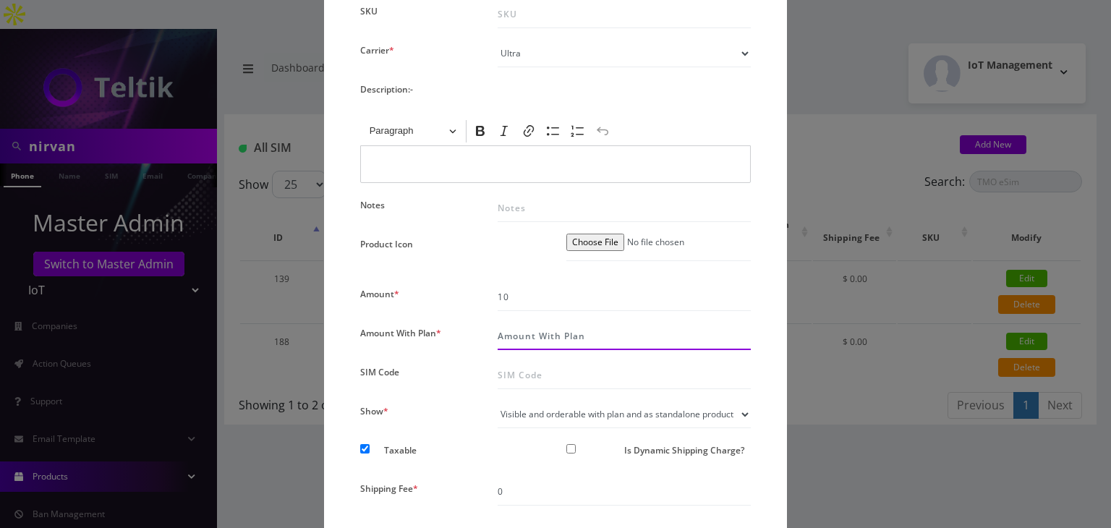
click at [525, 339] on input "Amount With Plan *" at bounding box center [623, 335] width 253 height 27
type input "10"
click at [1041, 355] on div "× Add New SIM Name * TMO eSim - $10 (Domestic) SKU Carrier * Please Select Carr…" at bounding box center [555, 264] width 1111 height 528
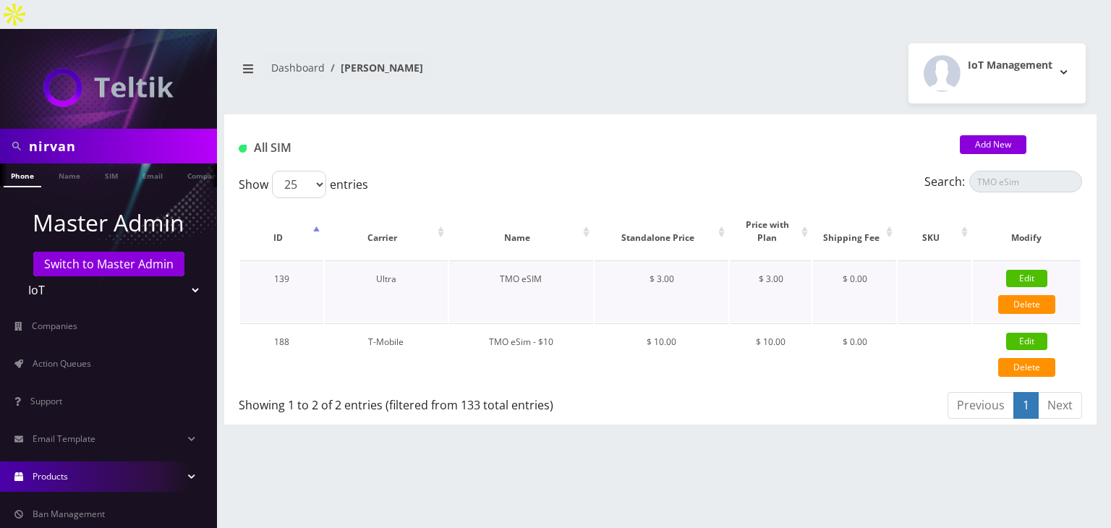
click at [1036, 270] on link "Edit" at bounding box center [1026, 278] width 41 height 17
checkbox input "false"
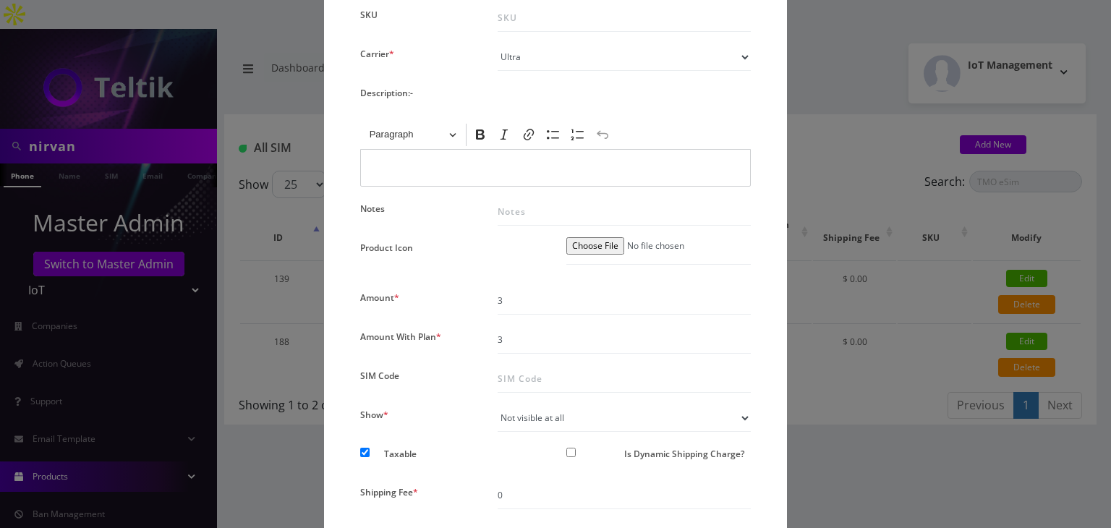
scroll to position [264, 0]
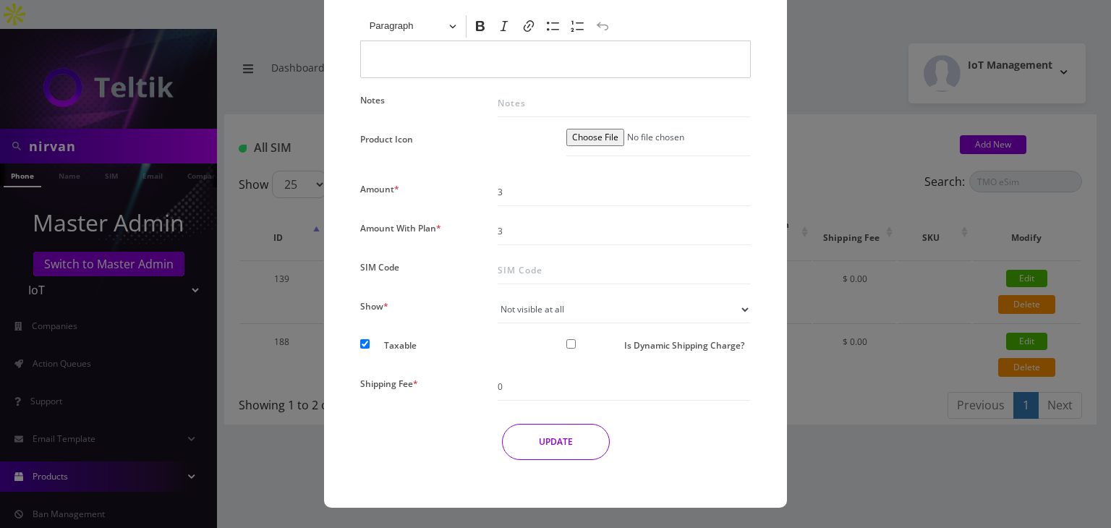
click at [848, 299] on div "× Edit SIM Name * TMO eSIM SKU Carrier * Please Select Carrier No carrier / unl…" at bounding box center [555, 264] width 1111 height 528
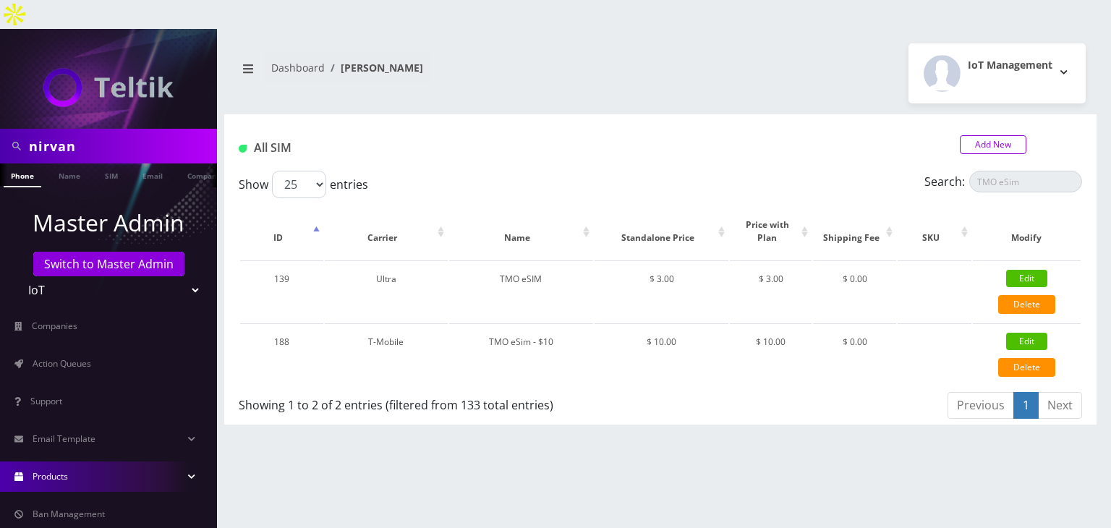
click at [966, 135] on link "Add New" at bounding box center [993, 144] width 67 height 19
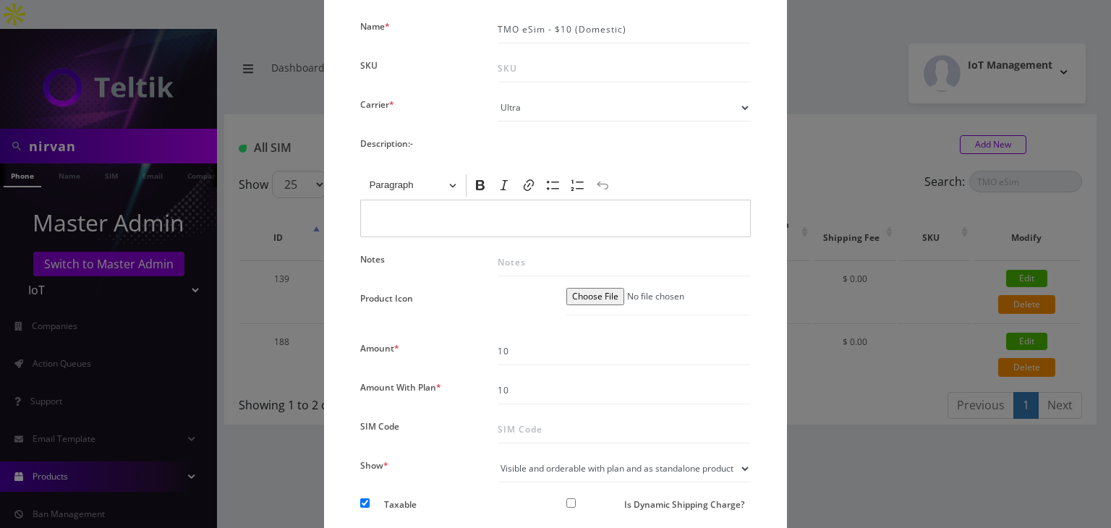
scroll to position [322, 0]
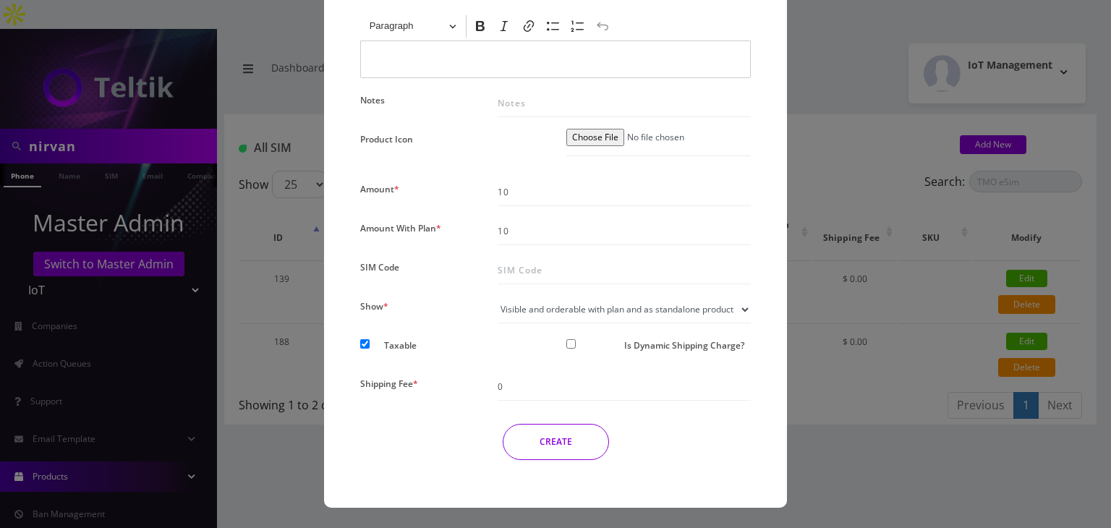
click at [568, 312] on select "Visible and orderable with plan inside plan modal Visible and orderable with pl…" at bounding box center [623, 309] width 253 height 27
select select "3"
click at [497, 296] on select "Visible and orderable with plan inside plan modal Visible and orderable with pl…" at bounding box center [623, 309] width 253 height 27
click at [561, 437] on button "CREATE" at bounding box center [556, 442] width 106 height 36
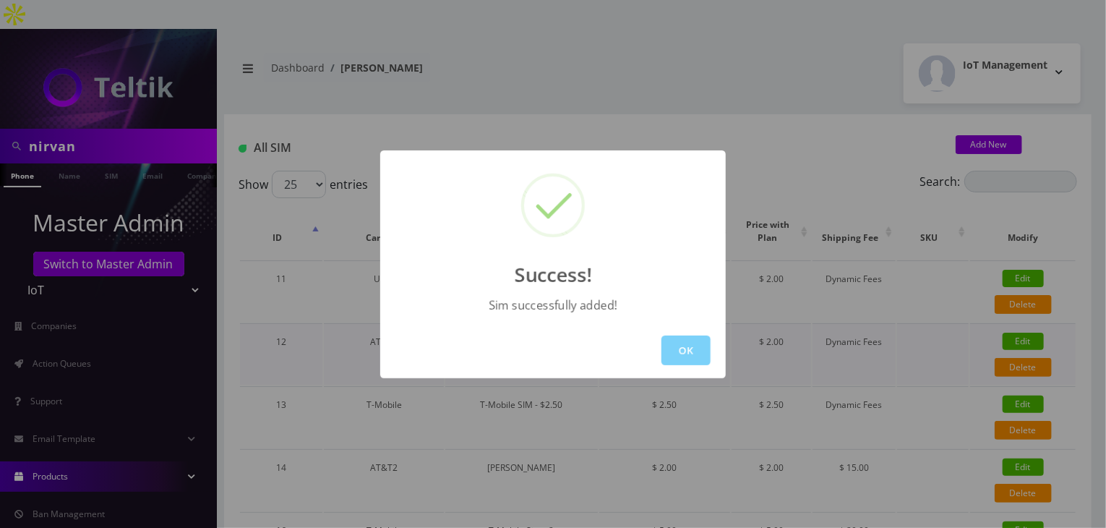
click at [692, 343] on button "OK" at bounding box center [686, 351] width 49 height 30
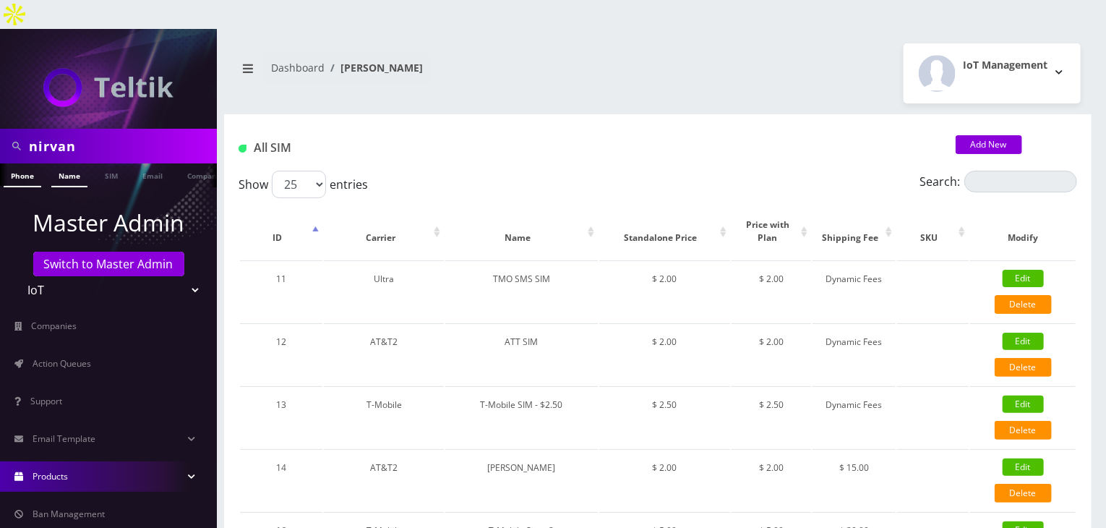
click at [56, 163] on link "Name" at bounding box center [69, 175] width 36 height 24
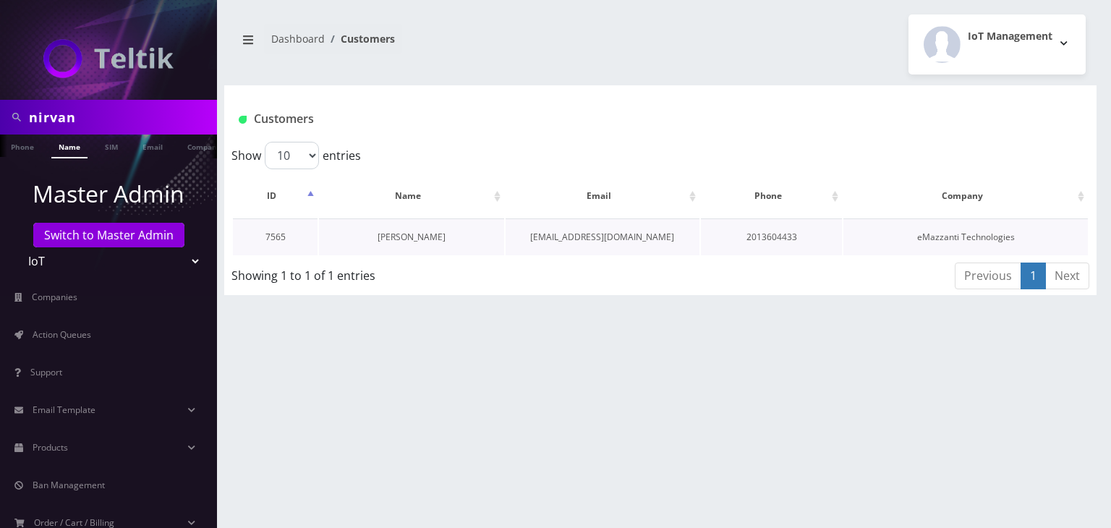
click at [394, 233] on link "[PERSON_NAME]" at bounding box center [411, 237] width 68 height 12
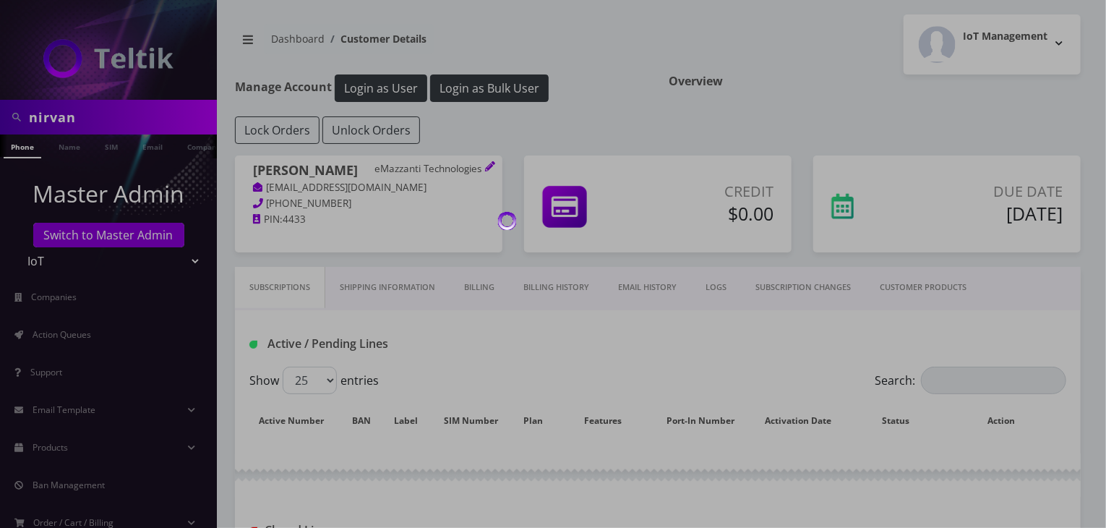
click at [943, 292] on link "CUSTOMER PRODUCTS" at bounding box center [924, 287] width 116 height 41
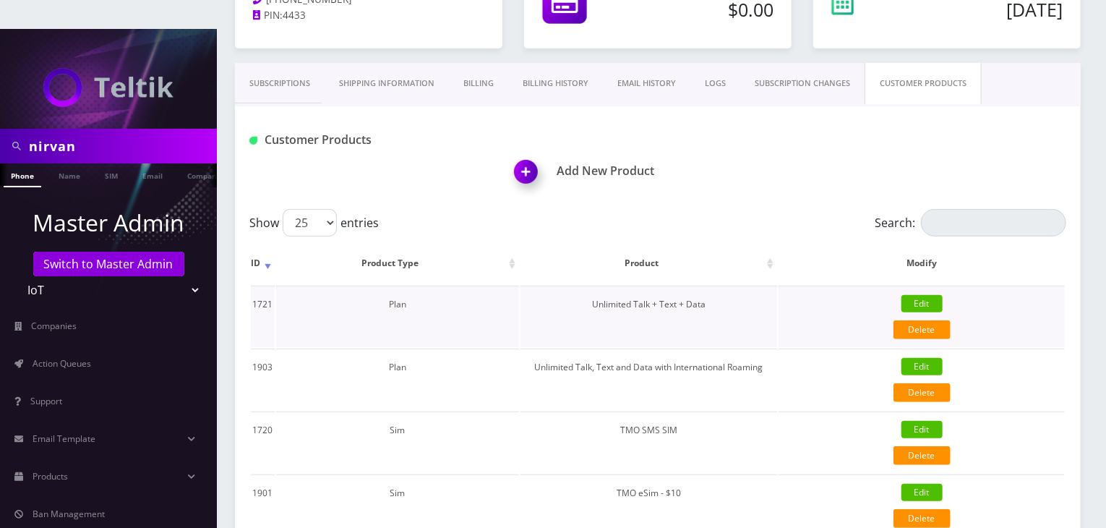
scroll to position [145, 0]
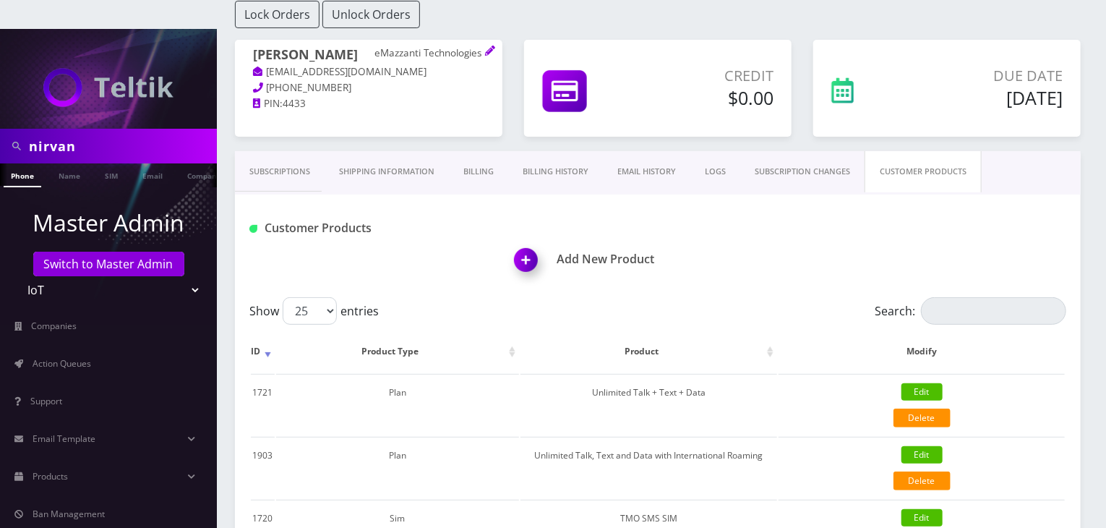
click at [293, 151] on link "Subscriptions" at bounding box center [280, 171] width 90 height 41
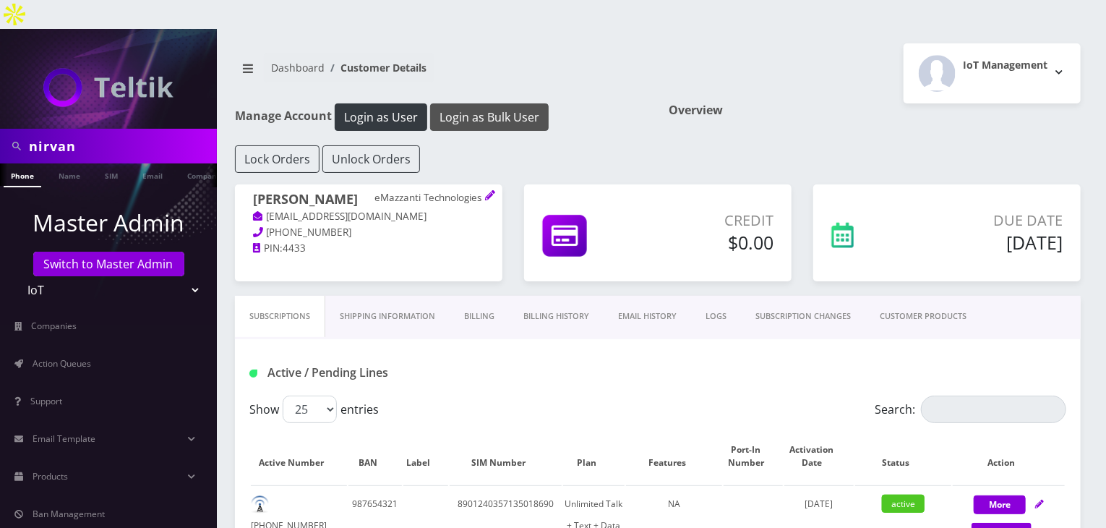
click at [482, 103] on button "Login as Bulk User" at bounding box center [489, 116] width 119 height 27
click at [928, 296] on link "CUSTOMER PRODUCTS" at bounding box center [924, 316] width 116 height 41
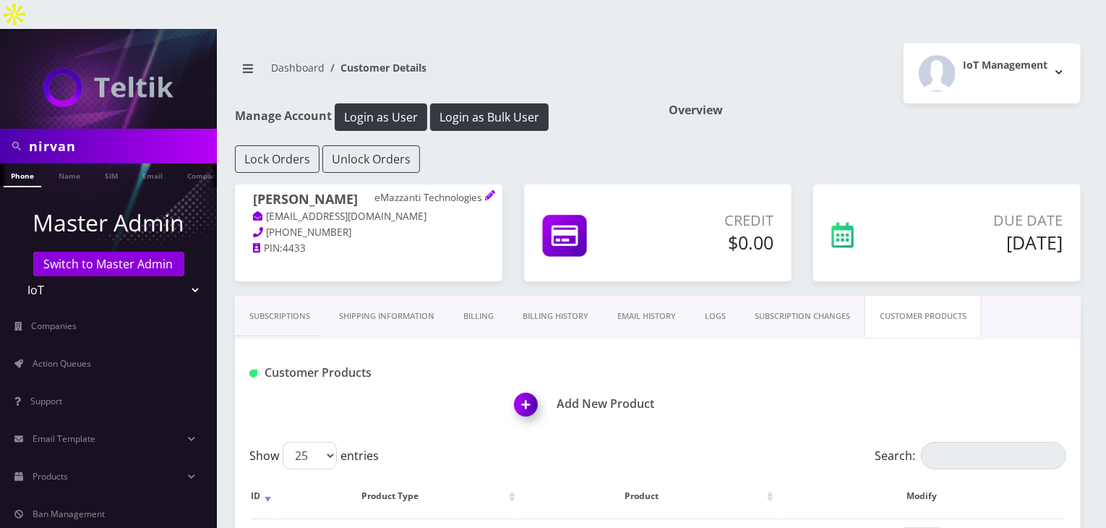
click at [531, 388] on img at bounding box center [529, 409] width 43 height 43
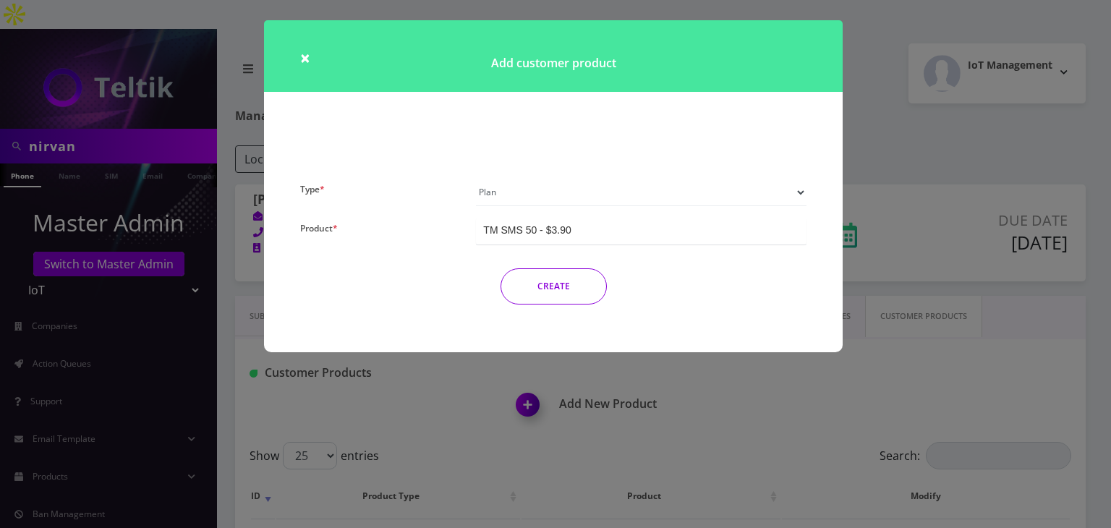
click at [541, 202] on select "Plan Device Sim Addon One-off" at bounding box center [641, 192] width 330 height 27
select select "3"
click at [476, 179] on select "Plan Device Sim Addon One-off" at bounding box center [641, 192] width 330 height 27
click at [549, 230] on div "TMO SMS SIM" at bounding box center [517, 230] width 68 height 14
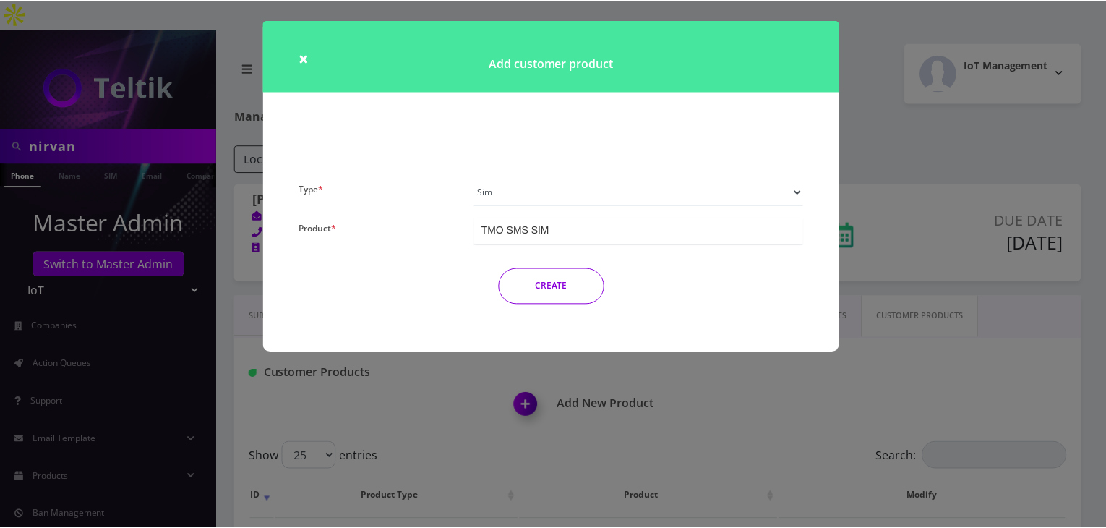
scroll to position [2092, 0]
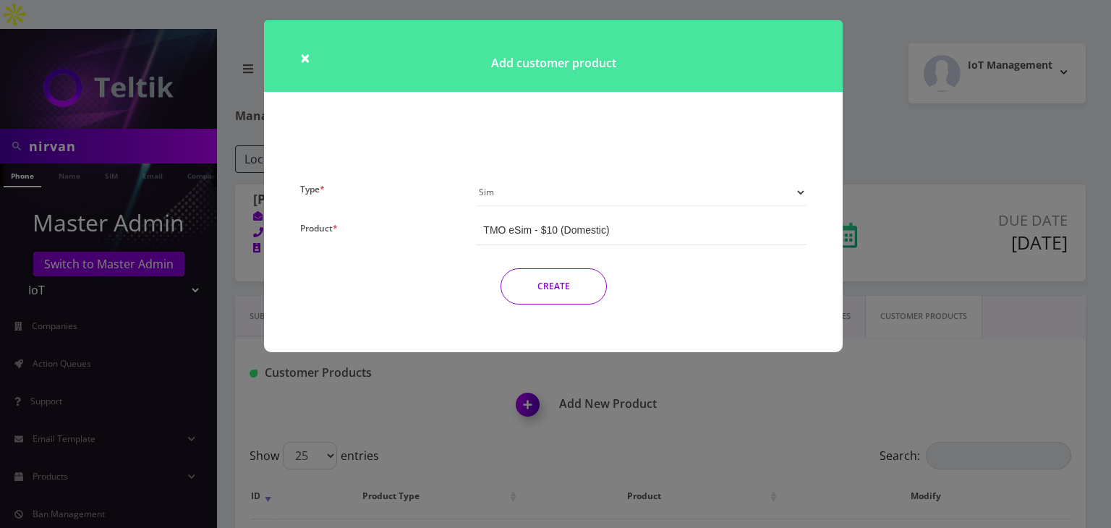
click at [558, 291] on button "CREATE" at bounding box center [553, 286] width 106 height 36
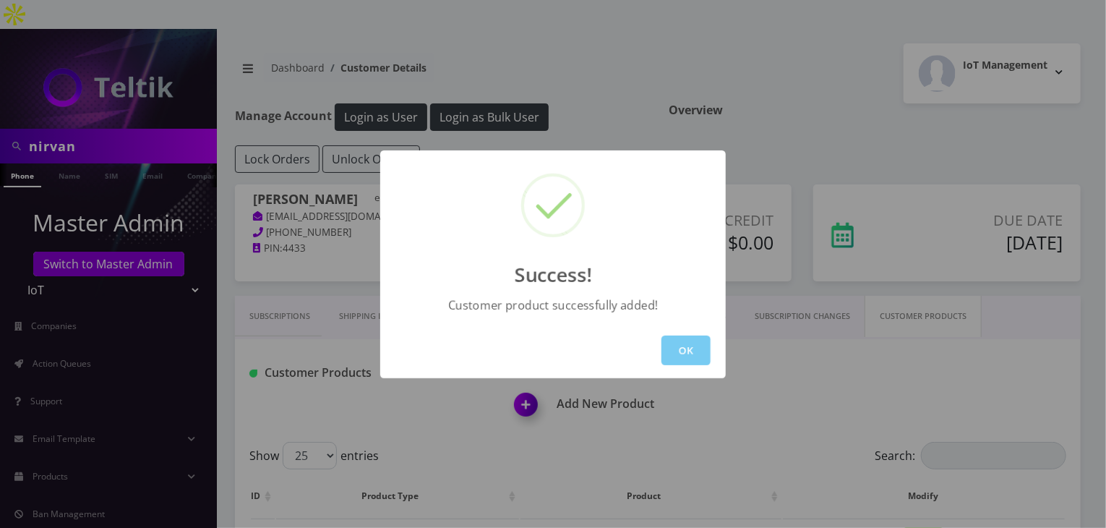
click at [691, 345] on button "OK" at bounding box center [686, 351] width 49 height 30
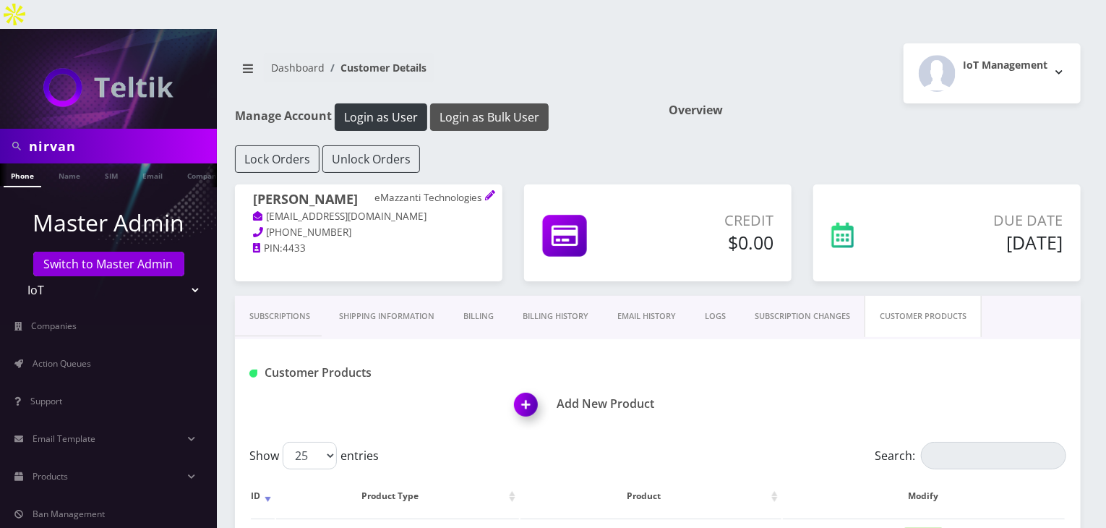
click at [489, 103] on button "Login as Bulk User" at bounding box center [489, 116] width 119 height 27
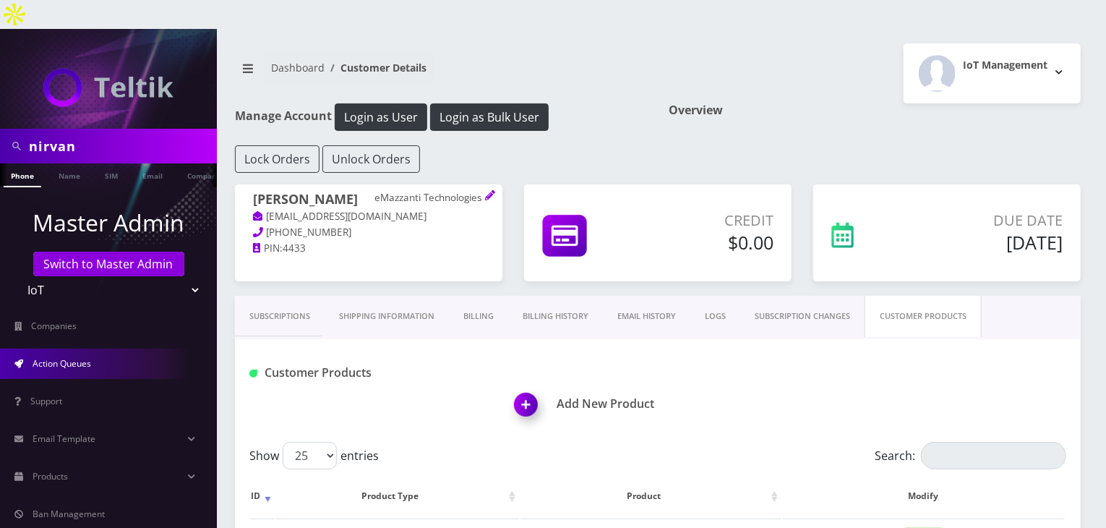
click at [65, 349] on link "Action Queues" at bounding box center [108, 364] width 217 height 30
